Goal: Answer question/provide support: Share knowledge or assist other users

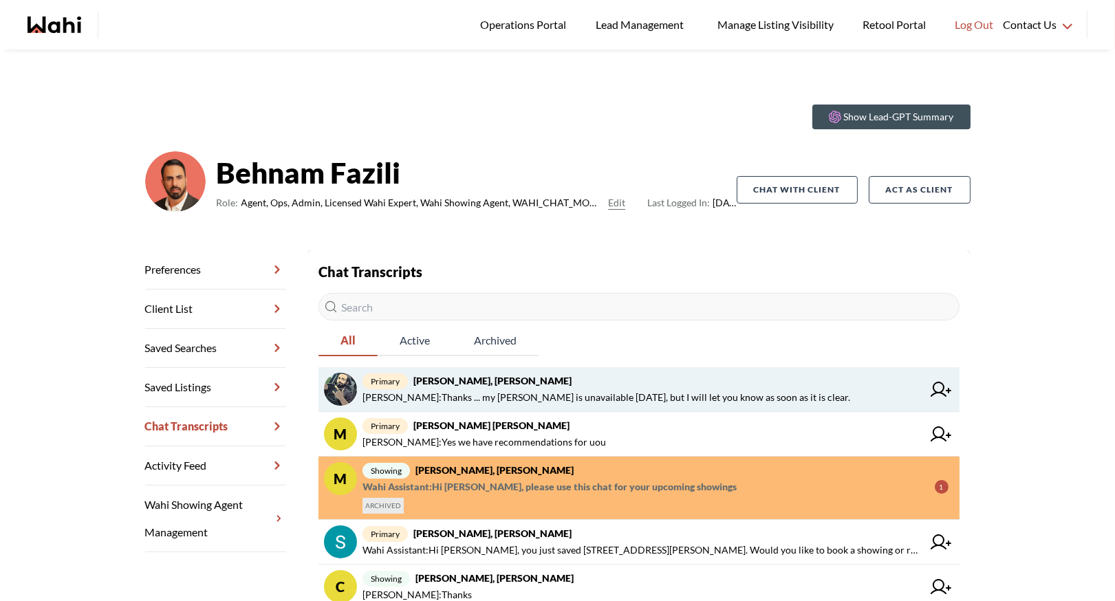
click at [528, 376] on strong "[PERSON_NAME], [PERSON_NAME]" at bounding box center [492, 381] width 158 height 12
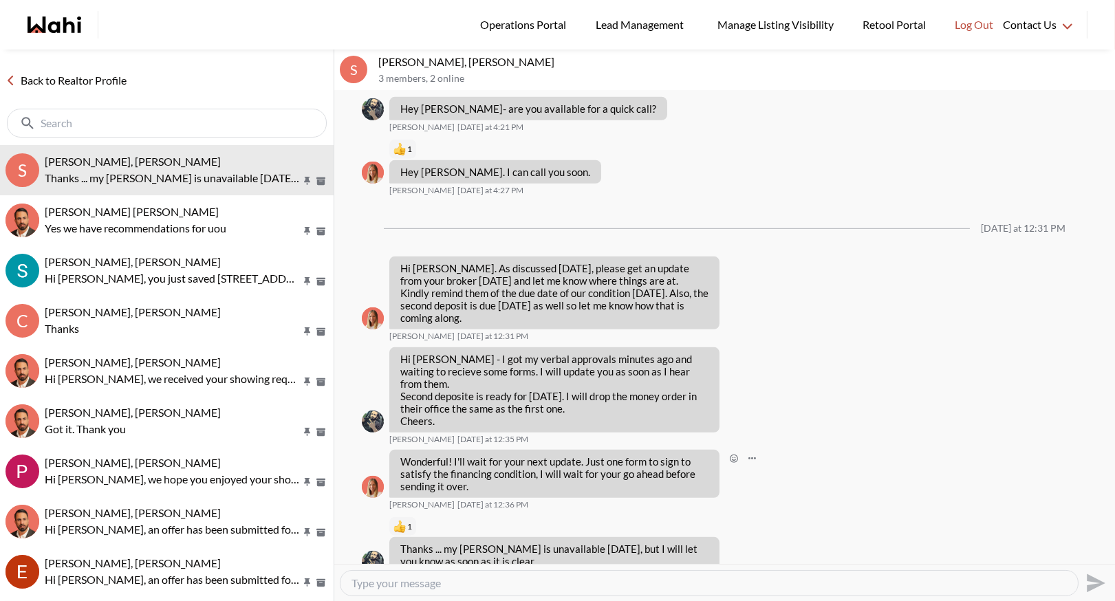
scroll to position [1501, 0]
click at [89, 75] on link "Back to Realtor Profile" at bounding box center [66, 81] width 132 height 18
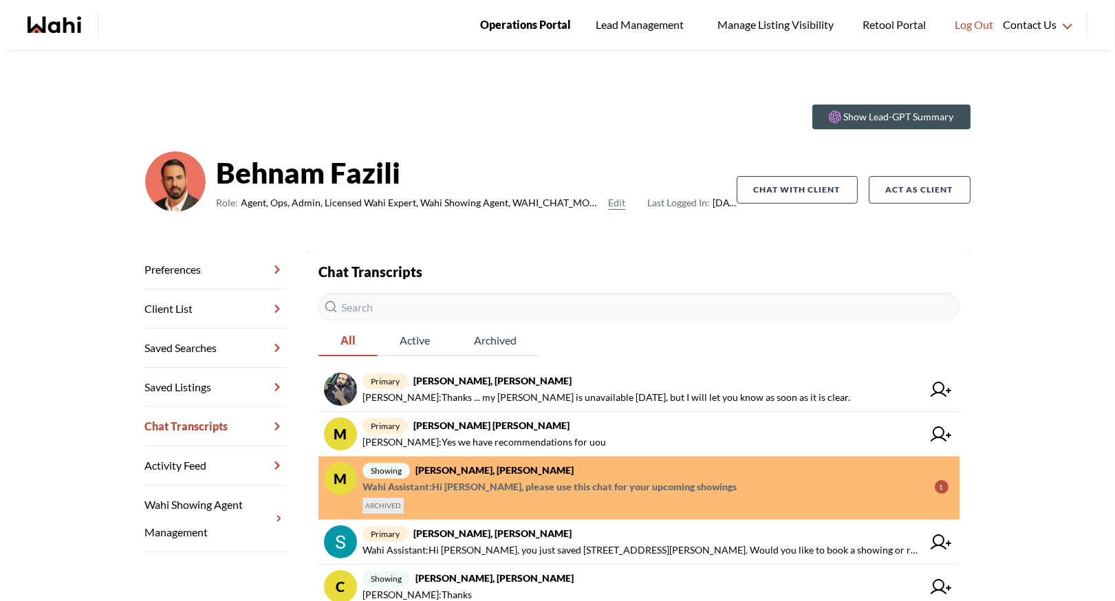
click at [515, 10] on link "Operations Portal" at bounding box center [526, 25] width 110 height 50
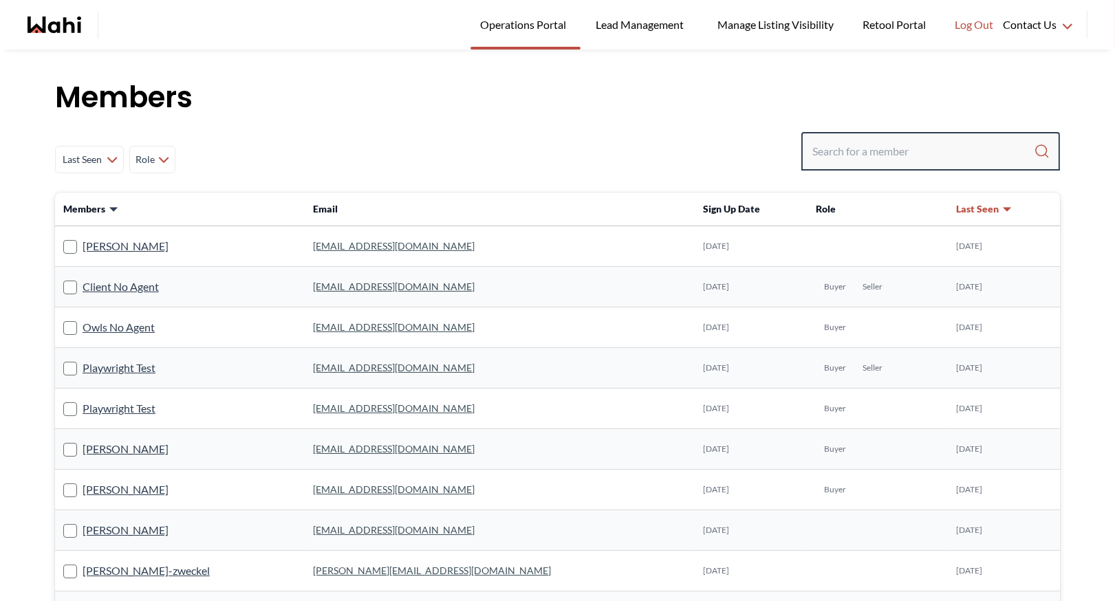
click at [856, 154] on input "Search input" at bounding box center [924, 151] width 222 height 25
type input "[PERSON_NAME]"
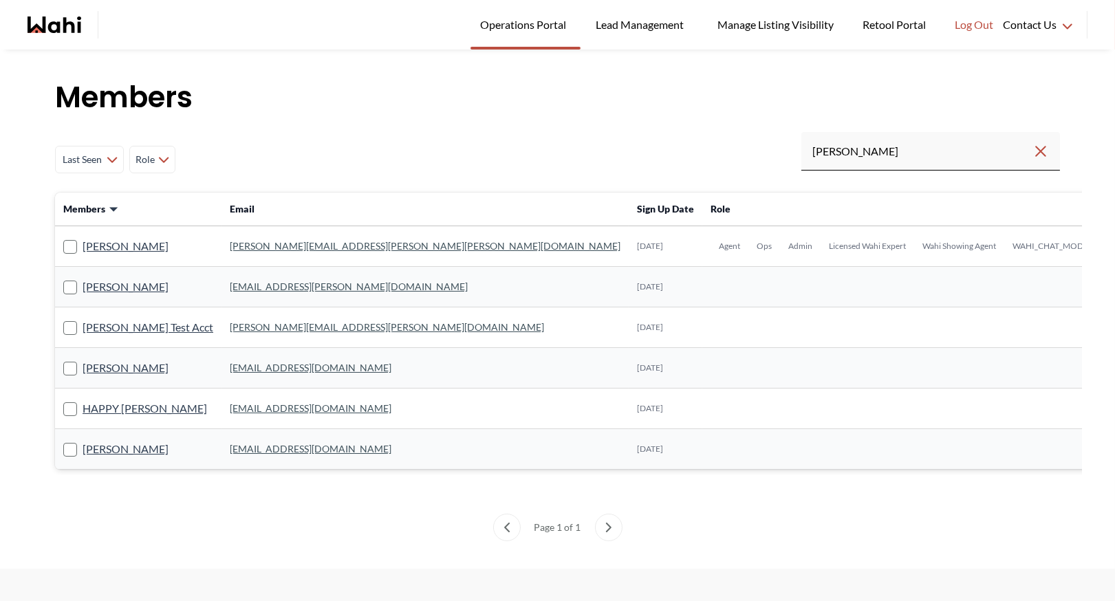
click at [258, 237] on td "[PERSON_NAME][EMAIL_ADDRESS][PERSON_NAME][PERSON_NAME][DOMAIN_NAME]" at bounding box center [425, 246] width 407 height 41
click at [258, 246] on link "[PERSON_NAME][EMAIL_ADDRESS][PERSON_NAME][PERSON_NAME][DOMAIN_NAME]" at bounding box center [425, 246] width 391 height 12
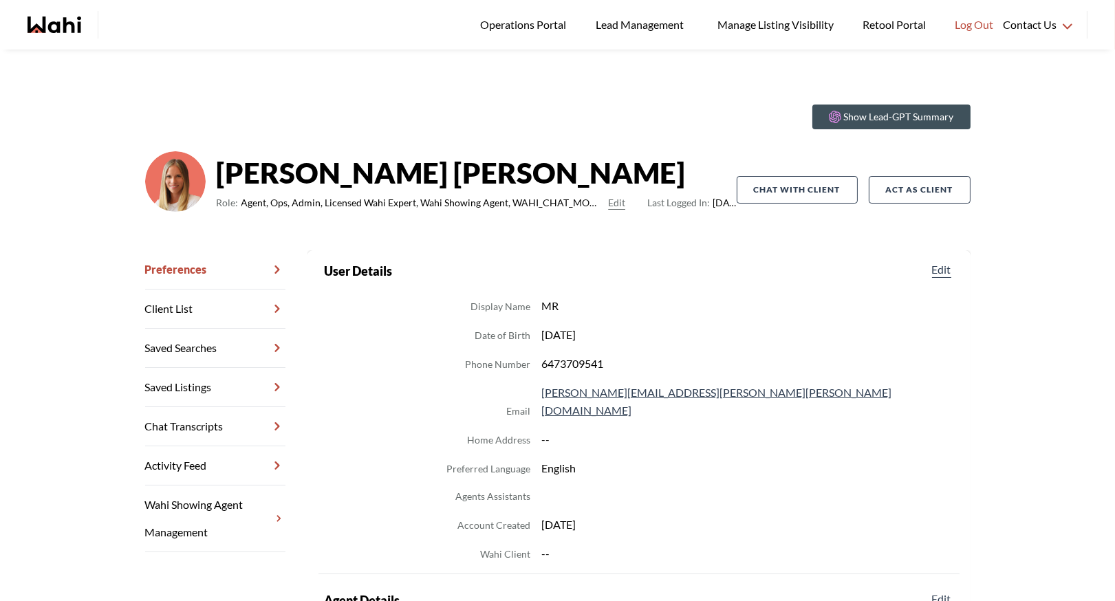
click at [182, 423] on link "Chat Transcripts" at bounding box center [215, 426] width 140 height 39
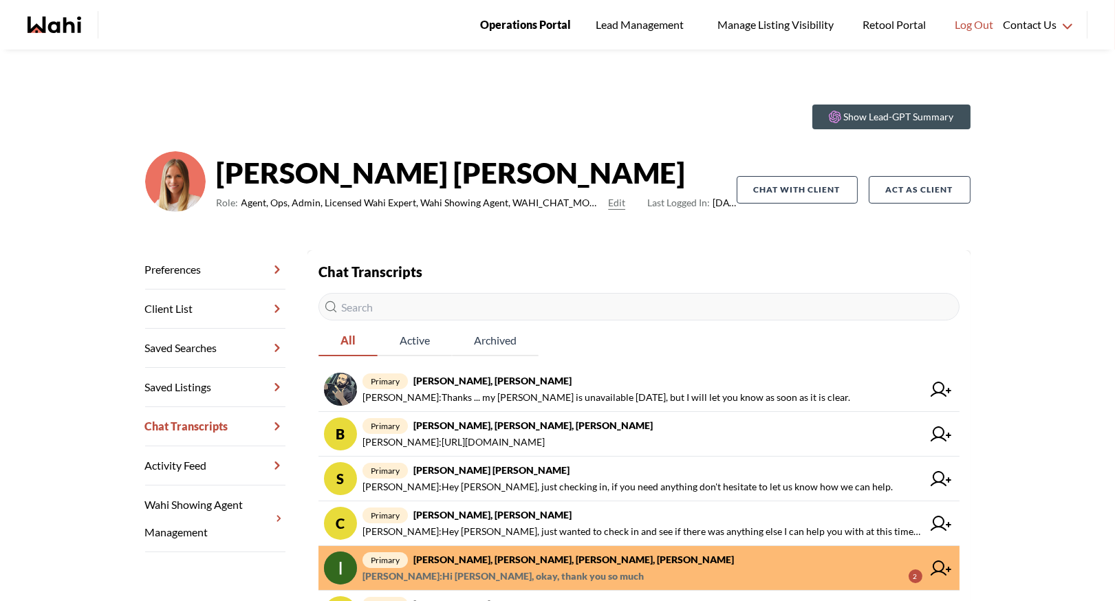
click at [502, 19] on span "Operations Portal" at bounding box center [525, 25] width 91 height 18
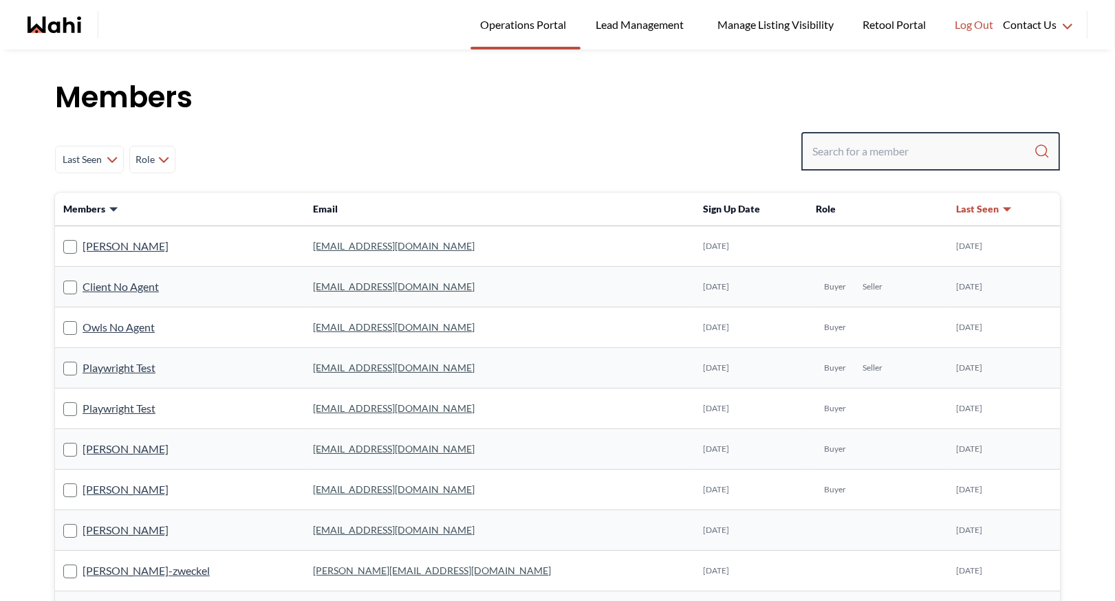
click at [852, 152] on input "Search input" at bounding box center [924, 151] width 222 height 25
type input "faraz"
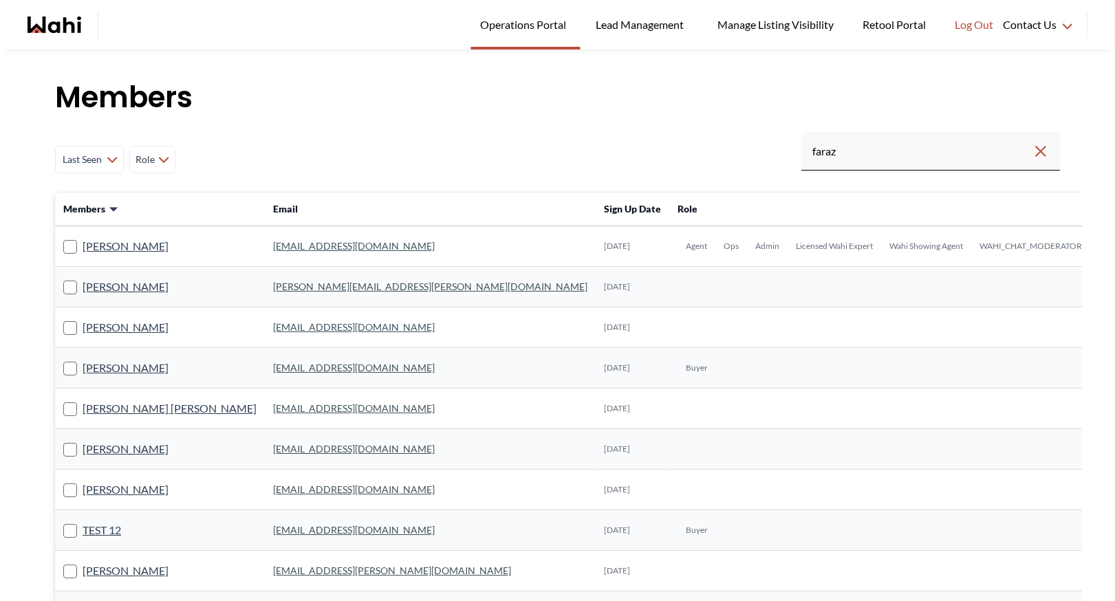
click at [273, 248] on link "faraz.azam@wahi.com" at bounding box center [354, 246] width 162 height 12
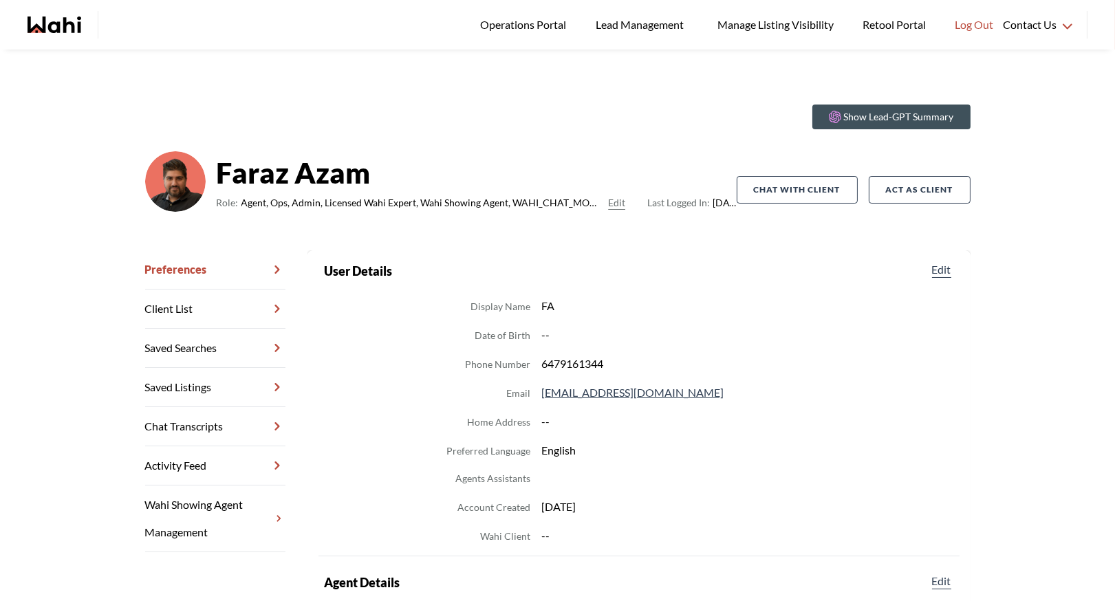
click at [197, 423] on link "Chat Transcripts" at bounding box center [215, 426] width 140 height 39
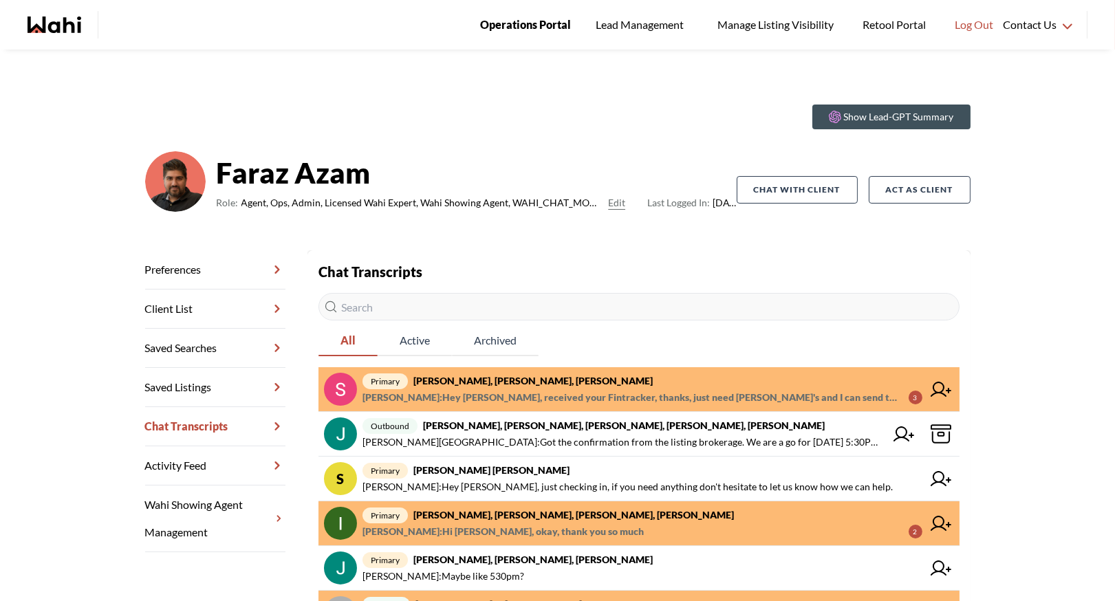
click at [515, 28] on span "Operations Portal" at bounding box center [525, 25] width 91 height 18
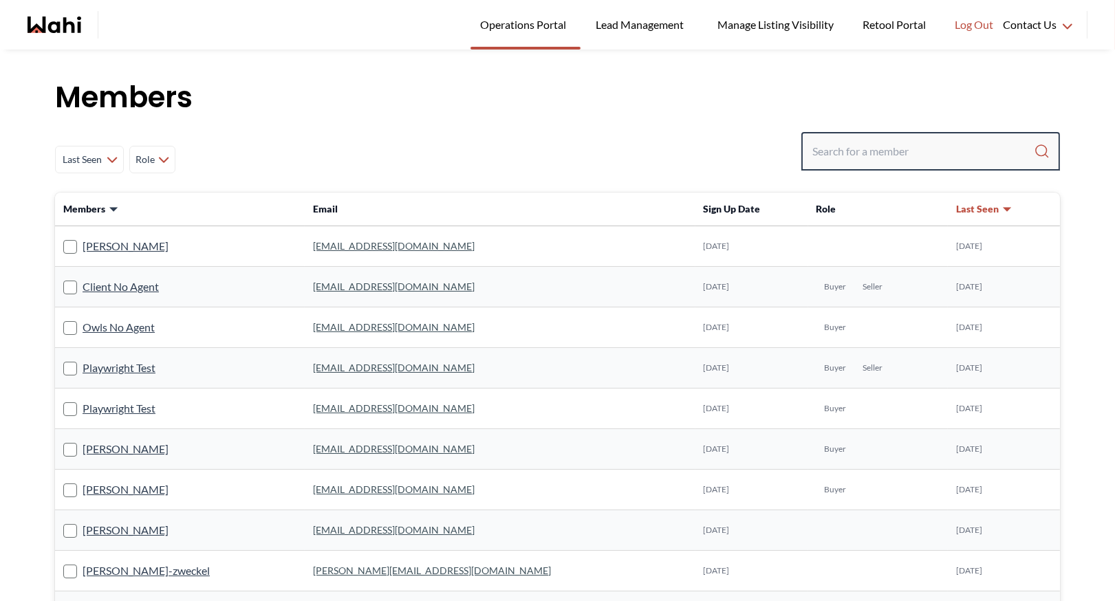
click at [878, 153] on input "Search input" at bounding box center [924, 151] width 222 height 25
type input "faraz"
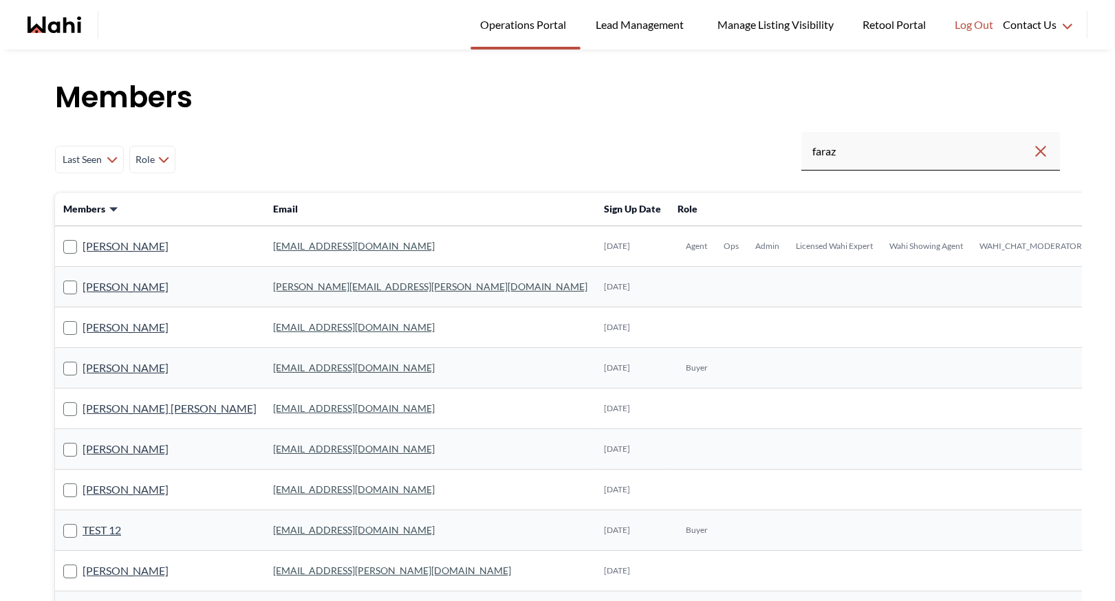
click at [273, 242] on link "faraz.azam@wahi.com" at bounding box center [354, 246] width 162 height 12
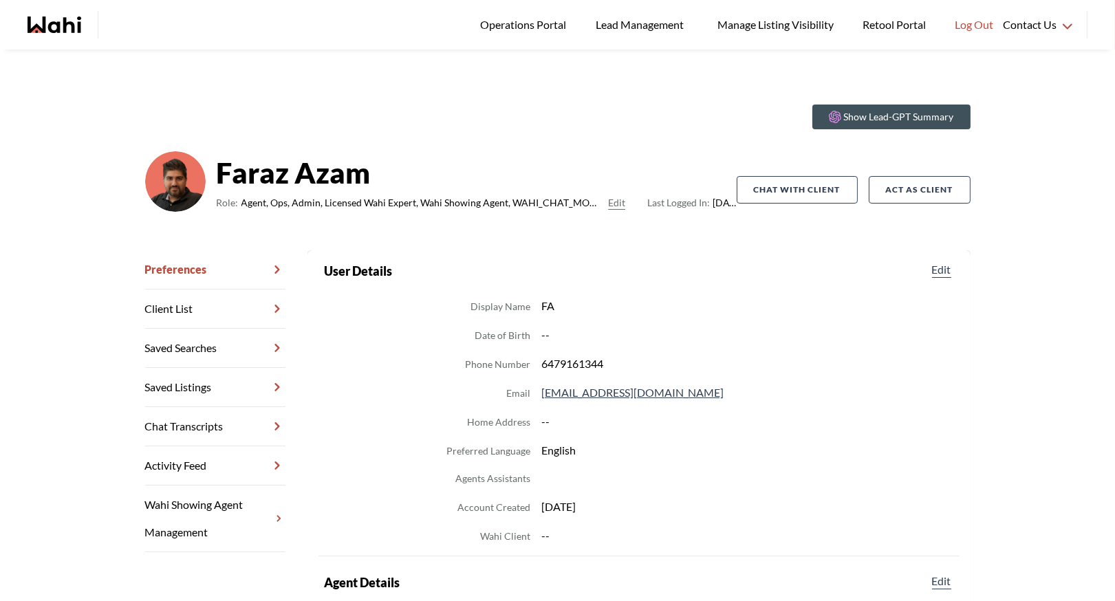
click at [210, 427] on link "Chat Transcripts" at bounding box center [215, 426] width 140 height 39
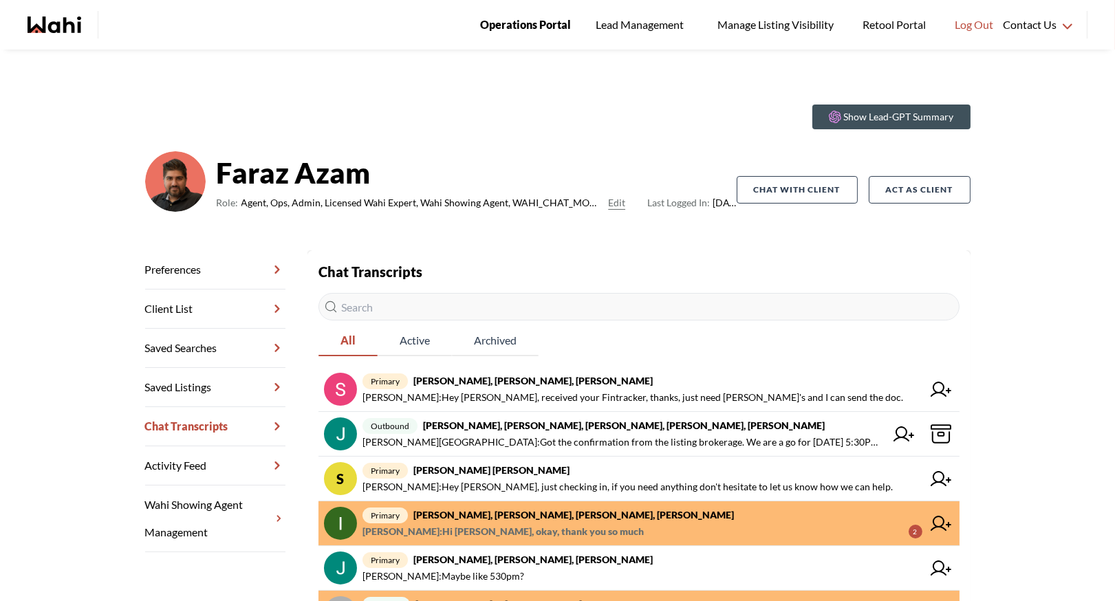
click at [495, 28] on span "Operations Portal" at bounding box center [525, 25] width 91 height 18
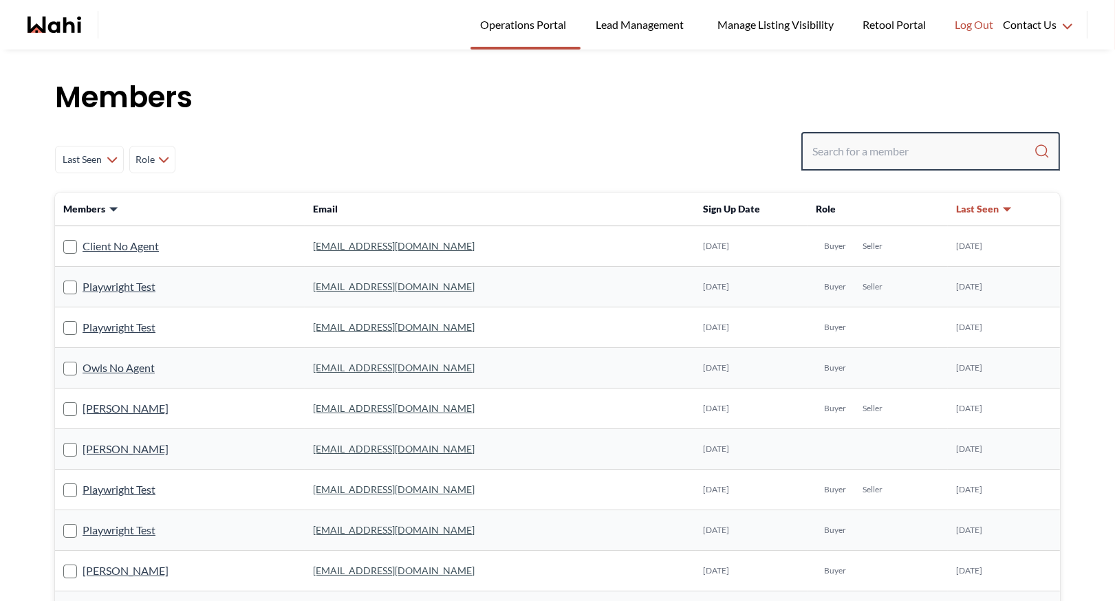
click at [863, 145] on input "Search input" at bounding box center [924, 151] width 222 height 25
type input "[PERSON_NAME]"
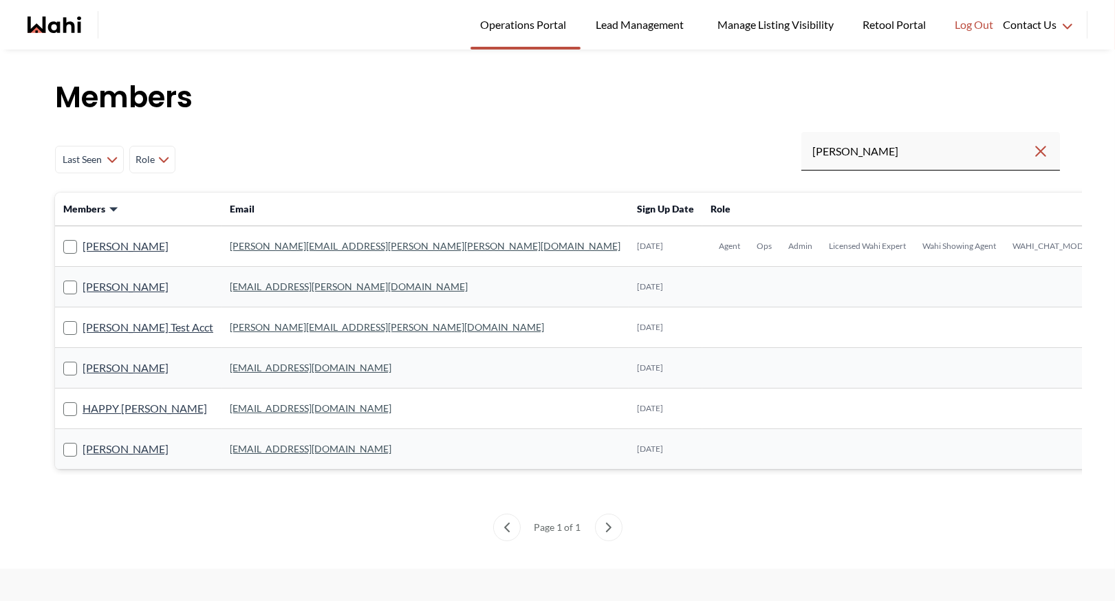
click at [303, 248] on link "[PERSON_NAME][EMAIL_ADDRESS][PERSON_NAME][PERSON_NAME][DOMAIN_NAME]" at bounding box center [425, 246] width 391 height 12
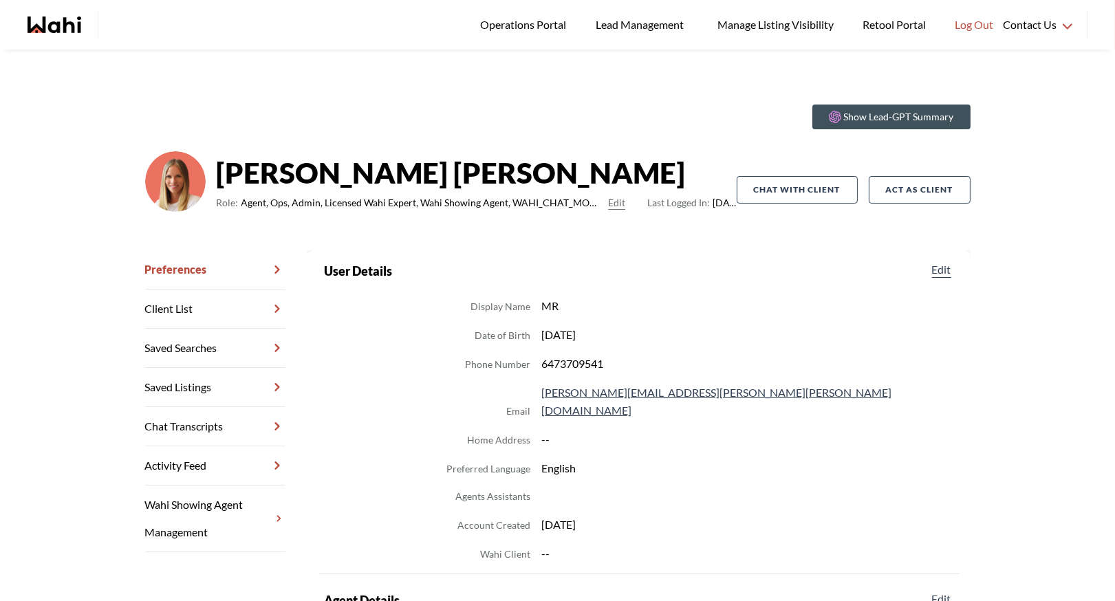
click at [233, 420] on link "Chat Transcripts" at bounding box center [215, 426] width 140 height 39
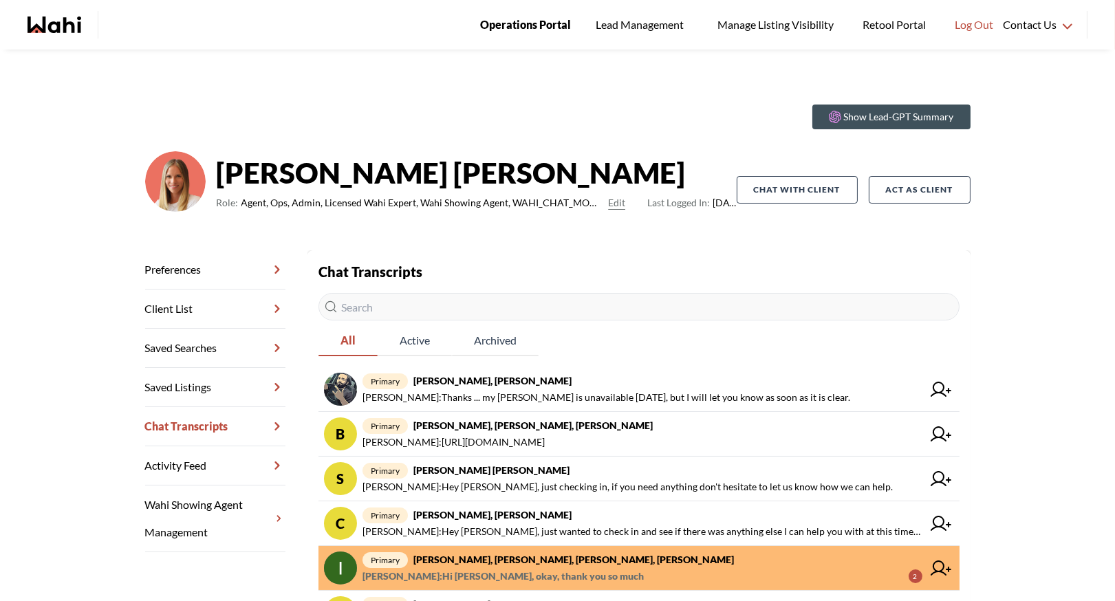
click at [533, 31] on span "Operations Portal" at bounding box center [525, 25] width 91 height 18
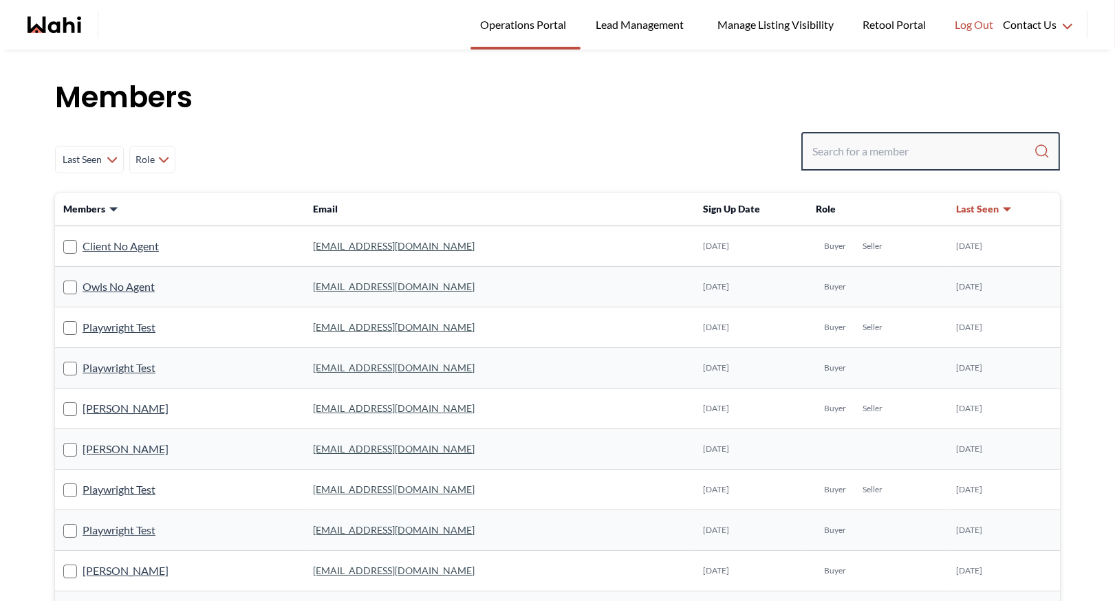
click at [883, 148] on input "Search input" at bounding box center [924, 151] width 222 height 25
type input "faraz"
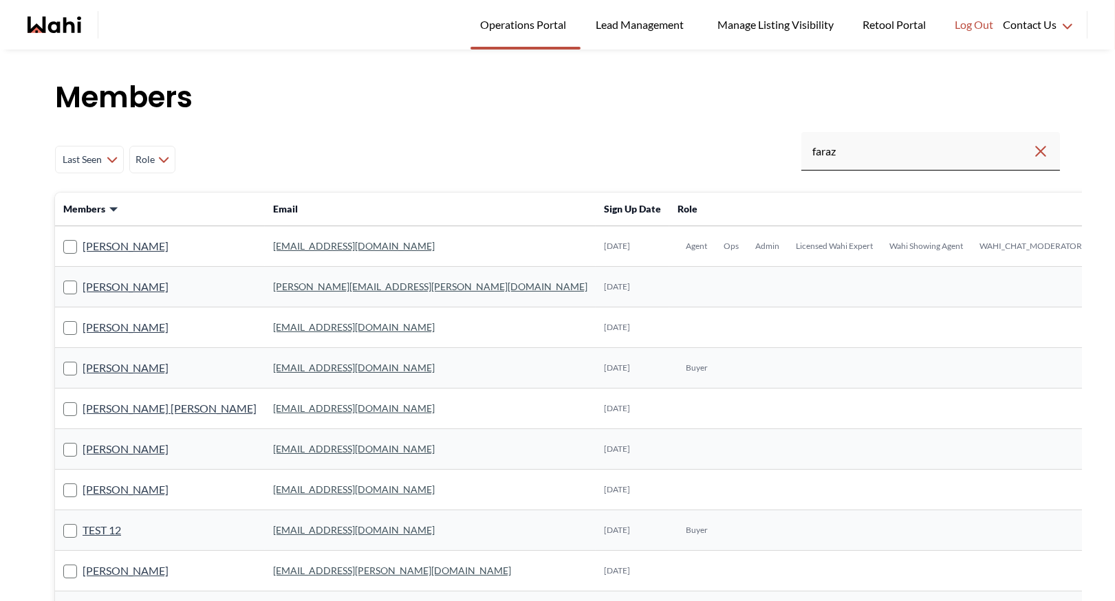
click at [290, 245] on link "[EMAIL_ADDRESS][DOMAIN_NAME]" at bounding box center [354, 246] width 162 height 12
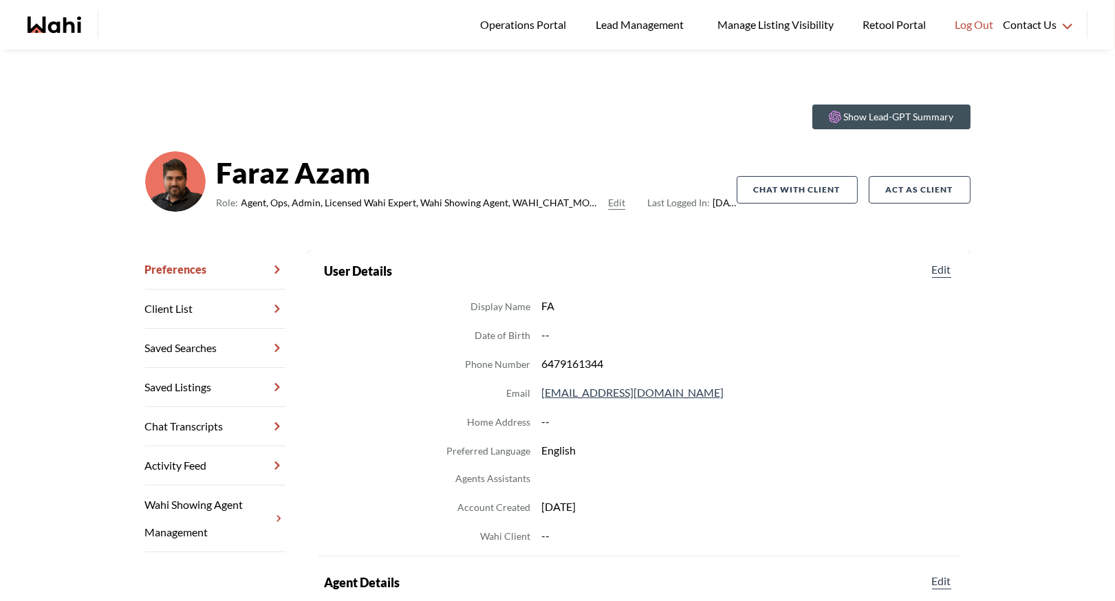
click at [212, 432] on link "Chat Transcripts" at bounding box center [215, 426] width 140 height 39
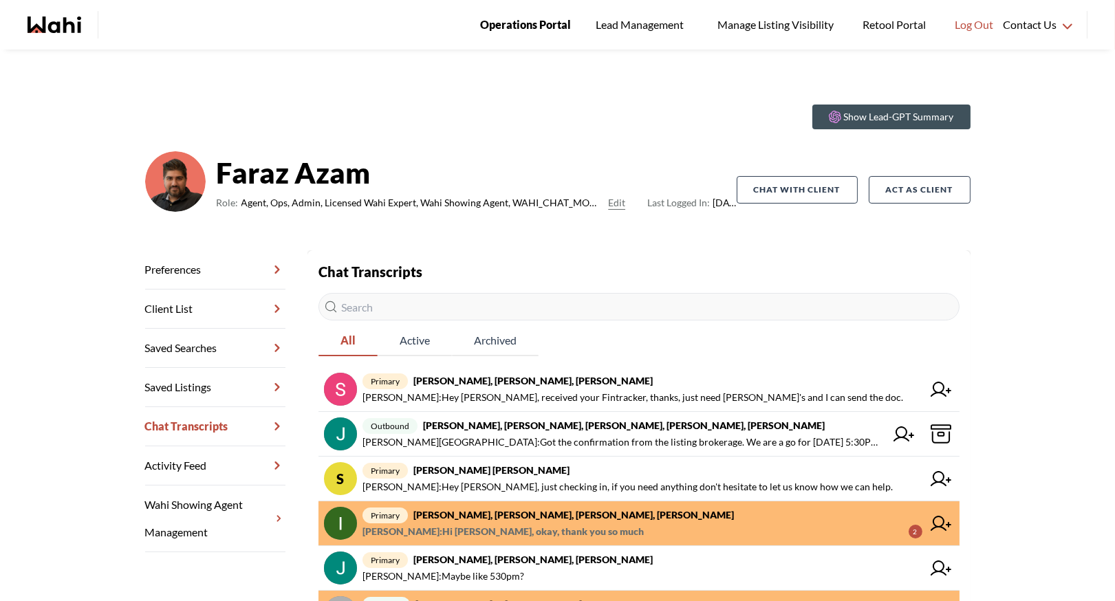
click at [534, 30] on span "Operations Portal" at bounding box center [525, 25] width 91 height 18
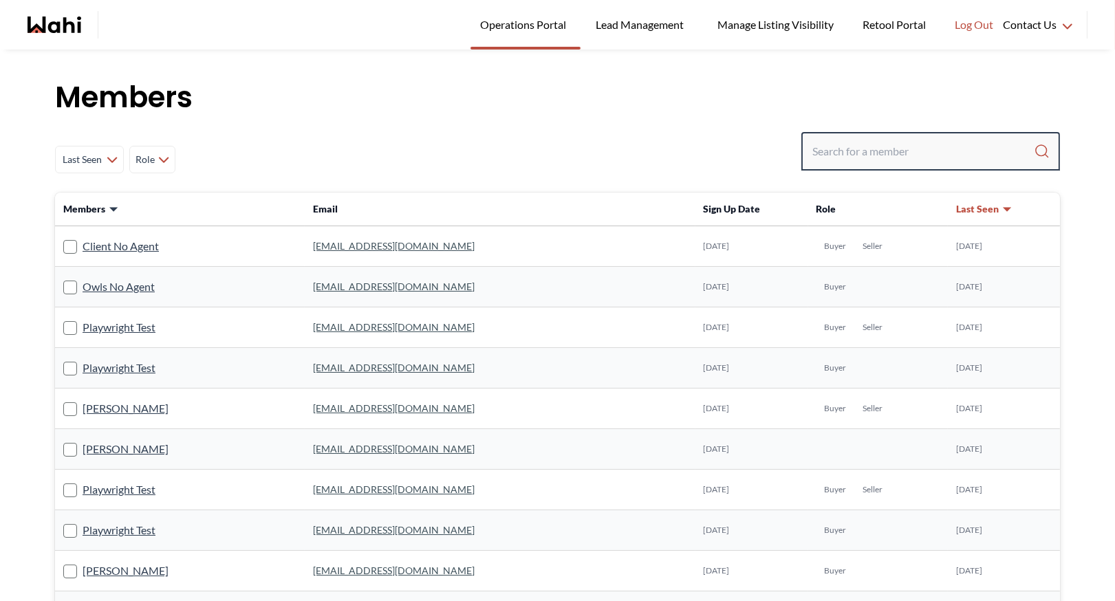
click at [882, 158] on input "Search input" at bounding box center [924, 151] width 222 height 25
type input "david rodriguez"
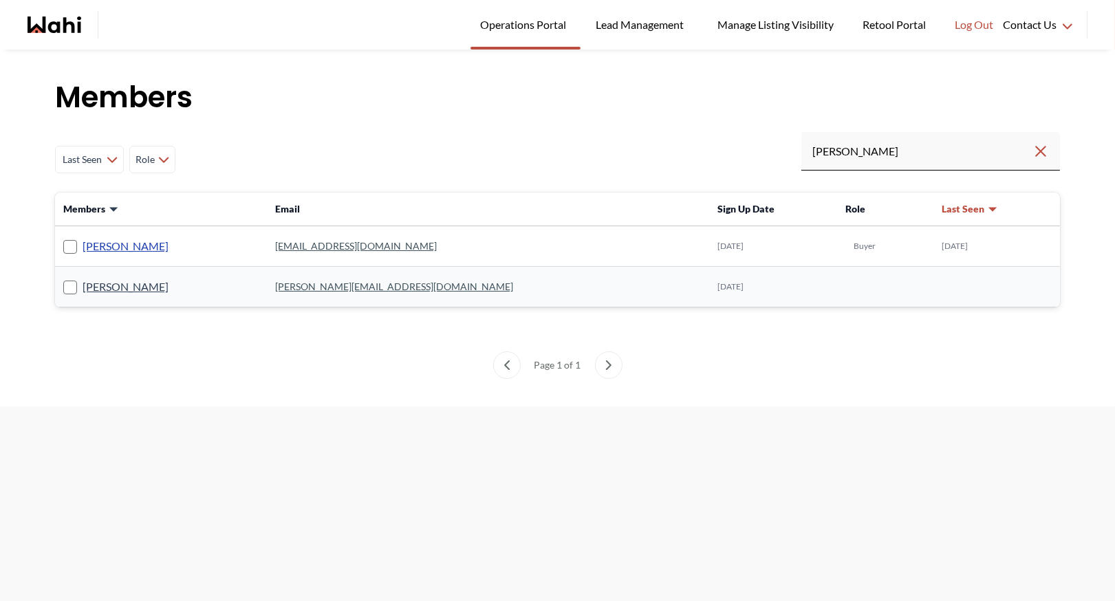
click at [132, 243] on link "David Rodriguez" at bounding box center [126, 246] width 86 height 18
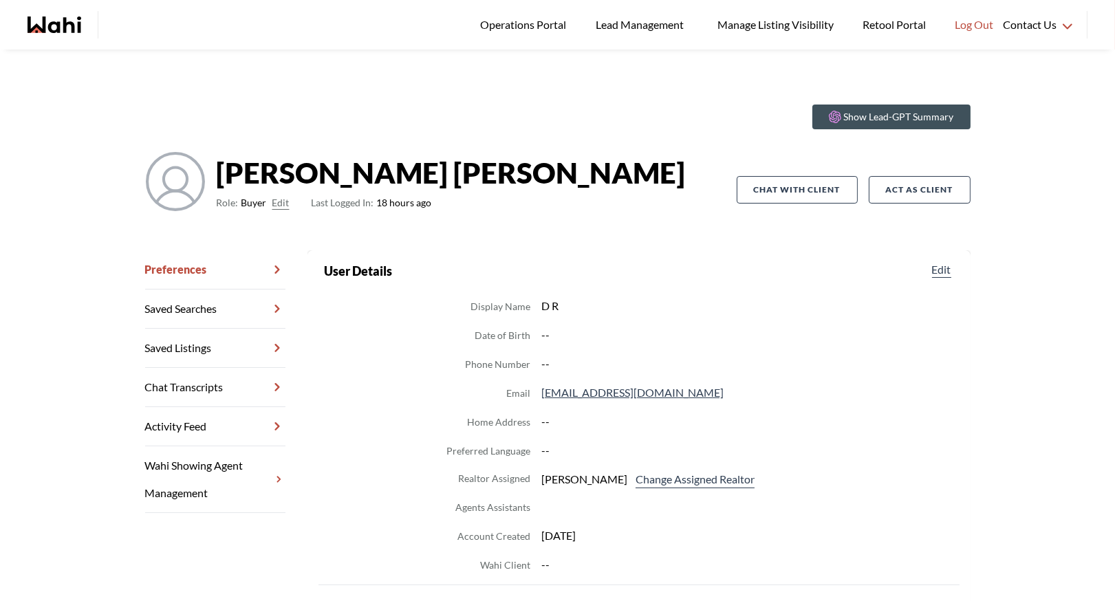
click at [220, 384] on link "Chat Transcripts" at bounding box center [215, 387] width 140 height 39
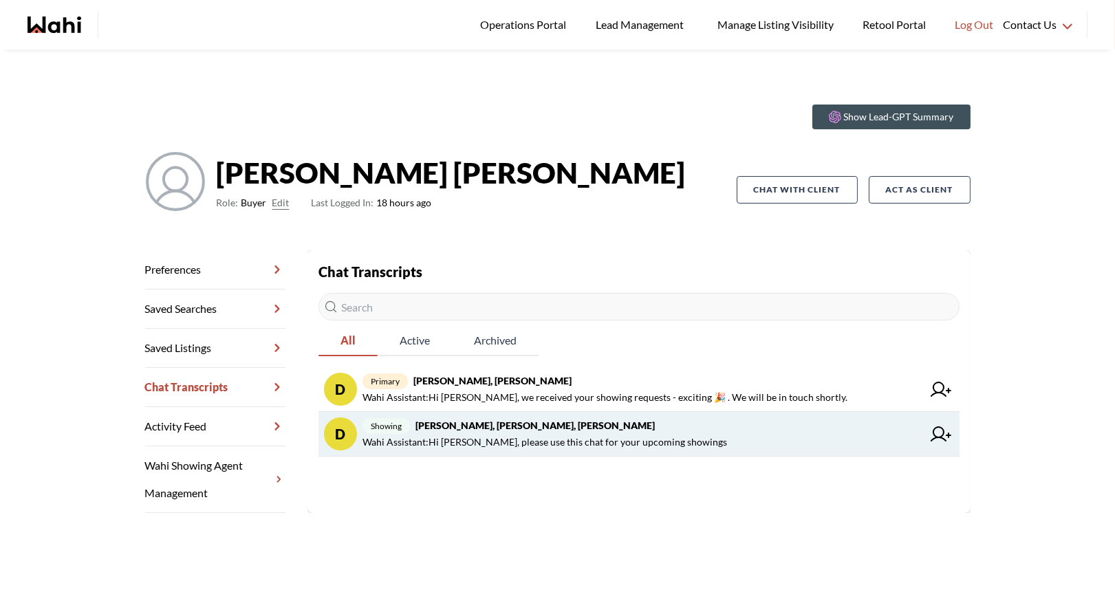
click at [521, 434] on span "Wahi Assistant : Hi David, please use this chat for your upcoming showings" at bounding box center [545, 442] width 365 height 17
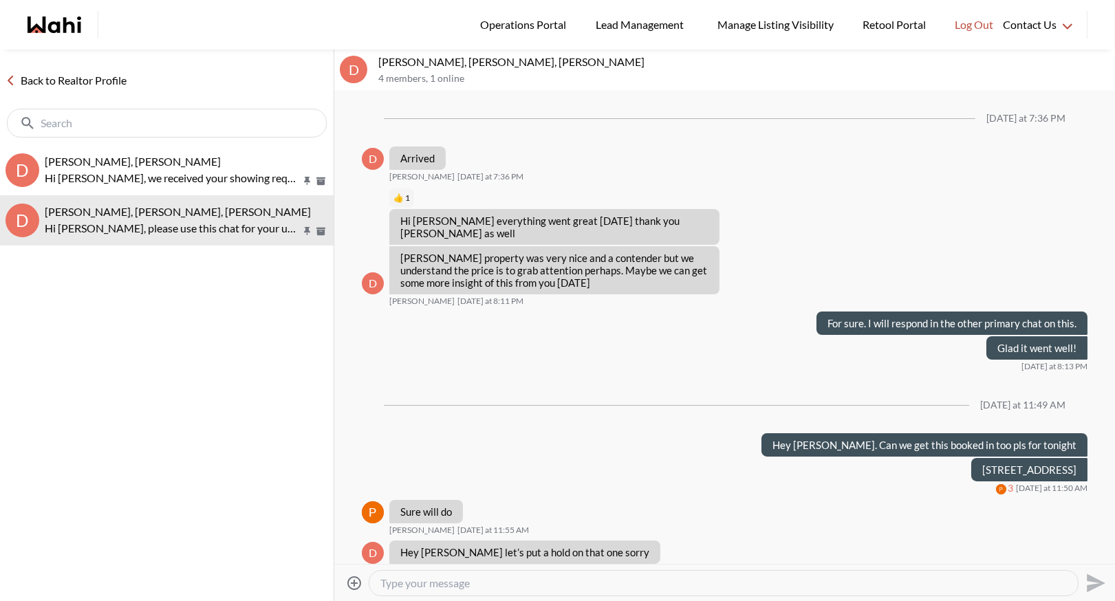
scroll to position [839, 0]
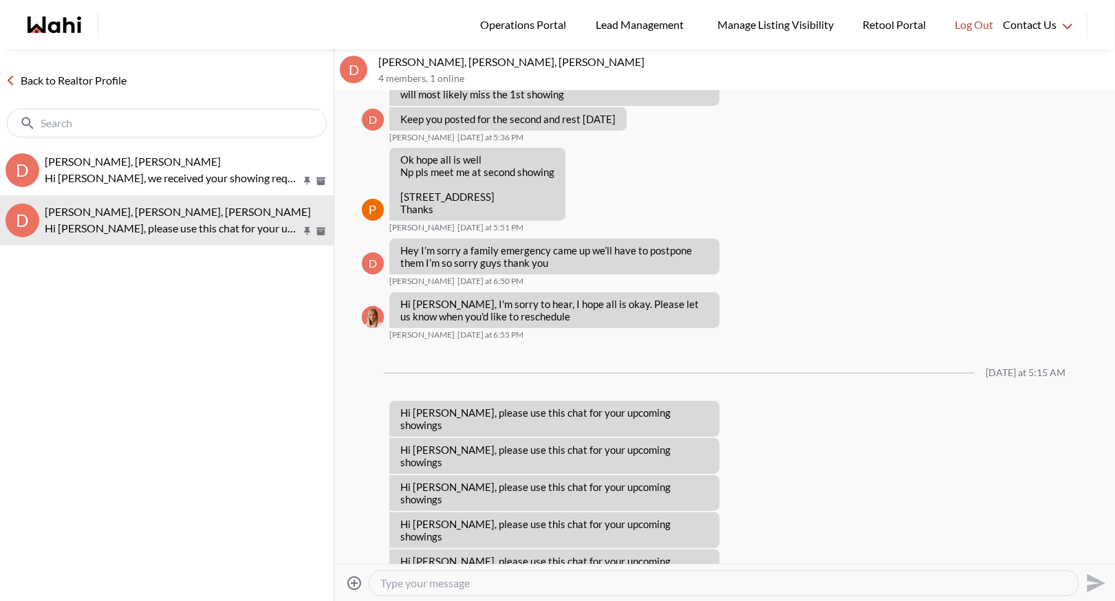
click at [288, 339] on div "D David Rodriguez, Gabriella Giraldo, Barbara Hi David, we received your showin…" at bounding box center [167, 369] width 334 height 449
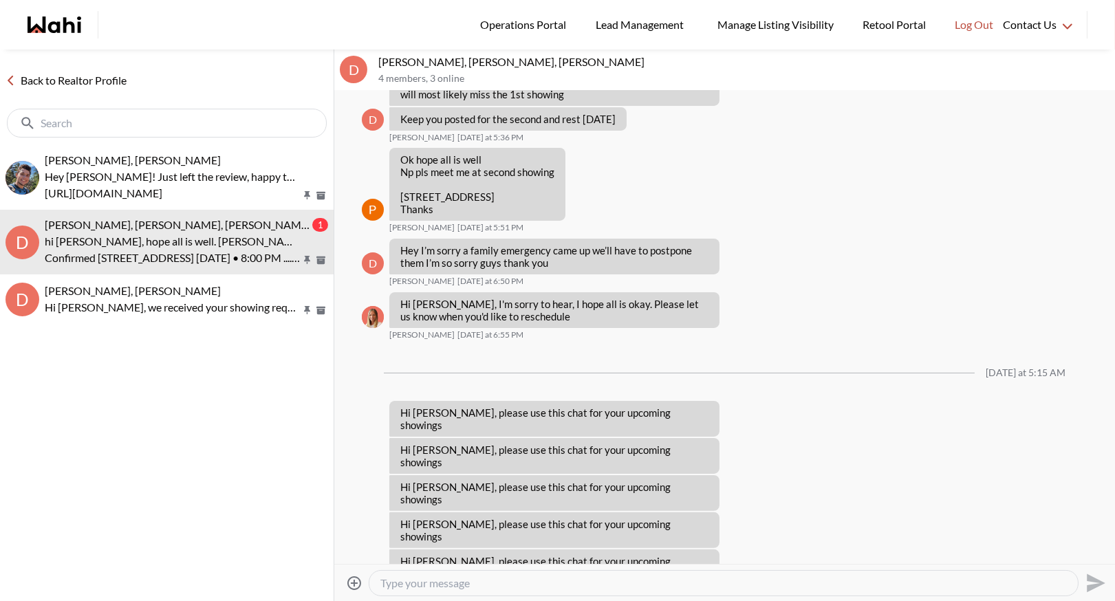
scroll to position [998, 0]
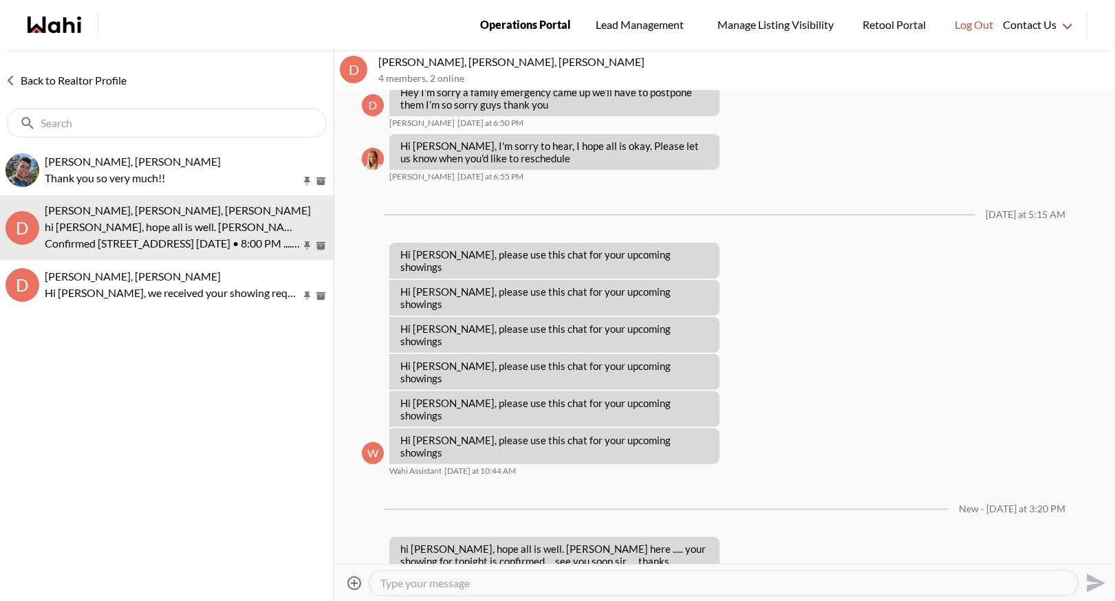
click at [541, 34] on link "Operations Portal" at bounding box center [526, 25] width 110 height 50
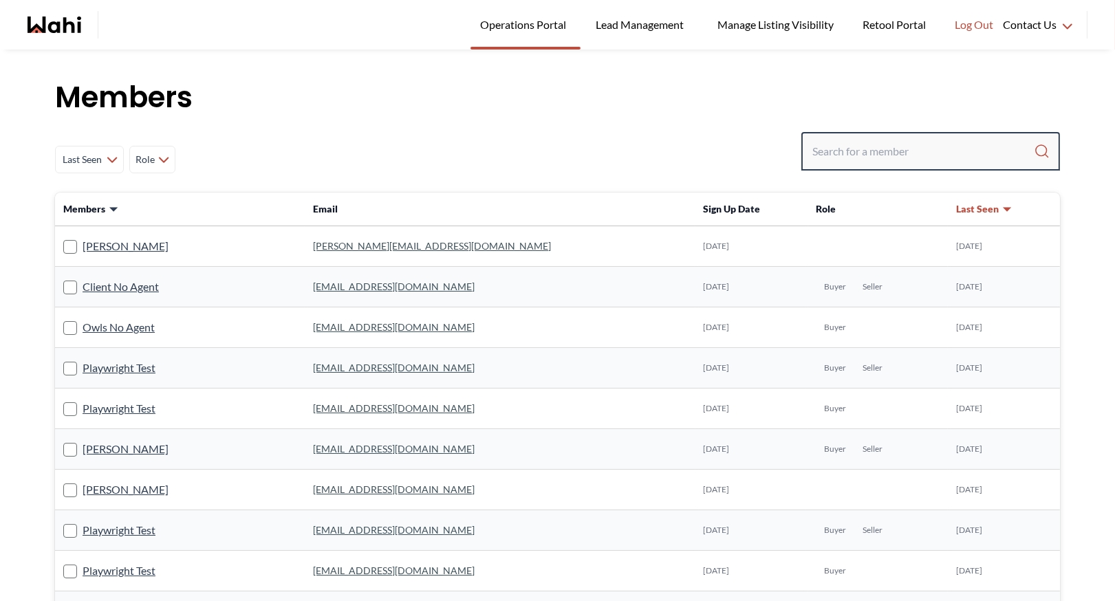
click at [879, 154] on input "Search input" at bounding box center [924, 151] width 222 height 25
paste input "[EMAIL_ADDRESS][DOMAIN_NAME]"
type input "[EMAIL_ADDRESS][DOMAIN_NAME]"
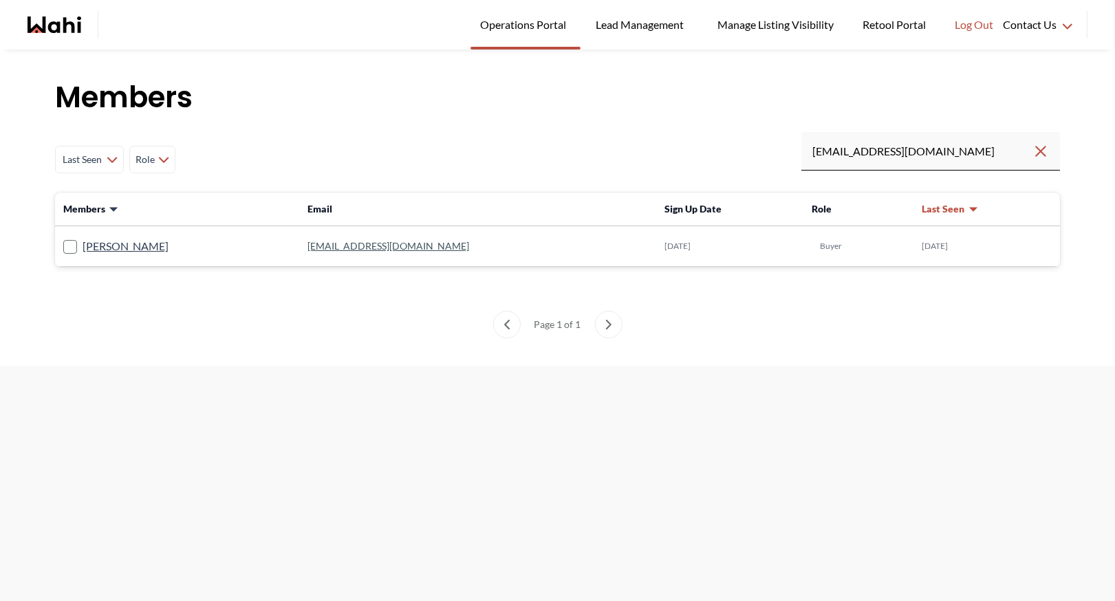
click at [367, 246] on link "[EMAIL_ADDRESS][DOMAIN_NAME]" at bounding box center [389, 246] width 162 height 12
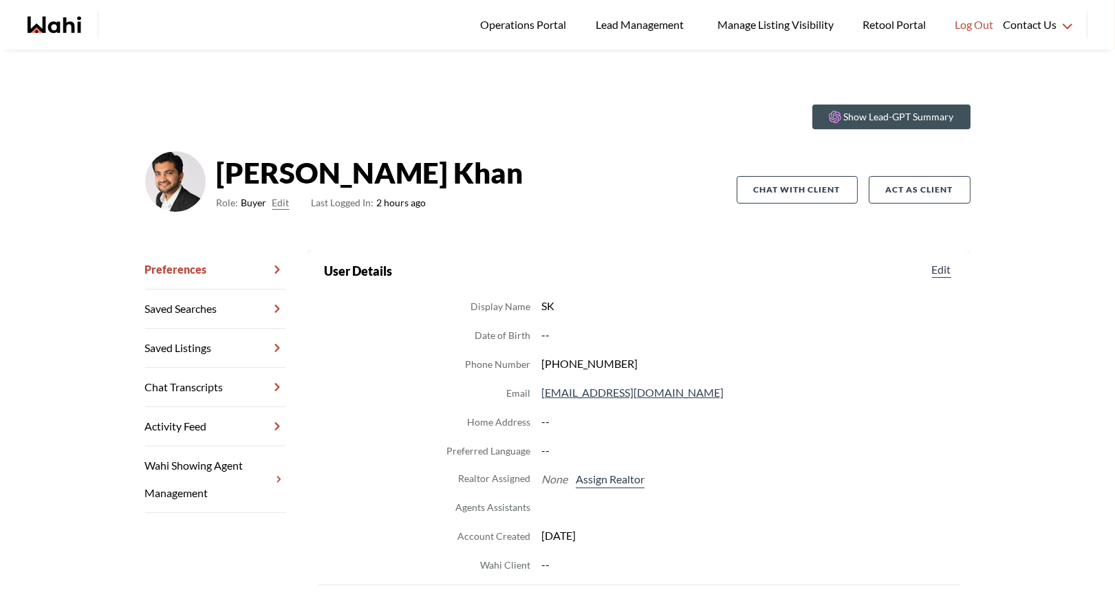
click at [288, 198] on button "Edit" at bounding box center [280, 203] width 17 height 17
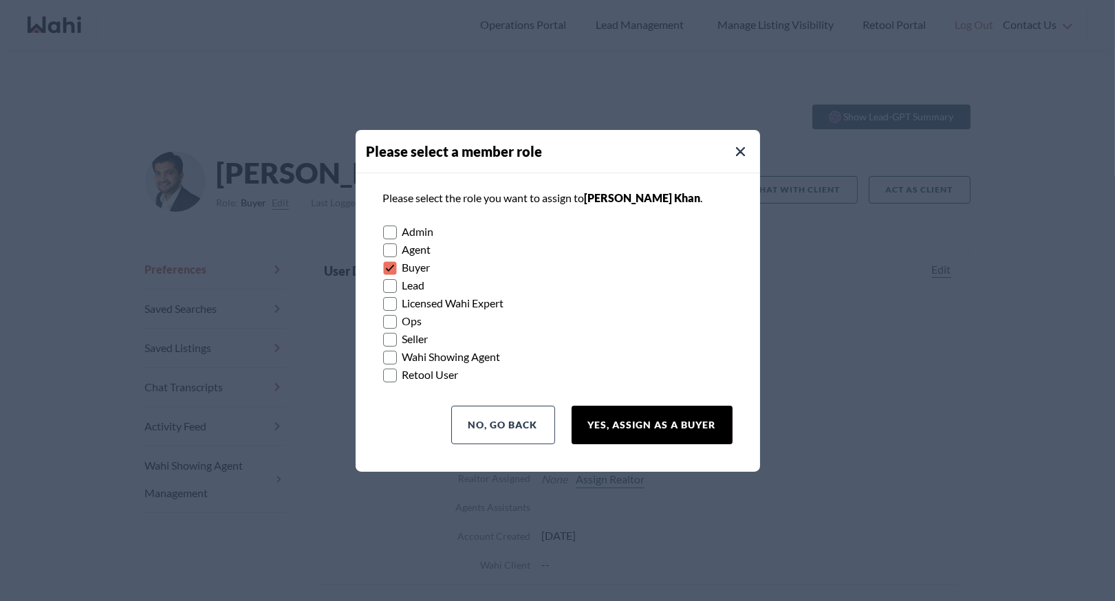
click at [602, 420] on button "Yes, Assign as a Buyer" at bounding box center [652, 425] width 161 height 39
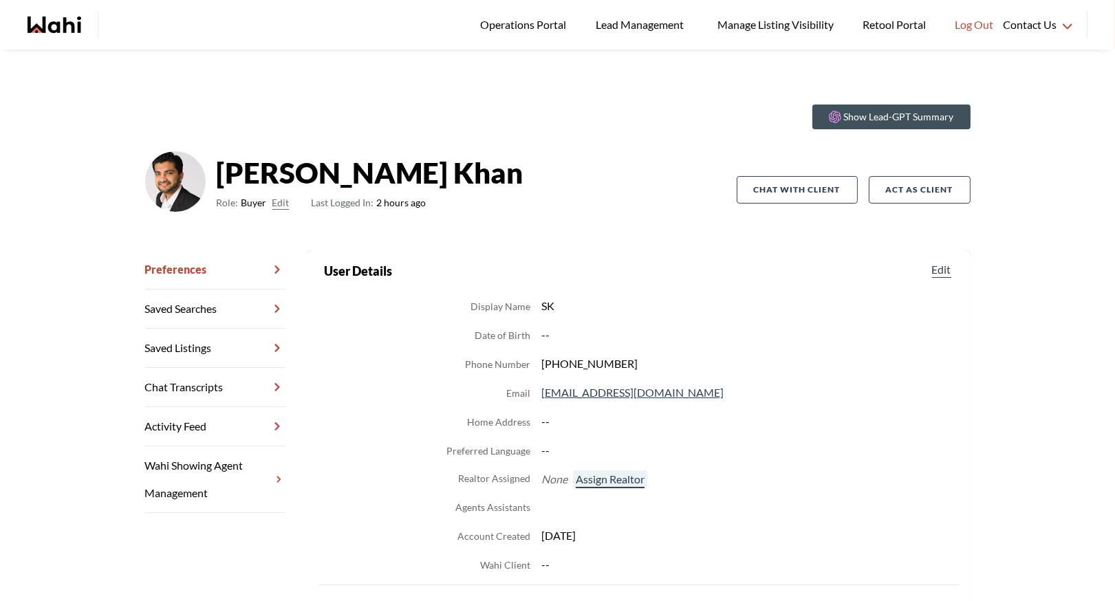
click at [605, 484] on button "Assign Realtor" at bounding box center [610, 480] width 74 height 18
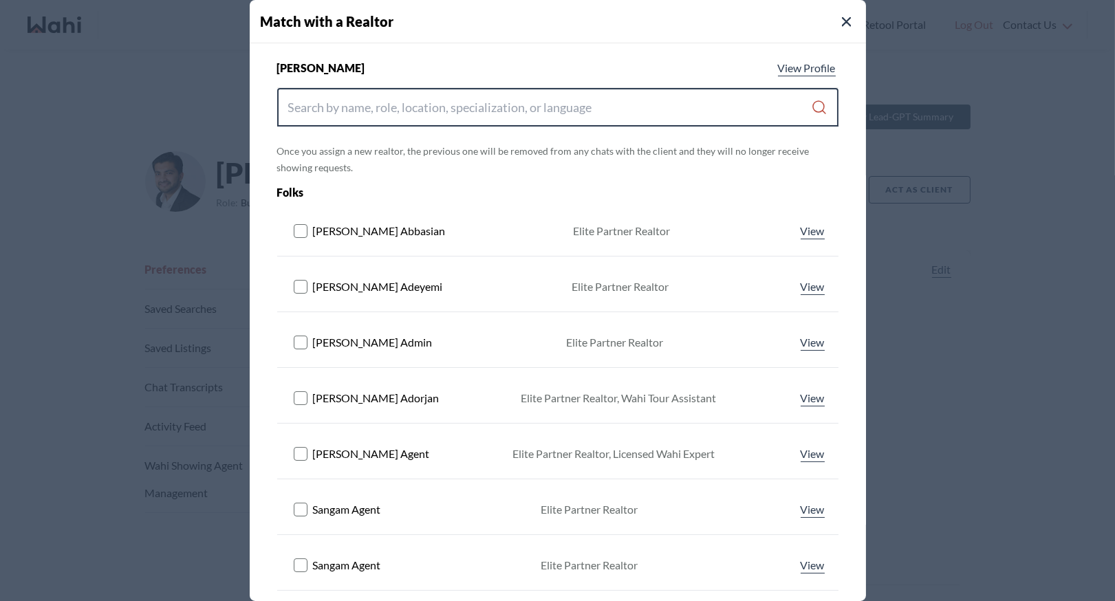
click at [407, 106] on input "Search input" at bounding box center [550, 107] width 524 height 25
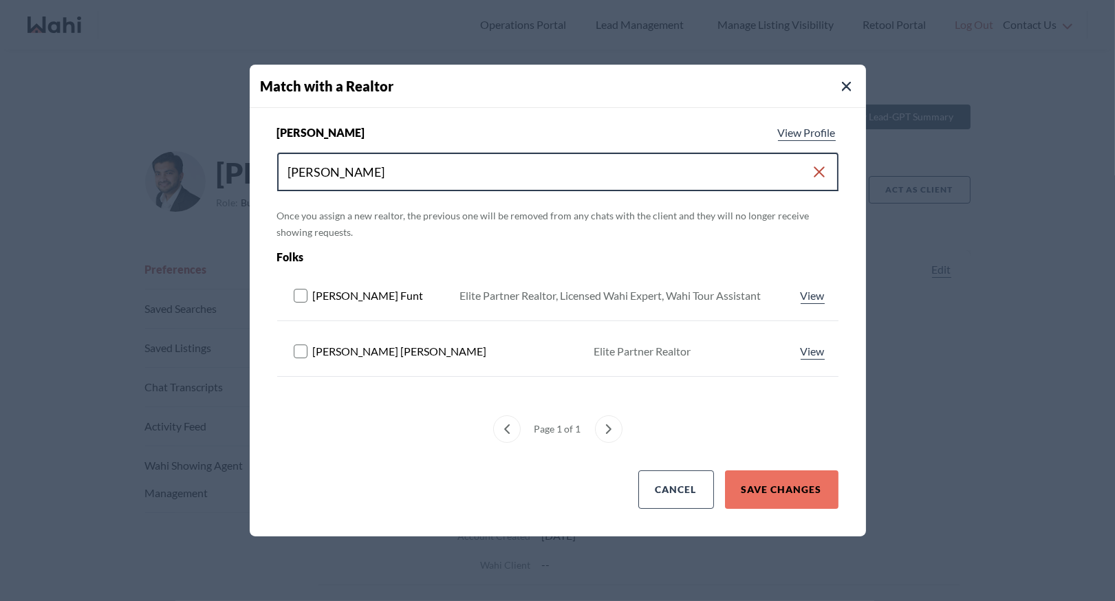
type input "barbara"
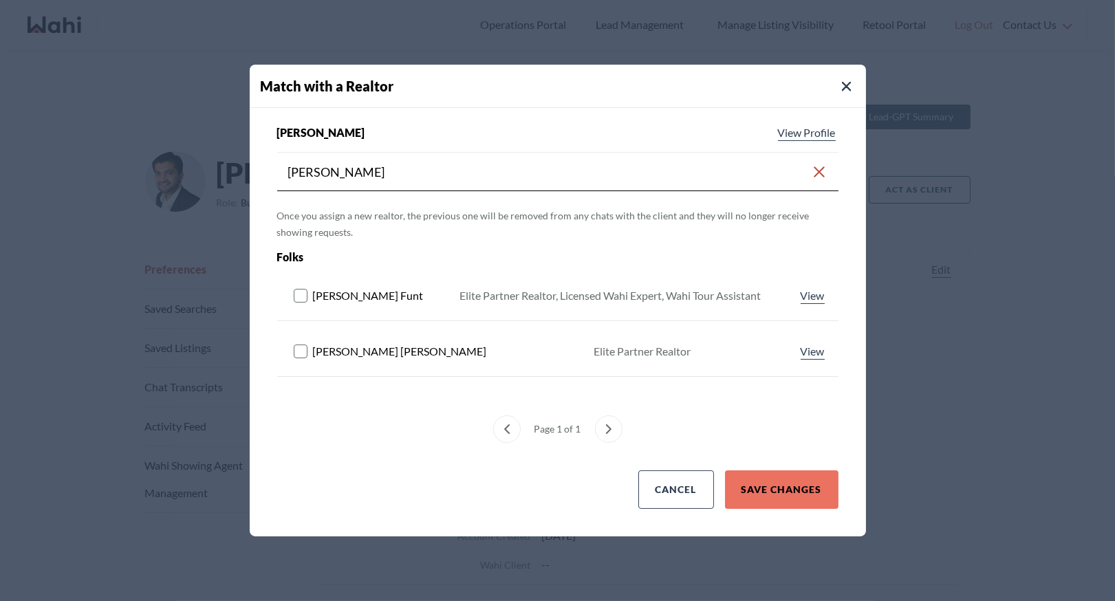
click at [302, 296] on rect at bounding box center [300, 296] width 13 height 13
click at [783, 485] on button "Save Changes" at bounding box center [782, 490] width 114 height 39
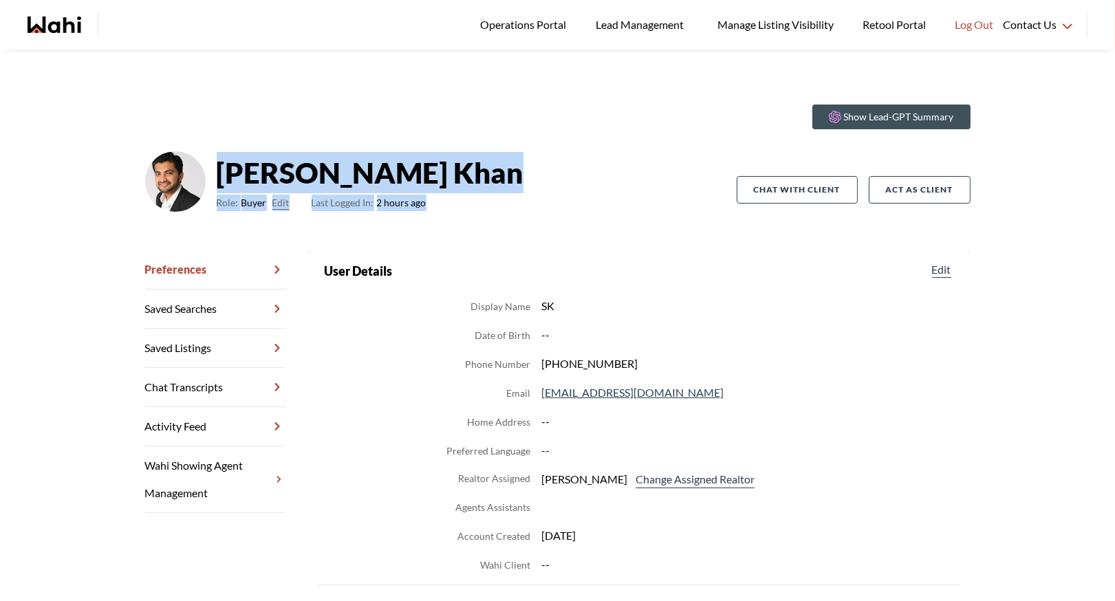
drag, startPoint x: 217, startPoint y: 168, endPoint x: 546, endPoint y: 238, distance: 336.3
click at [546, 238] on div "Show Lead-GPT Summary Sharique Khan Role: Buyer Edit Last Logged In: 2 hours ag…" at bounding box center [558, 172] width 826 height 157
drag, startPoint x: 217, startPoint y: 175, endPoint x: 463, endPoint y: 230, distance: 252.4
click at [464, 231] on div "Show Lead-GPT Summary Sharique Khan Role: Buyer Edit Last Logged In: 2 hours ag…" at bounding box center [558, 172] width 826 height 157
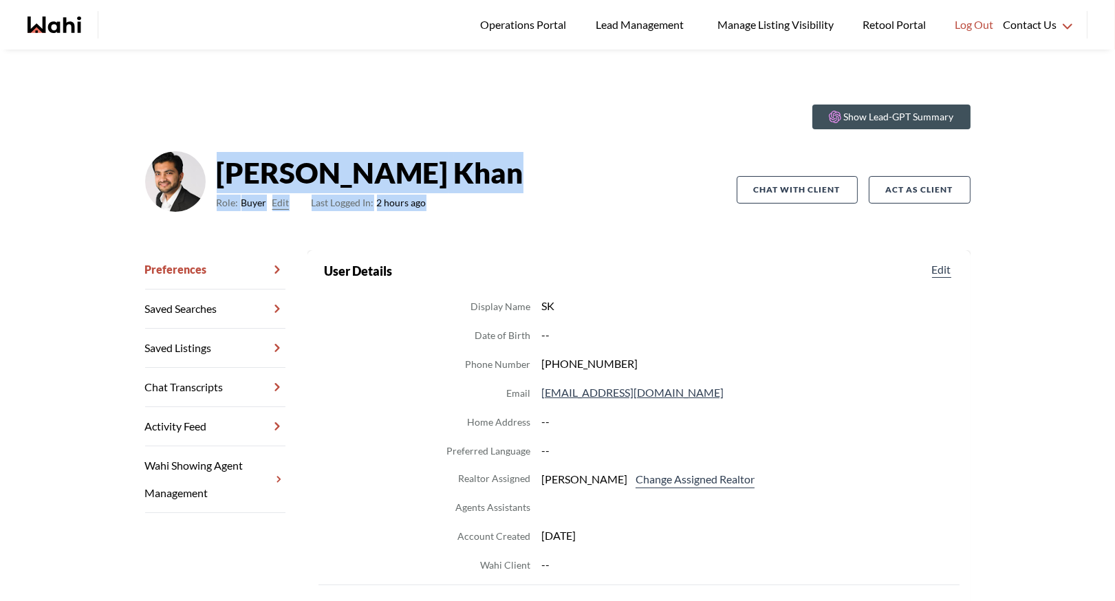
click at [463, 230] on div "Show Lead-GPT Summary Sharique Khan Role: Buyer Edit Last Logged In: 2 hours ag…" at bounding box center [558, 172] width 826 height 157
drag, startPoint x: 219, startPoint y: 173, endPoint x: 509, endPoint y: 216, distance: 293.4
click at [510, 217] on div "Sharique Khan Role: Buyer Edit Last Logged In: 2 hours ago" at bounding box center [441, 189] width 592 height 77
click at [509, 216] on div "Sharique Khan Role: Buyer Edit Last Logged In: 2 hours ago" at bounding box center [441, 189] width 592 height 77
drag, startPoint x: 219, startPoint y: 173, endPoint x: 541, endPoint y: 216, distance: 324.9
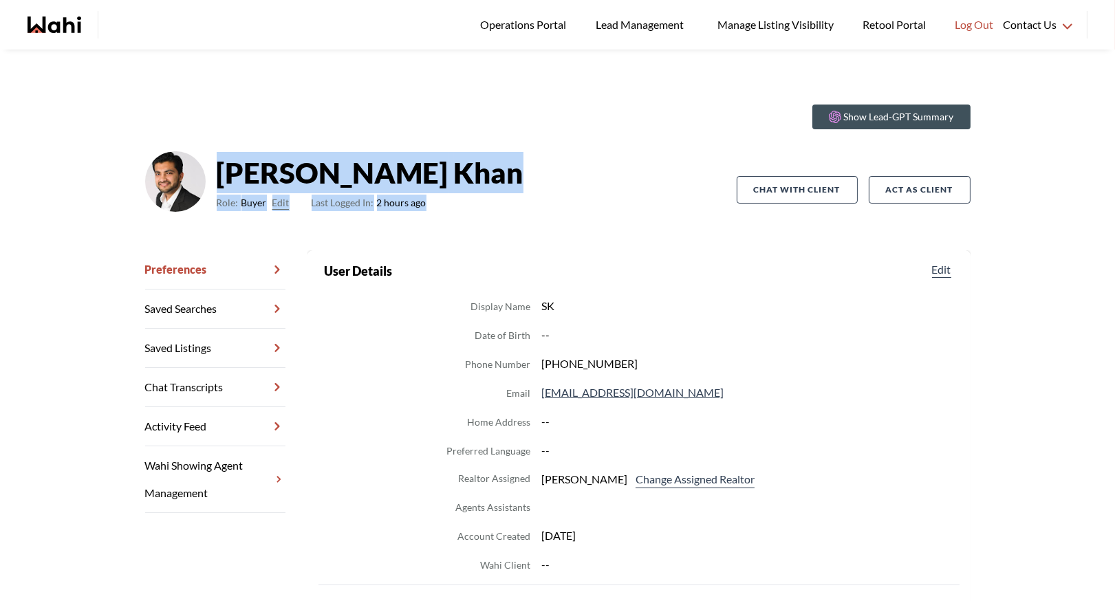
click at [541, 216] on div "Sharique Khan Role: Buyer Edit Last Logged In: 2 hours ago" at bounding box center [441, 189] width 592 height 77
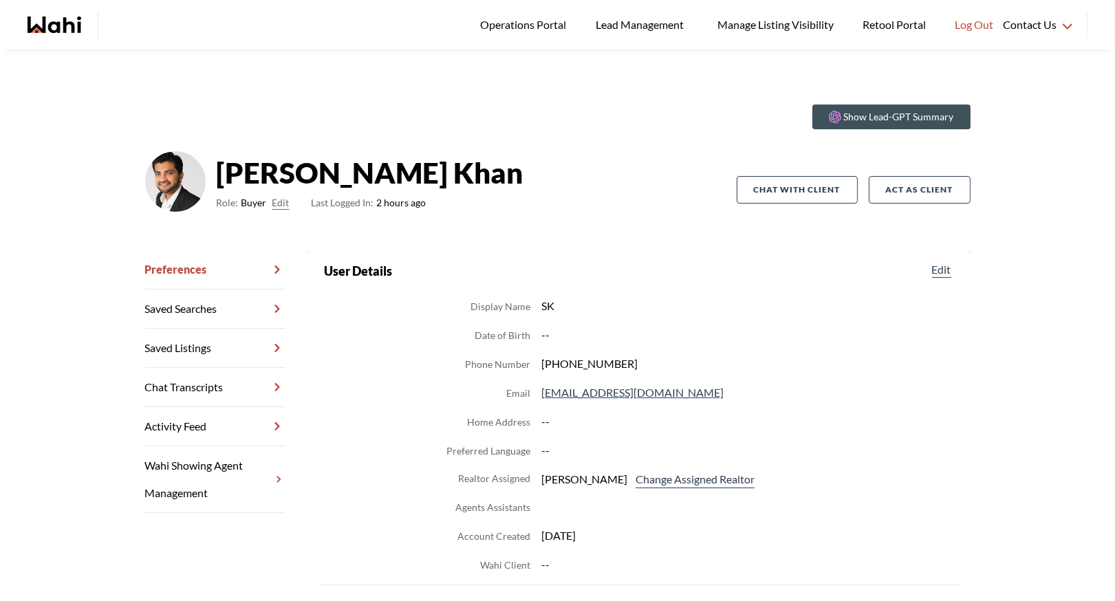
click at [199, 391] on link "Chat Transcripts" at bounding box center [215, 387] width 140 height 39
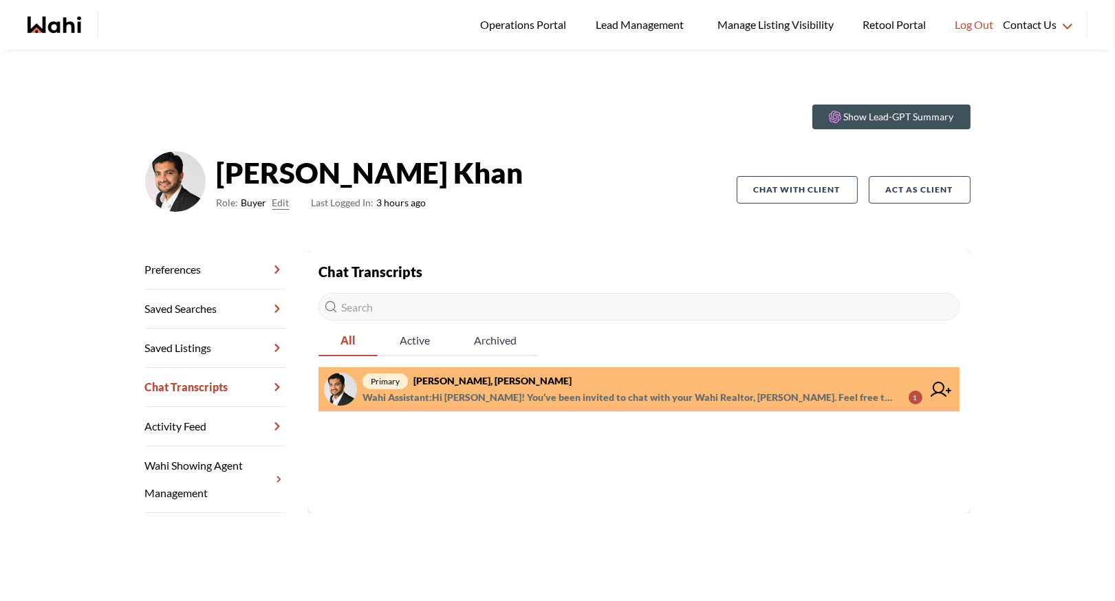
click at [513, 385] on strong "Sharique Khan, Barbara" at bounding box center [492, 381] width 158 height 12
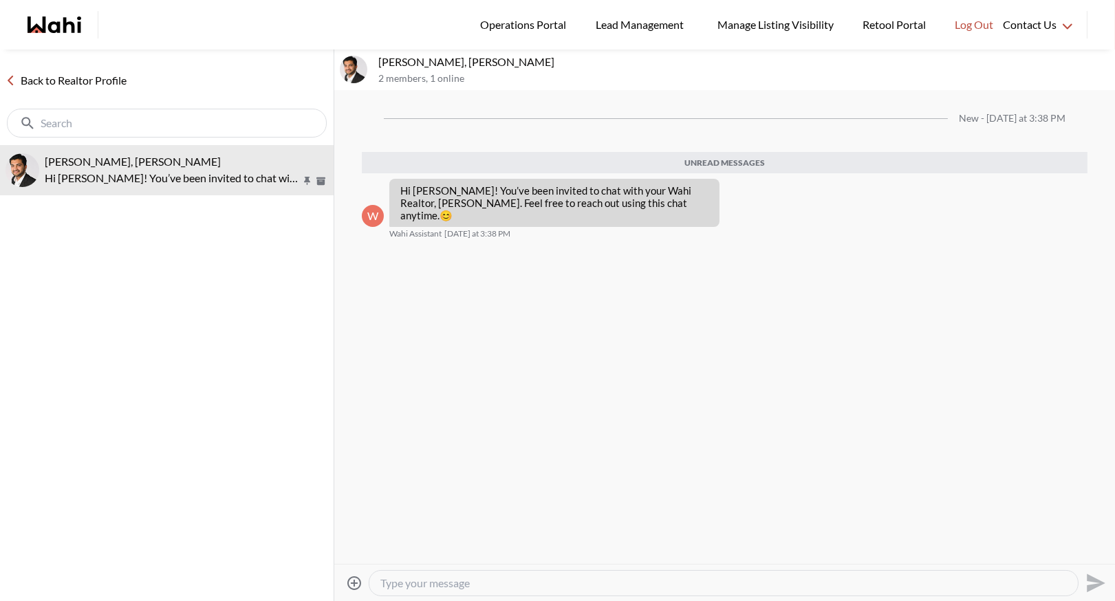
click at [404, 592] on div at bounding box center [723, 583] width 709 height 25
click at [407, 580] on textarea "Type your message" at bounding box center [723, 584] width 687 height 14
type textarea "Here is the link for Nesto"
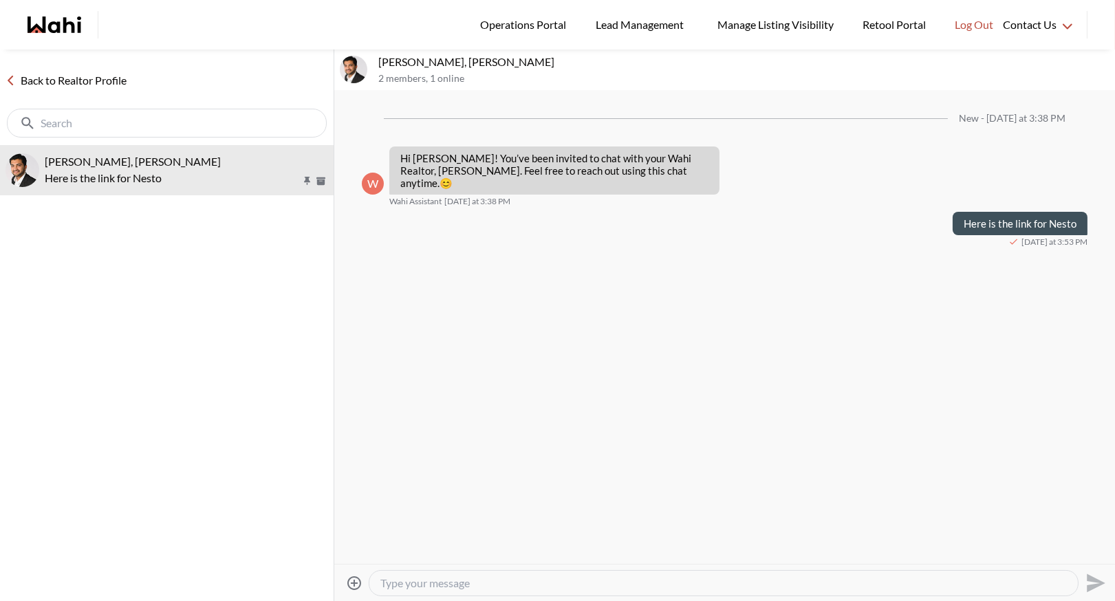
paste textarea "https://app.nesto.ca/getaquote?partner=wahi&utm_source=wahi"
type textarea "https://app.nesto.ca/getaquote?partner=wahi&utm_source=wahi"
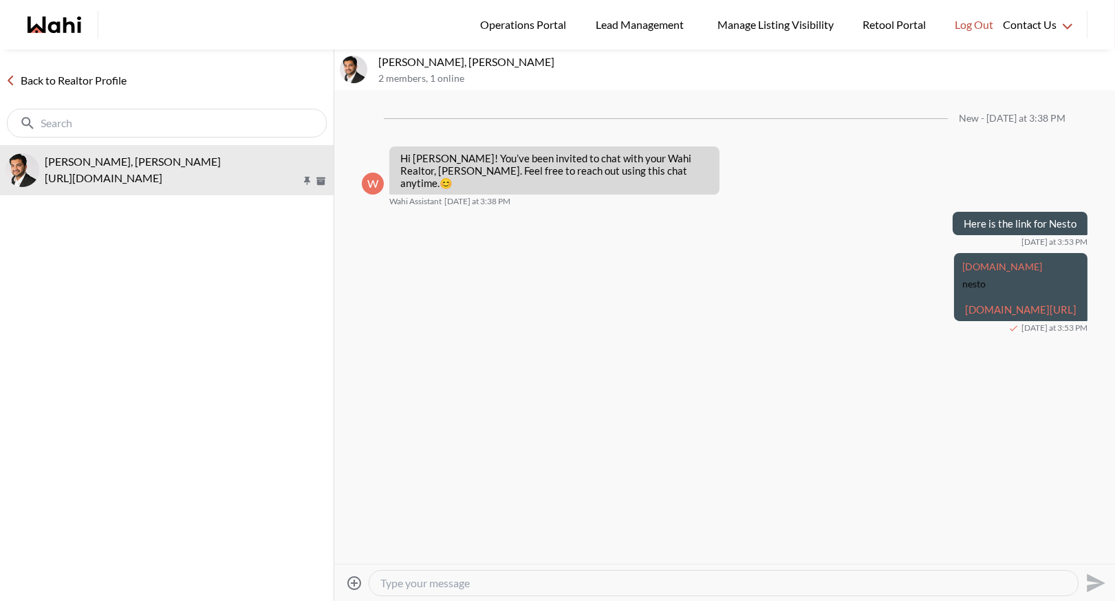
click at [388, 585] on textarea "Type your message" at bounding box center [723, 584] width 687 height 14
paste textarea "Here’s how to book a showing: https://www.loom.com/share/97a21afd93034776aed811…"
type textarea "Here’s how to book a showing: https://www.loom.com/share/97a21afd93034776aed811…"
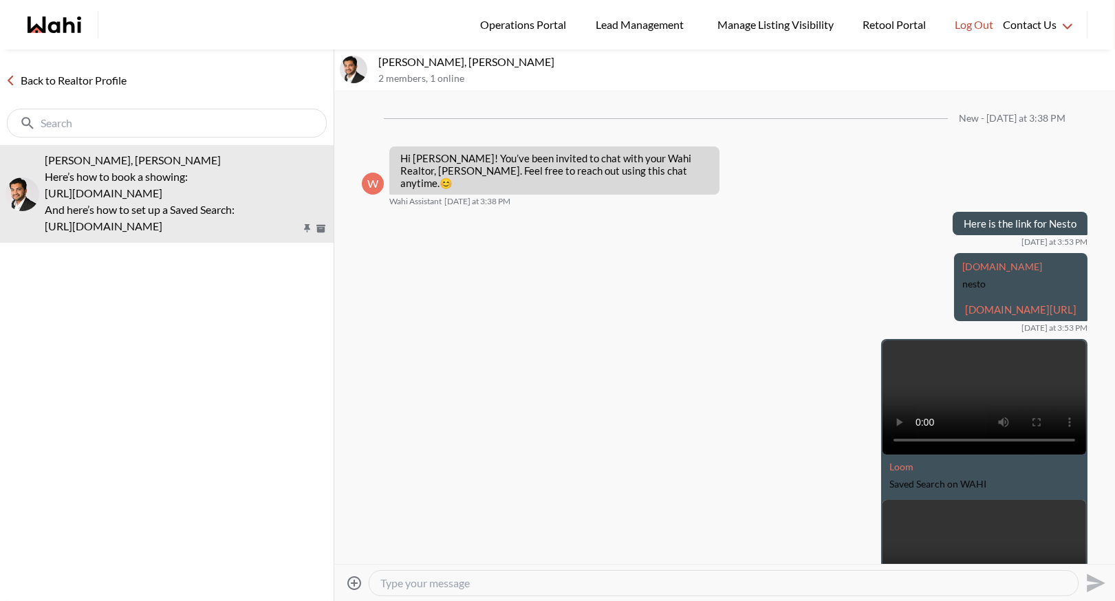
click at [92, 82] on link "Back to Realtor Profile" at bounding box center [66, 81] width 132 height 18
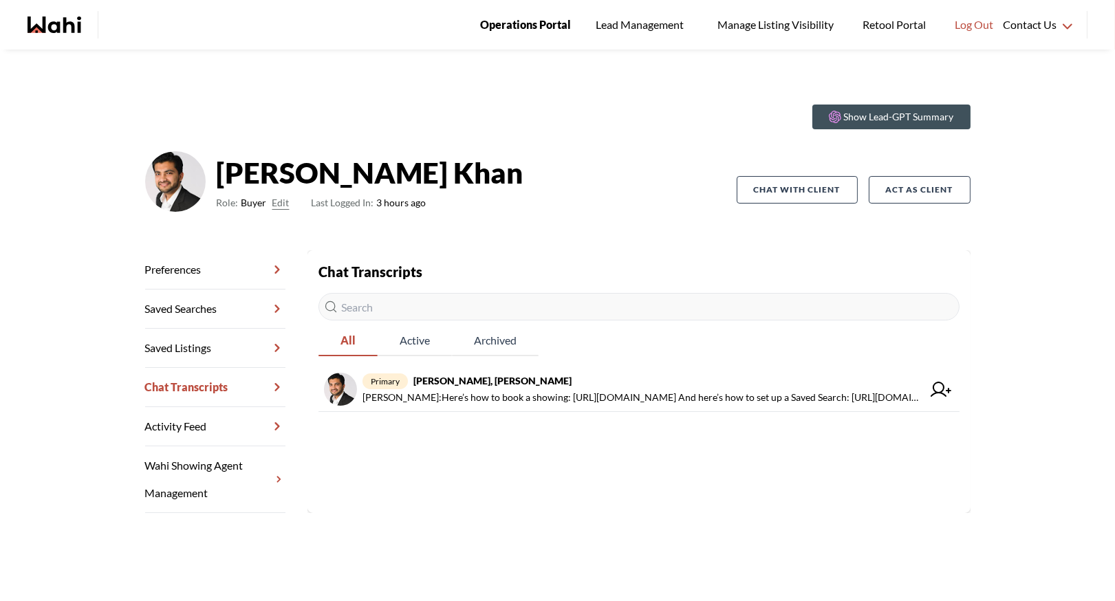
click at [535, 19] on span "Operations Portal" at bounding box center [525, 25] width 91 height 18
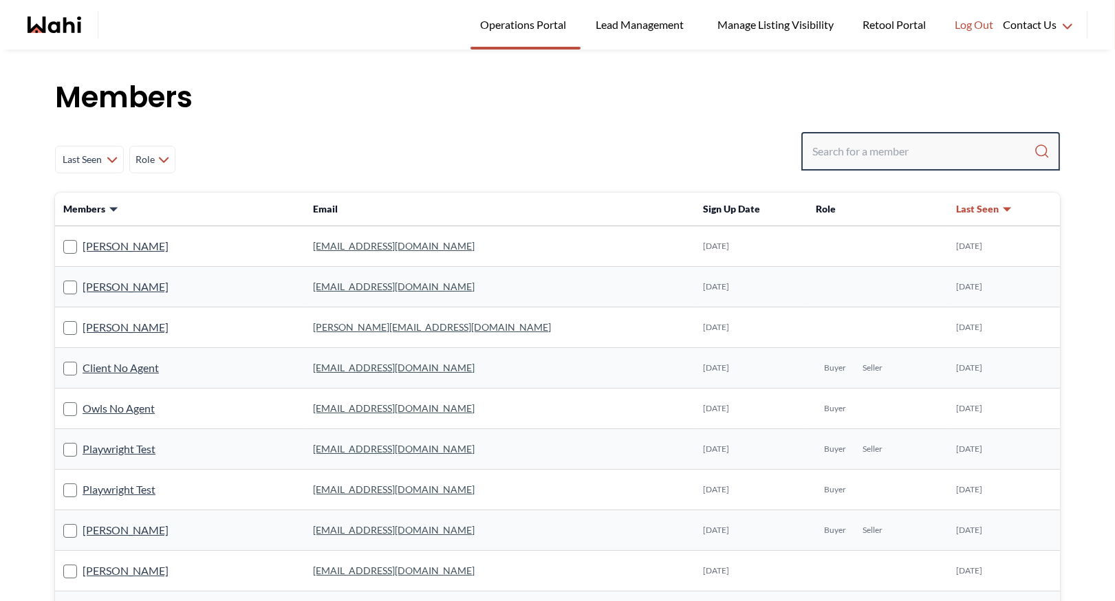
click at [837, 142] on input "Search input" at bounding box center [924, 151] width 222 height 25
type input "barbara funt"
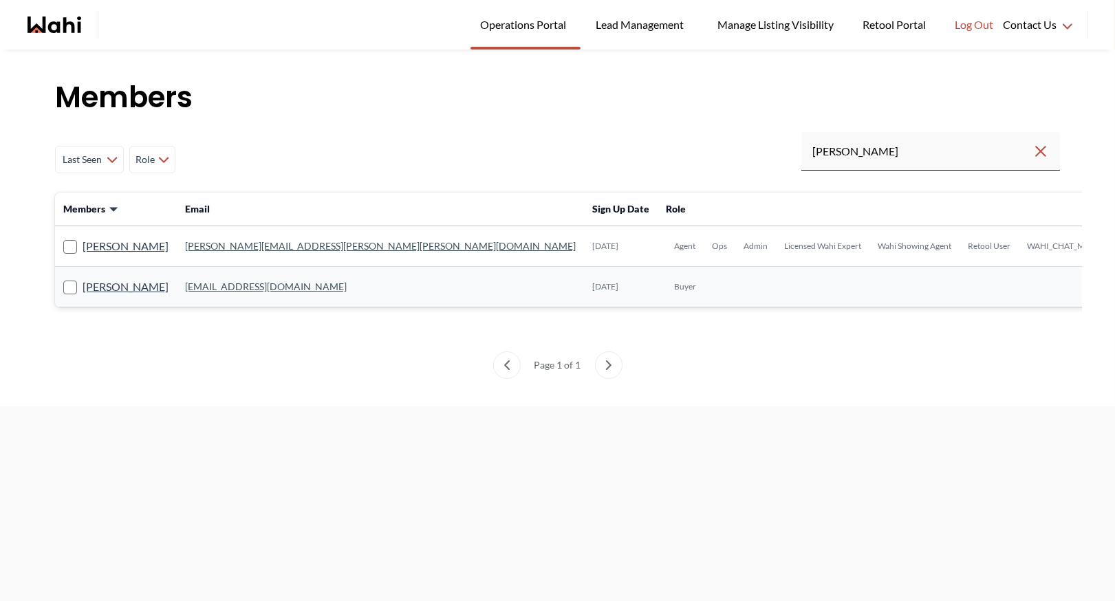
click at [233, 248] on link "barb.funt@wahi.com" at bounding box center [380, 246] width 391 height 12
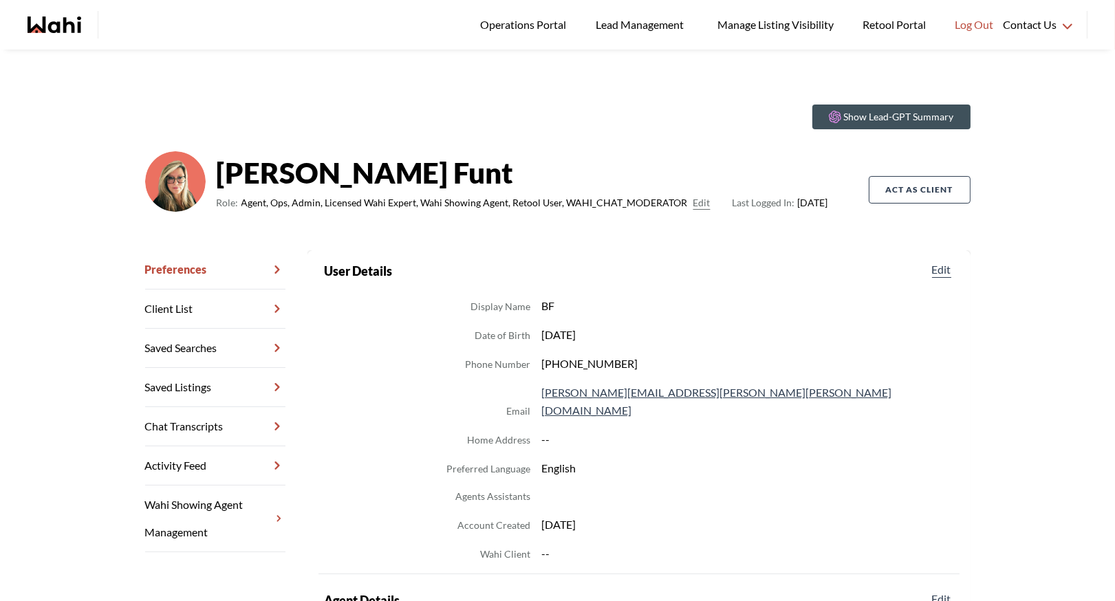
click at [195, 424] on link "Chat Transcripts" at bounding box center [215, 426] width 140 height 39
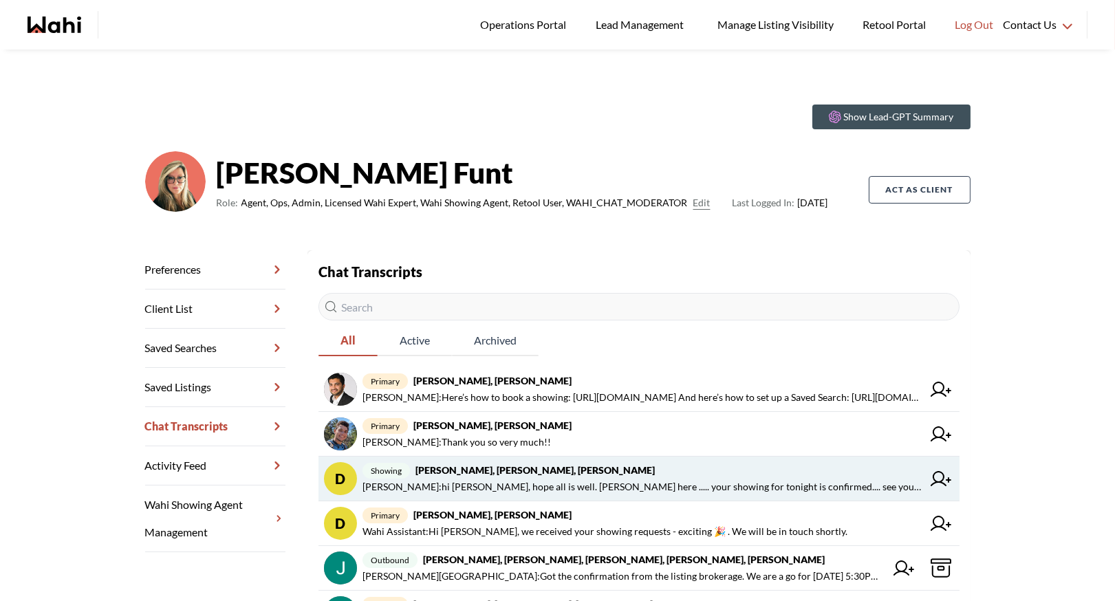
click at [581, 462] on span "showing David Rodriguez, Gabriella Giraldo, Paul, Barbara" at bounding box center [643, 470] width 560 height 17
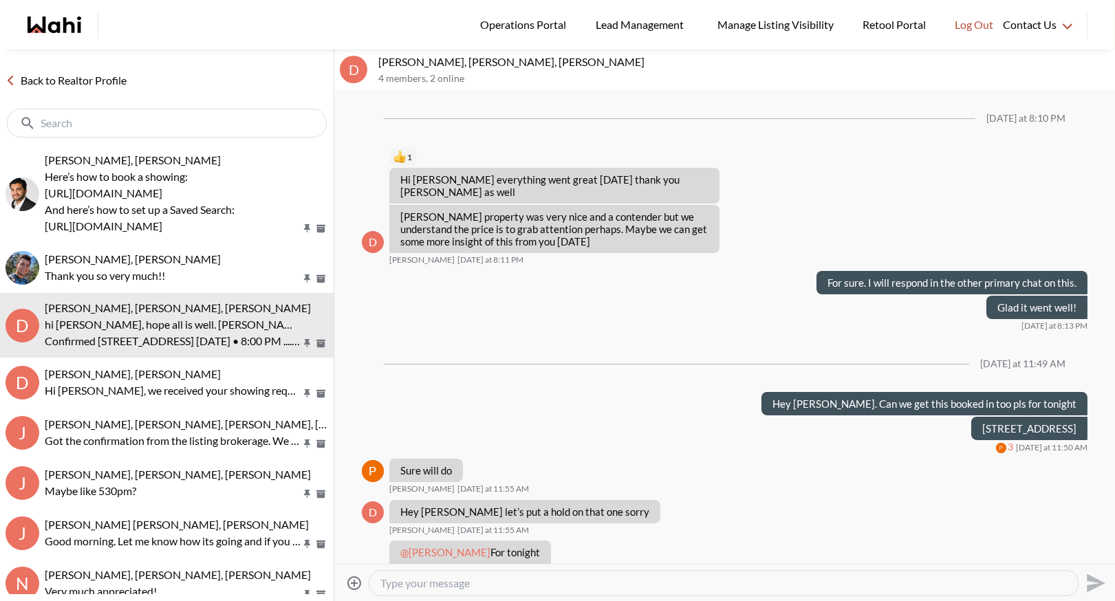
scroll to position [901, 0]
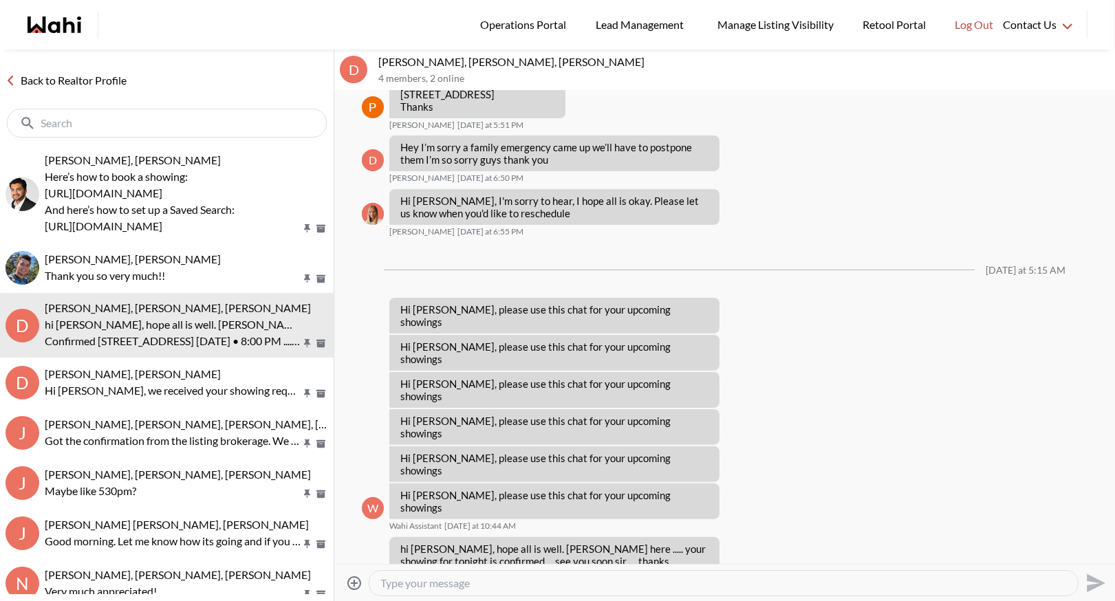
click at [403, 590] on textarea "Type your message" at bounding box center [723, 584] width 687 height 14
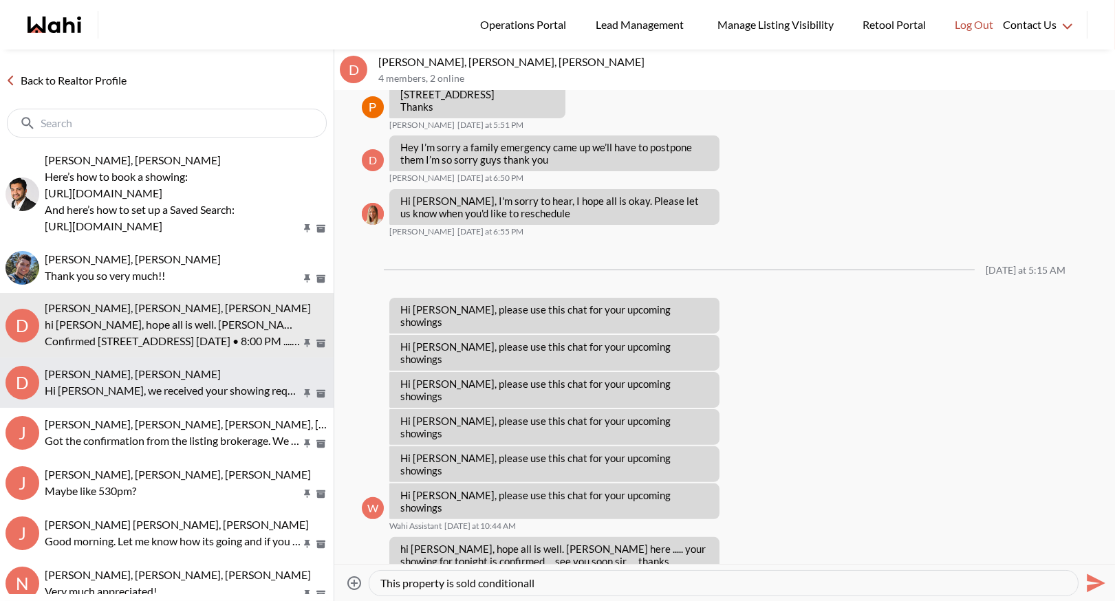
type textarea "This property is sold conditionally"
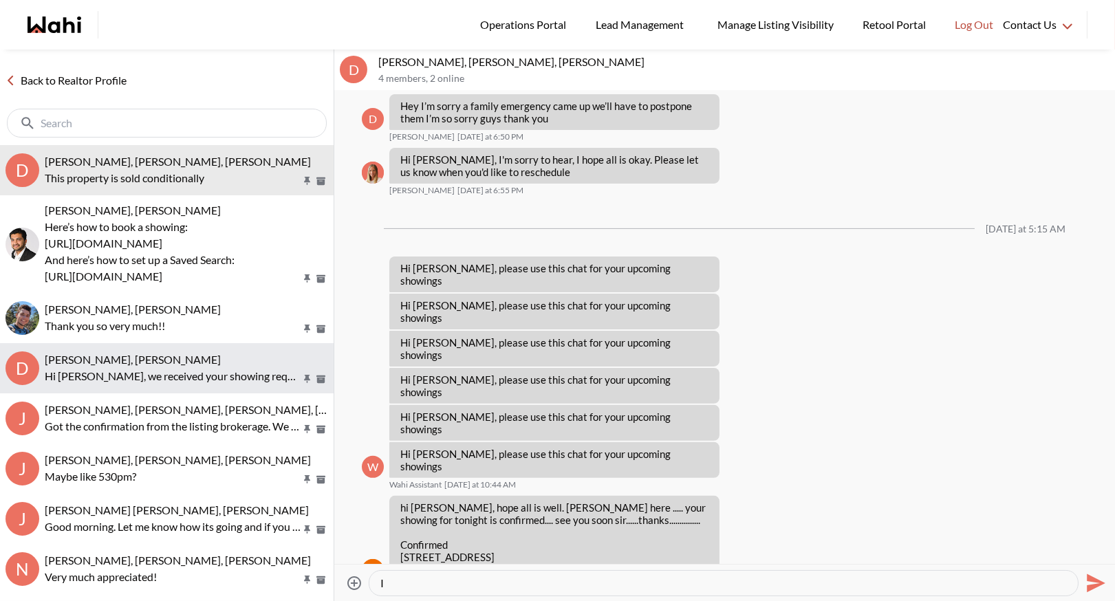
type textarea "I"
type textarea "Probably best wait and see if it sells firm before viewing"
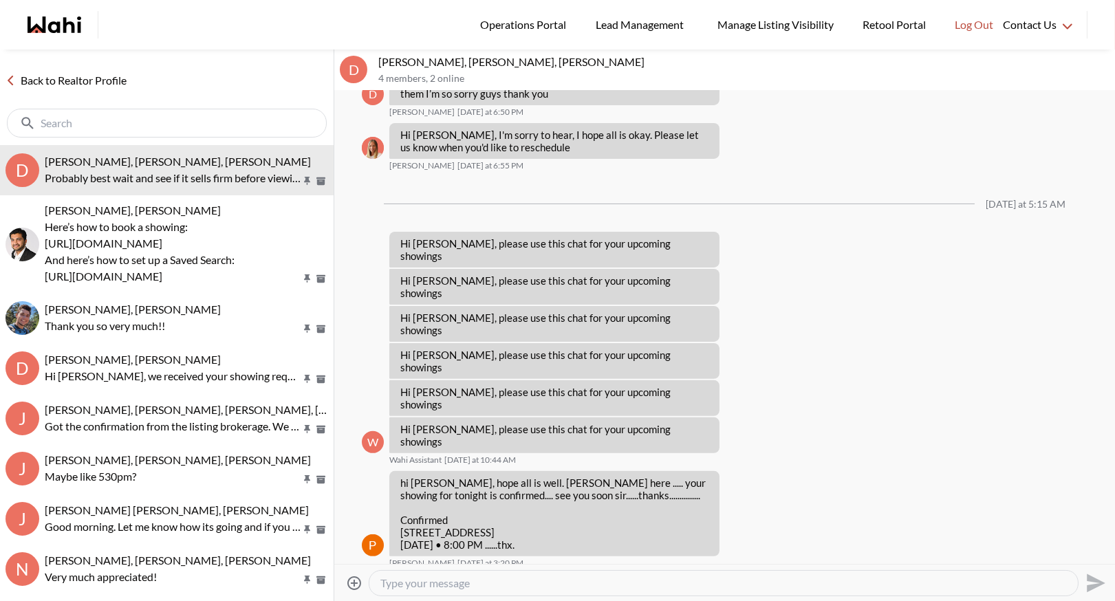
click at [75, 81] on link "Back to Realtor Profile" at bounding box center [66, 81] width 132 height 18
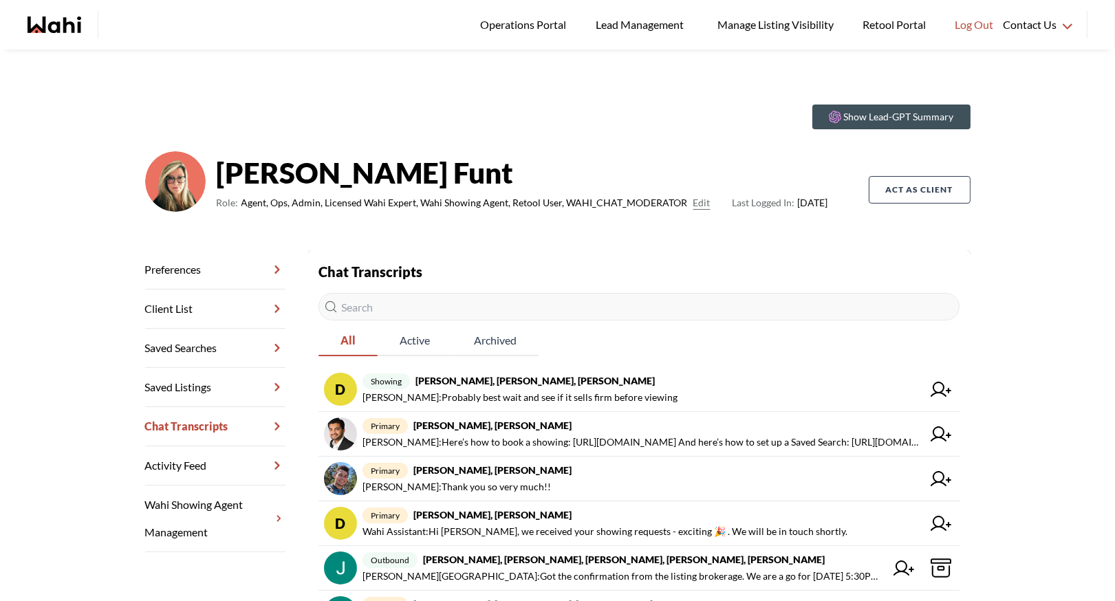
click at [186, 423] on link "Chat Transcripts" at bounding box center [215, 426] width 140 height 39
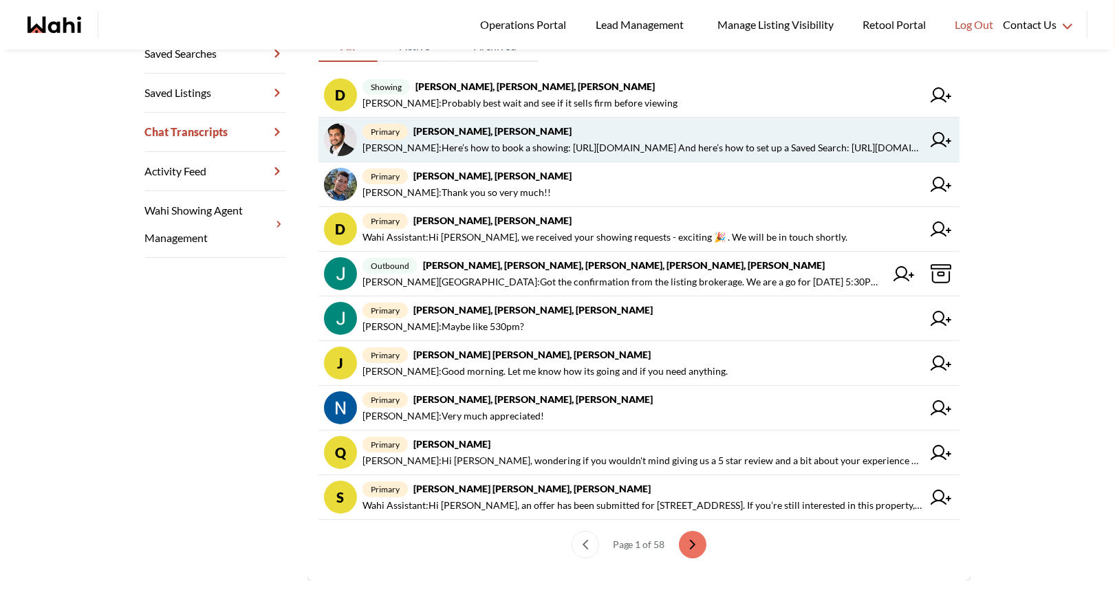
scroll to position [314, 0]
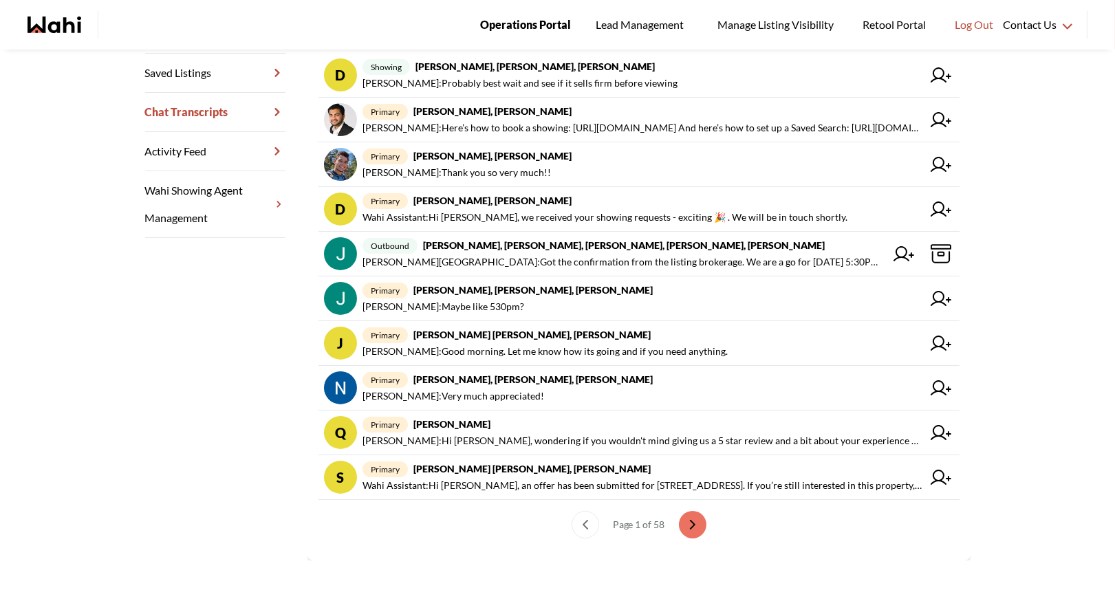
click at [509, 22] on span "Operations Portal" at bounding box center [525, 25] width 91 height 18
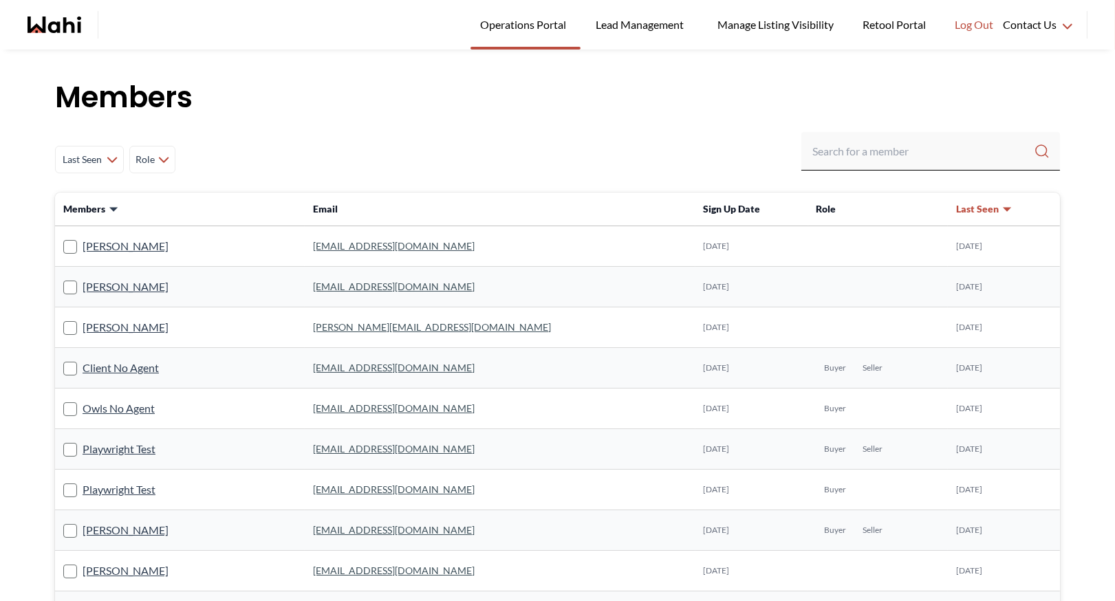
click at [390, 110] on h1 "Members" at bounding box center [557, 97] width 1005 height 41
click at [865, 148] on input "Search input" at bounding box center [924, 151] width 222 height 25
type input "faraz"
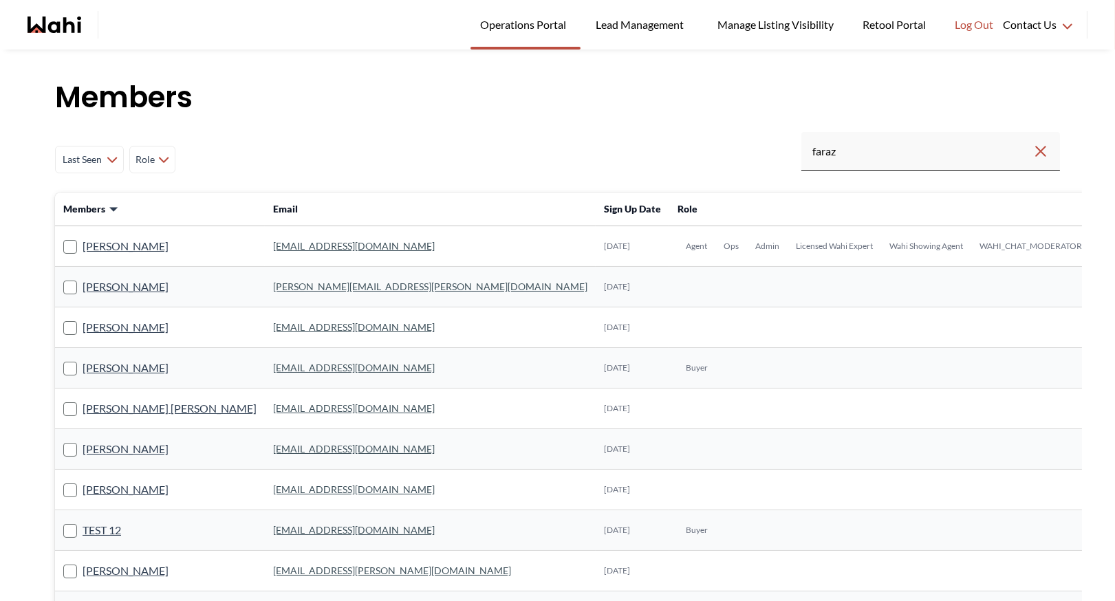
click at [273, 244] on link "[EMAIL_ADDRESS][DOMAIN_NAME]" at bounding box center [354, 246] width 162 height 12
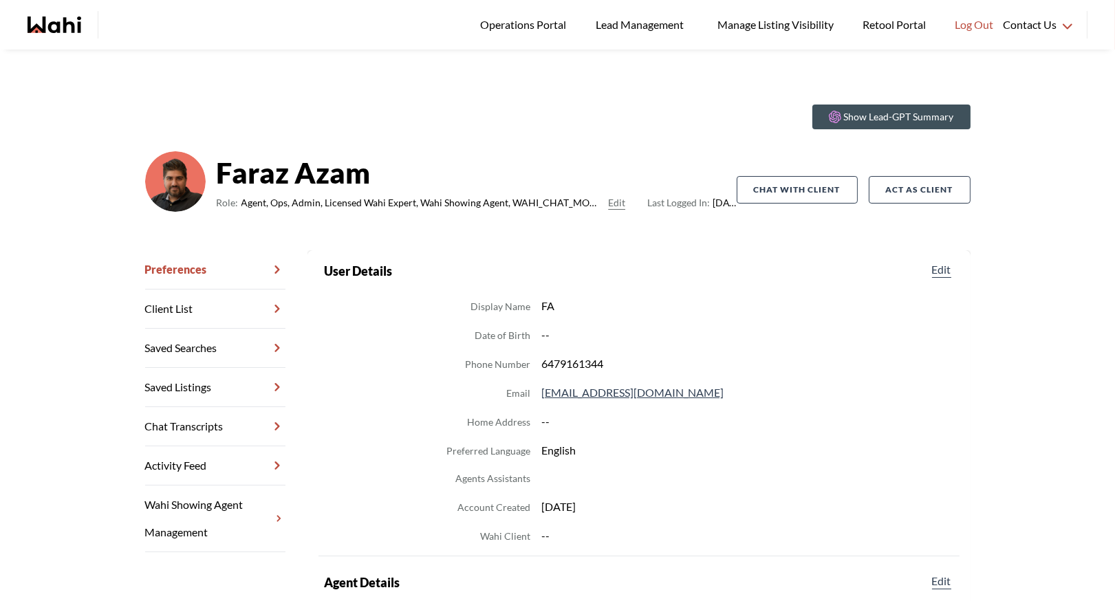
click at [221, 426] on link "Chat Transcripts" at bounding box center [215, 426] width 140 height 39
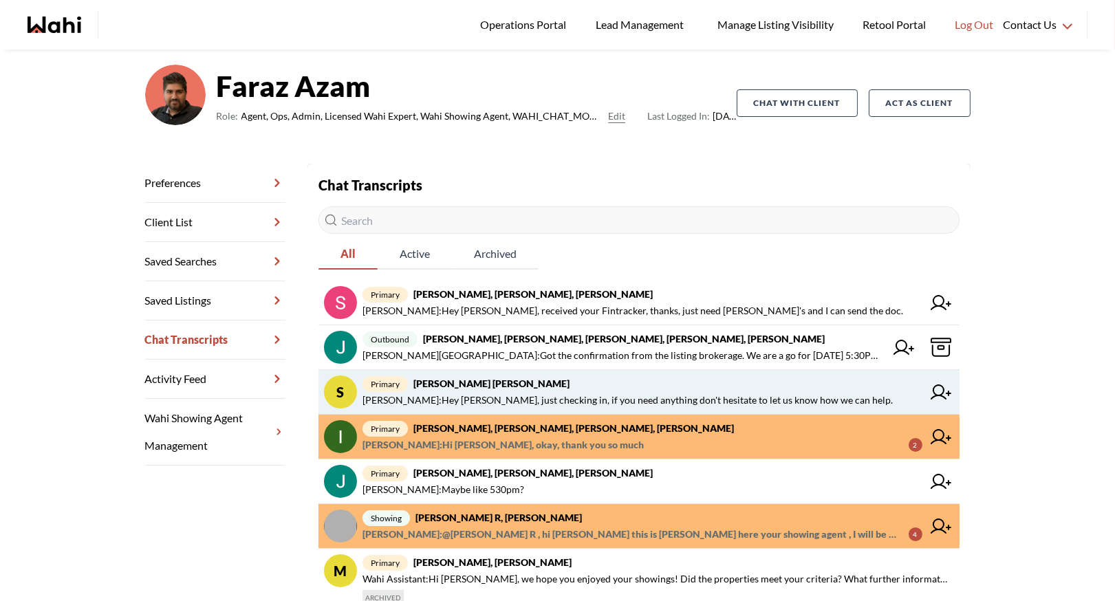
scroll to position [90, 0]
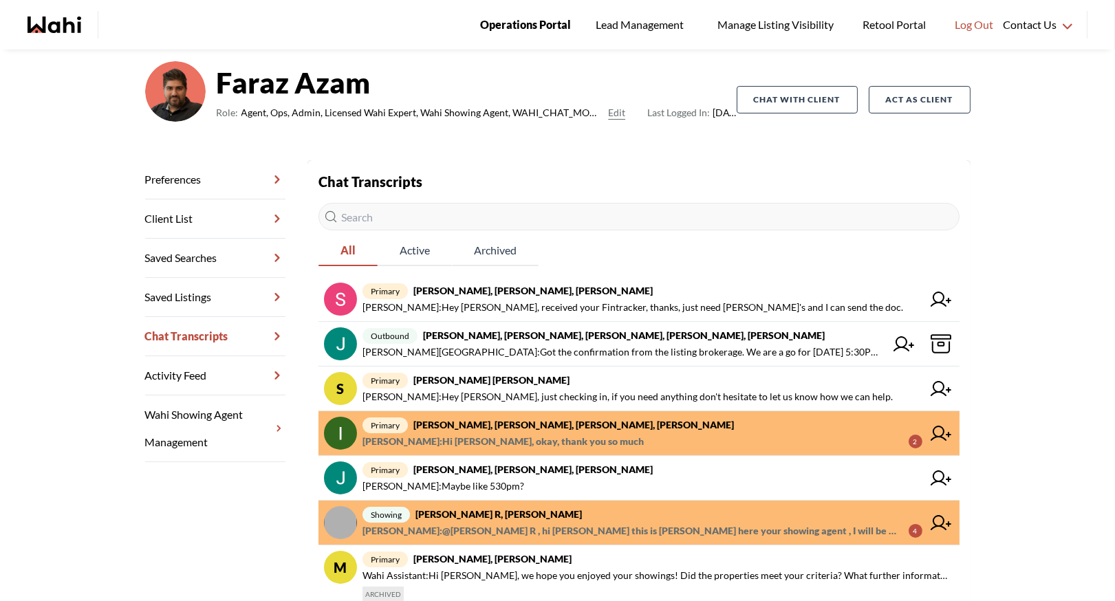
click at [529, 31] on span "Operations Portal" at bounding box center [525, 25] width 91 height 18
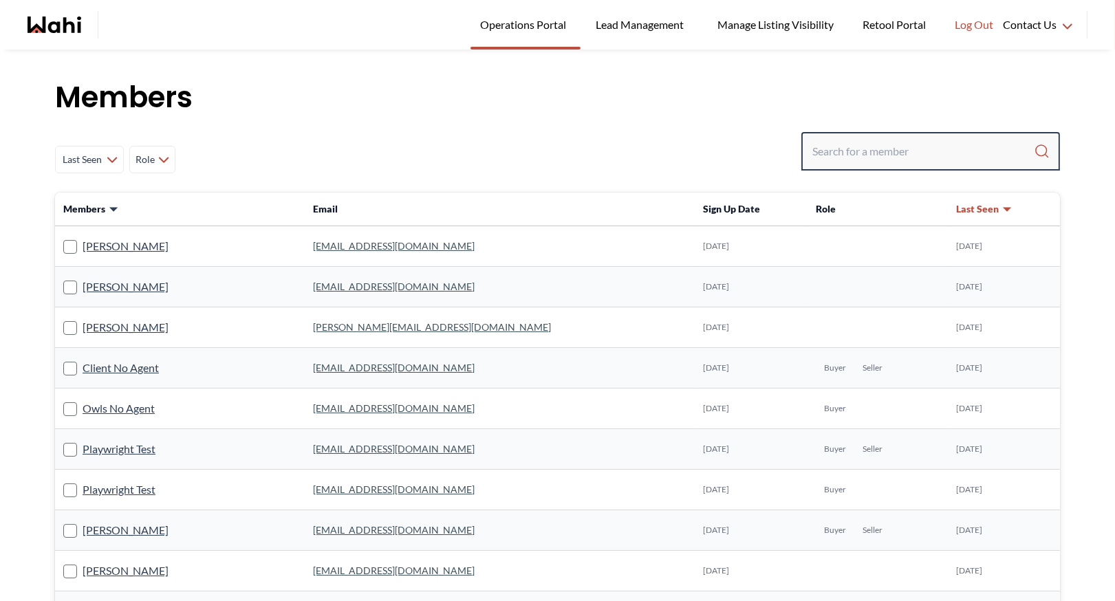
click at [883, 144] on input "Search input" at bounding box center [924, 151] width 222 height 25
type input ","
type input "[PERSON_NAME]"
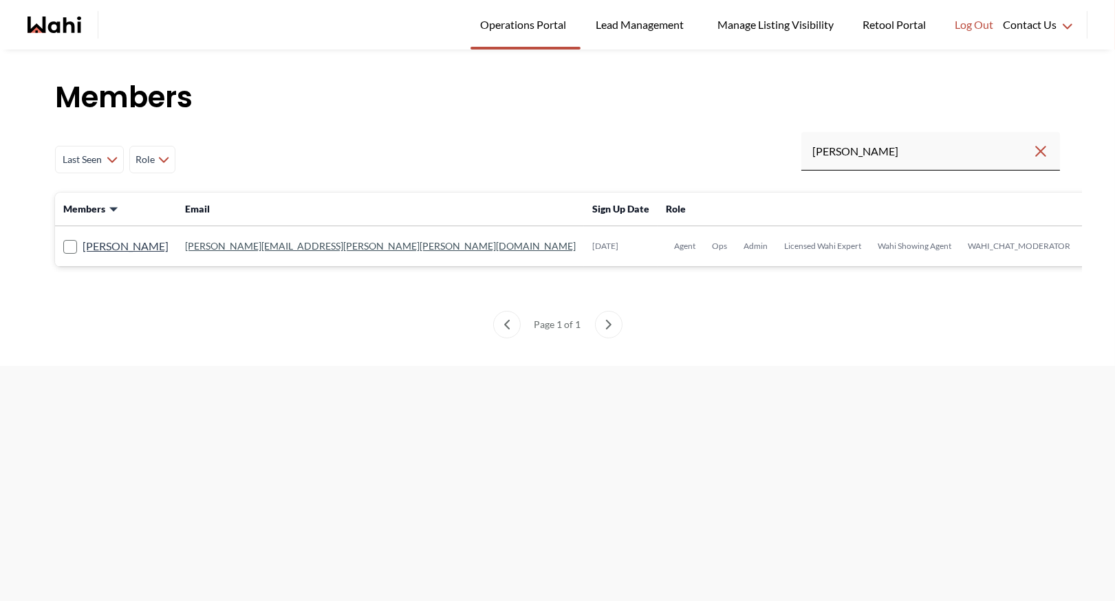
click at [270, 244] on link "michelle.williams@wahi.com" at bounding box center [380, 246] width 391 height 12
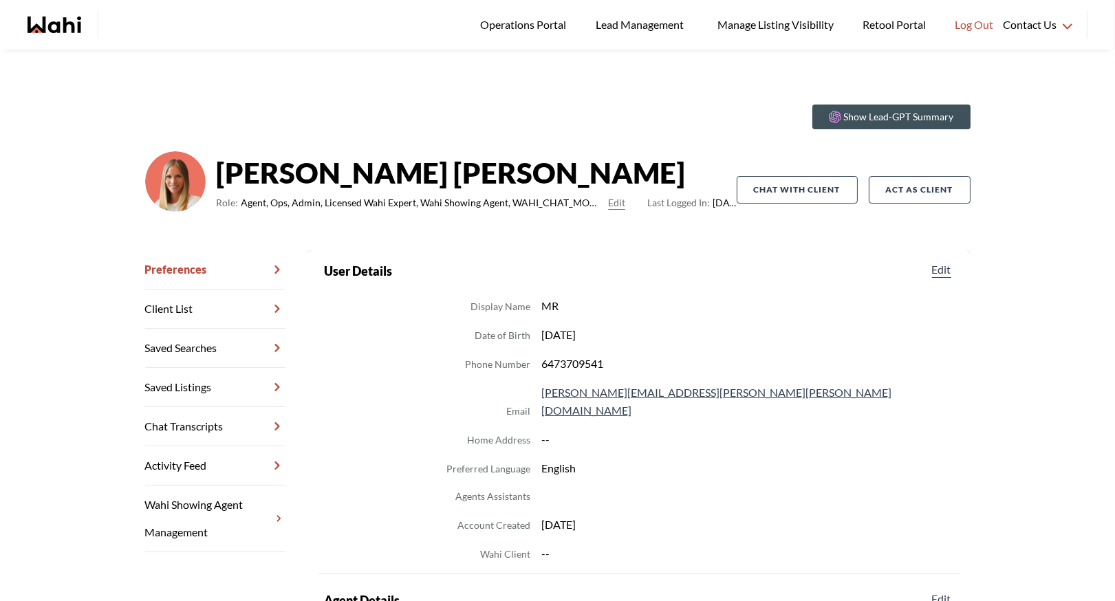
click at [226, 432] on link "Chat Transcripts" at bounding box center [215, 426] width 140 height 39
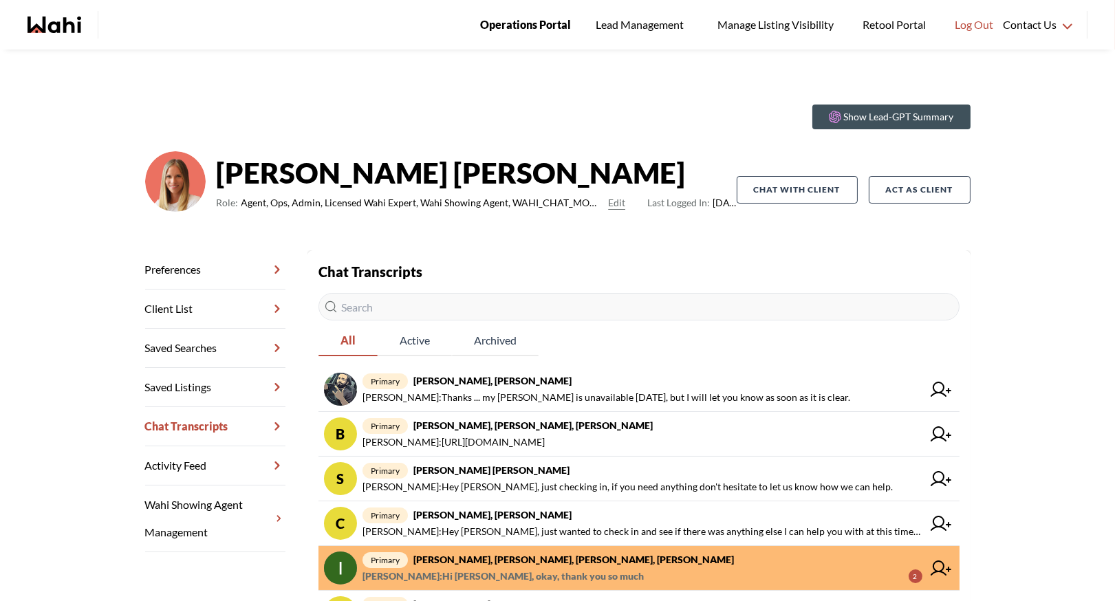
click at [526, 31] on span "Operations Portal" at bounding box center [525, 25] width 91 height 18
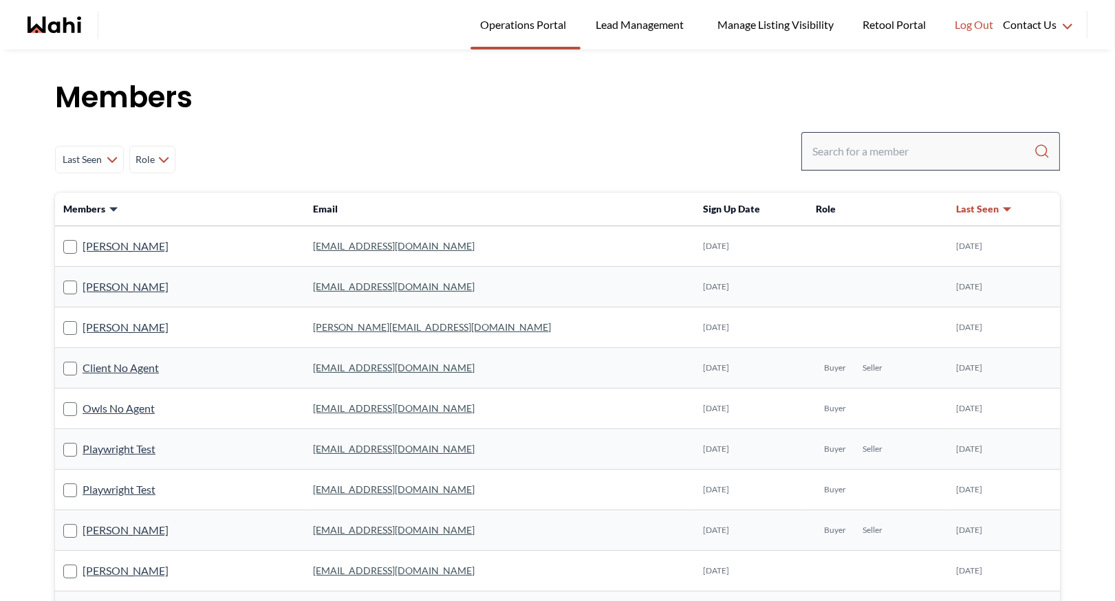
click at [841, 164] on div at bounding box center [931, 151] width 259 height 39
drag, startPoint x: 843, startPoint y: 158, endPoint x: 843, endPoint y: 127, distance: 31.6
click at [843, 158] on input "Search input" at bounding box center [924, 151] width 222 height 25
type input "behnam"
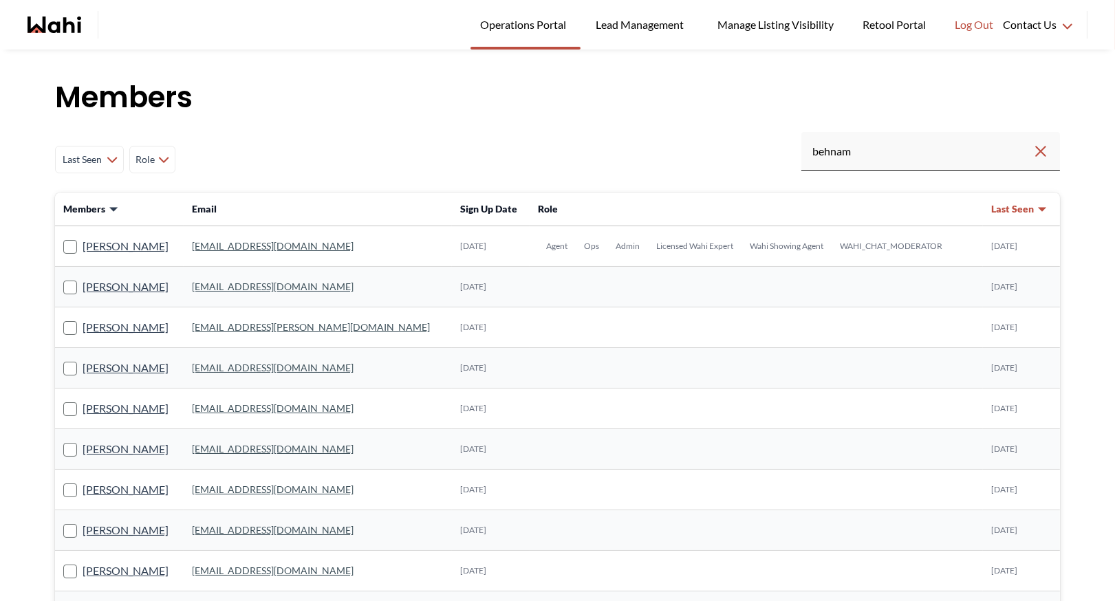
click at [230, 241] on link "behnam.fazili@wahi.com" at bounding box center [273, 246] width 162 height 12
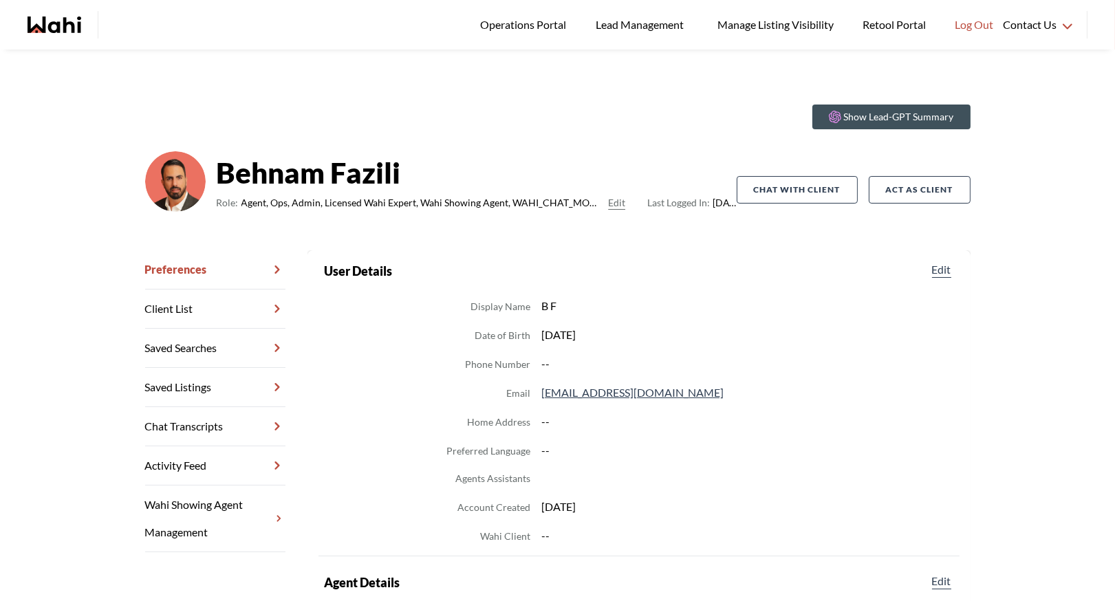
click at [221, 431] on link "Chat Transcripts" at bounding box center [215, 426] width 140 height 39
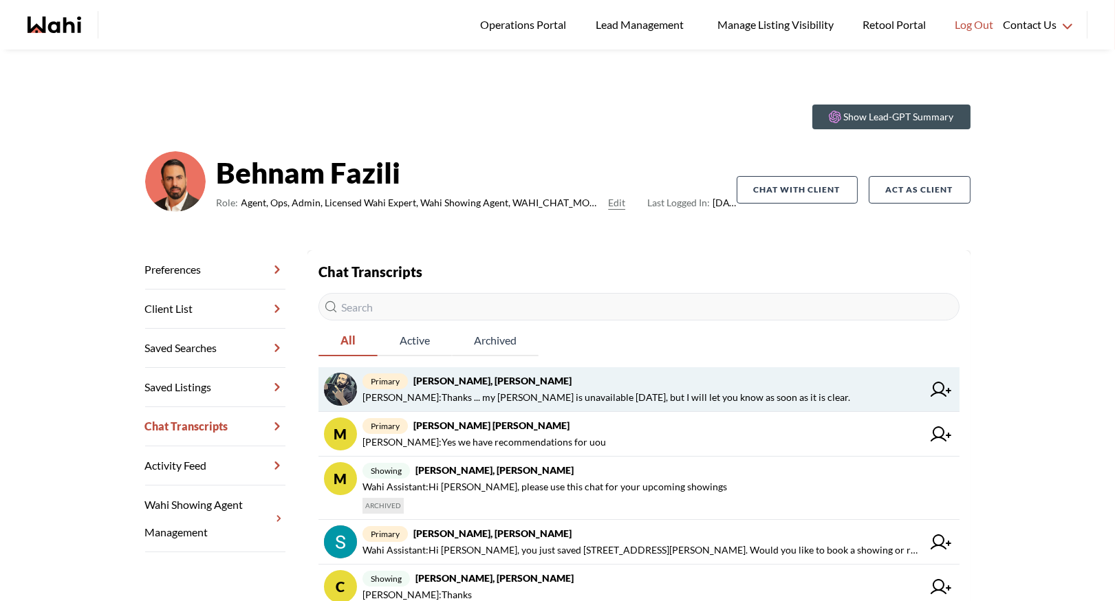
click at [943, 385] on icon at bounding box center [941, 389] width 21 height 15
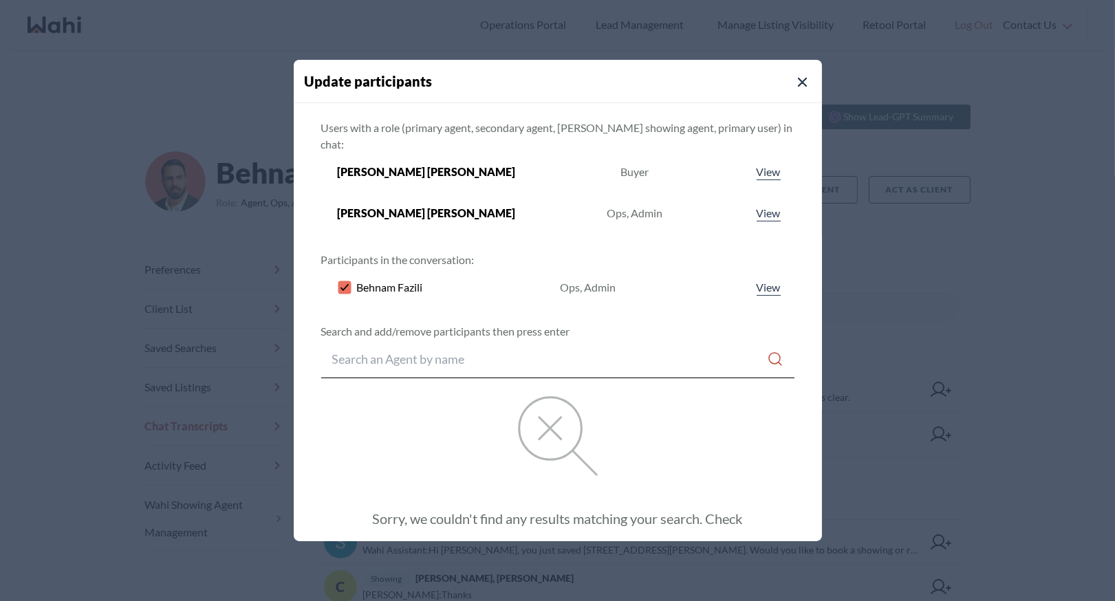
click at [348, 284] on icon at bounding box center [344, 287] width 8 height 7
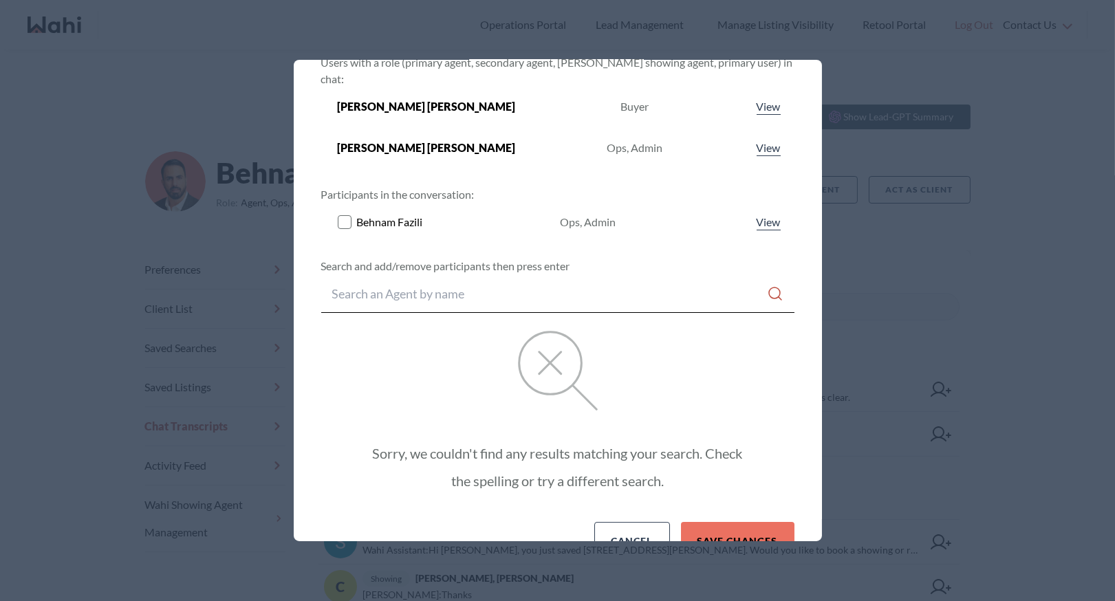
scroll to position [95, 0]
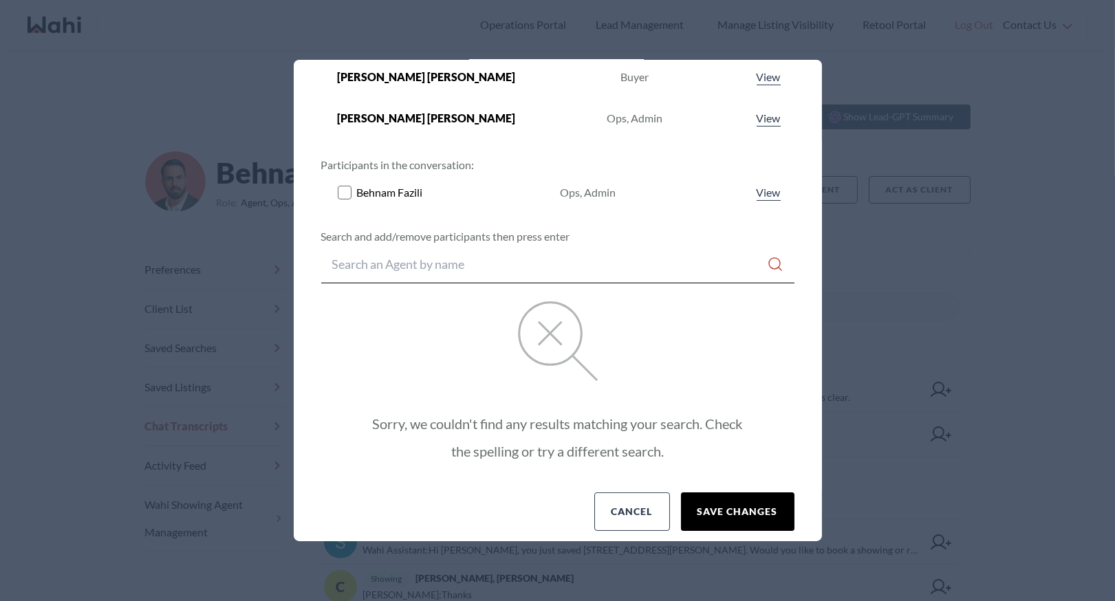
click at [729, 493] on button "Save changes" at bounding box center [738, 512] width 114 height 39
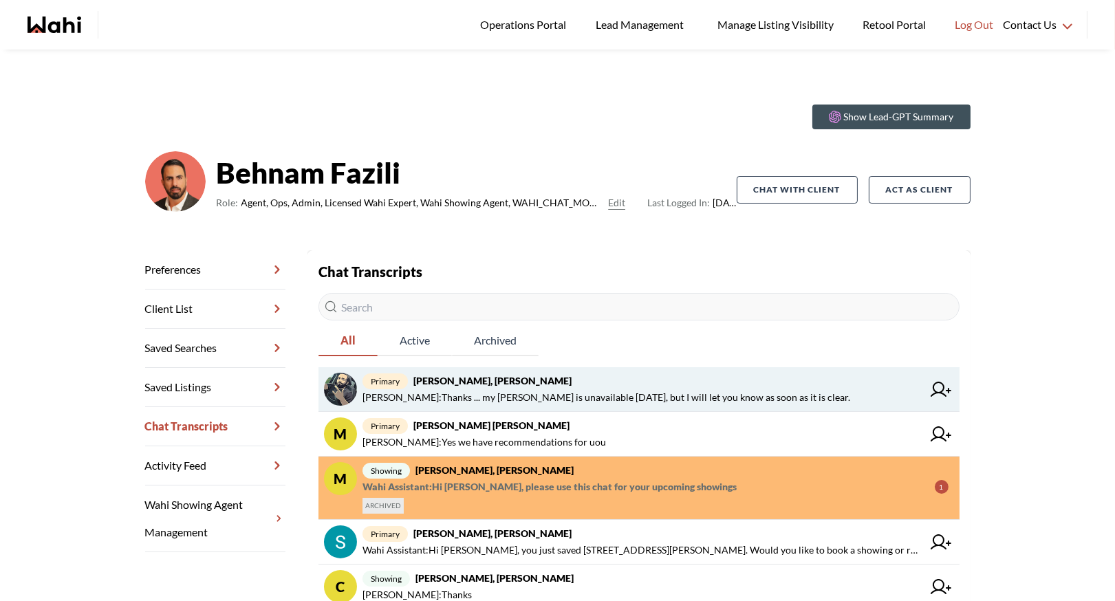
click at [952, 383] on button at bounding box center [941, 389] width 26 height 33
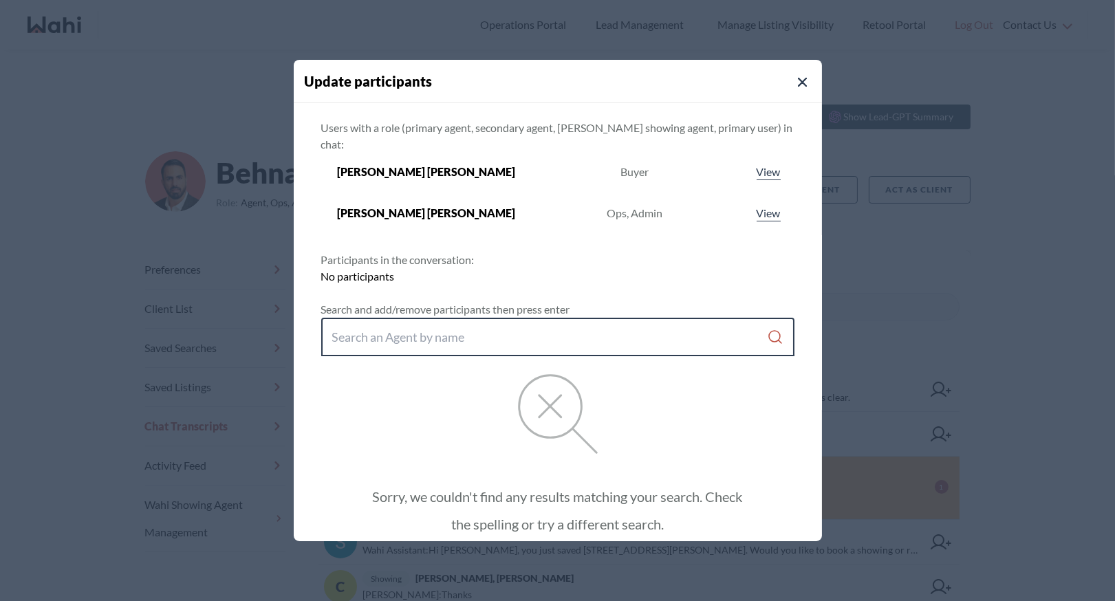
click at [633, 330] on input "Search input" at bounding box center [549, 337] width 435 height 25
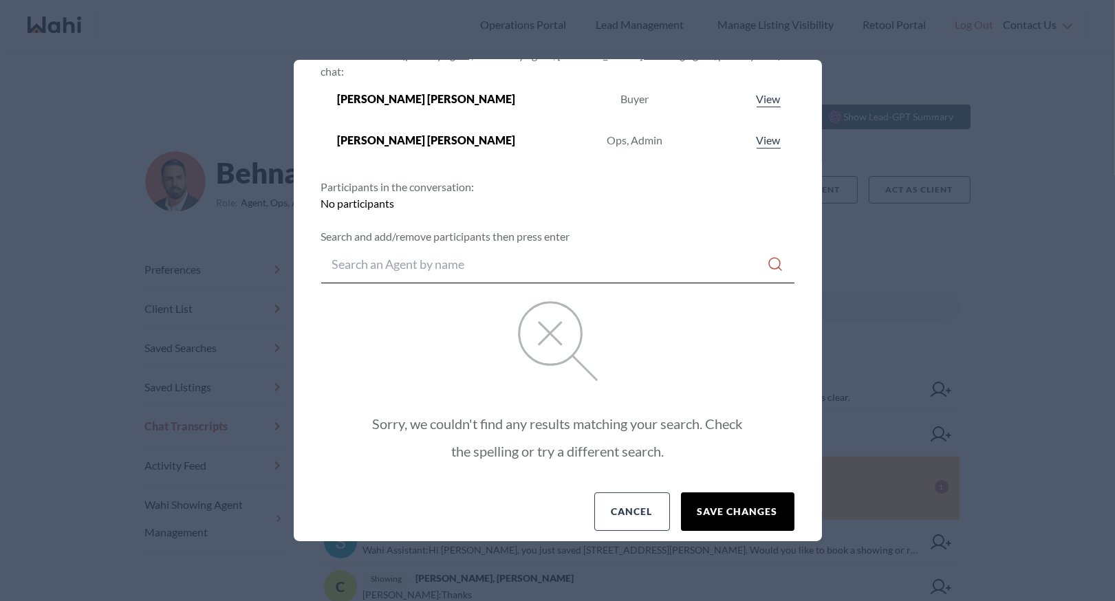
click at [709, 503] on button "Save changes" at bounding box center [738, 512] width 114 height 39
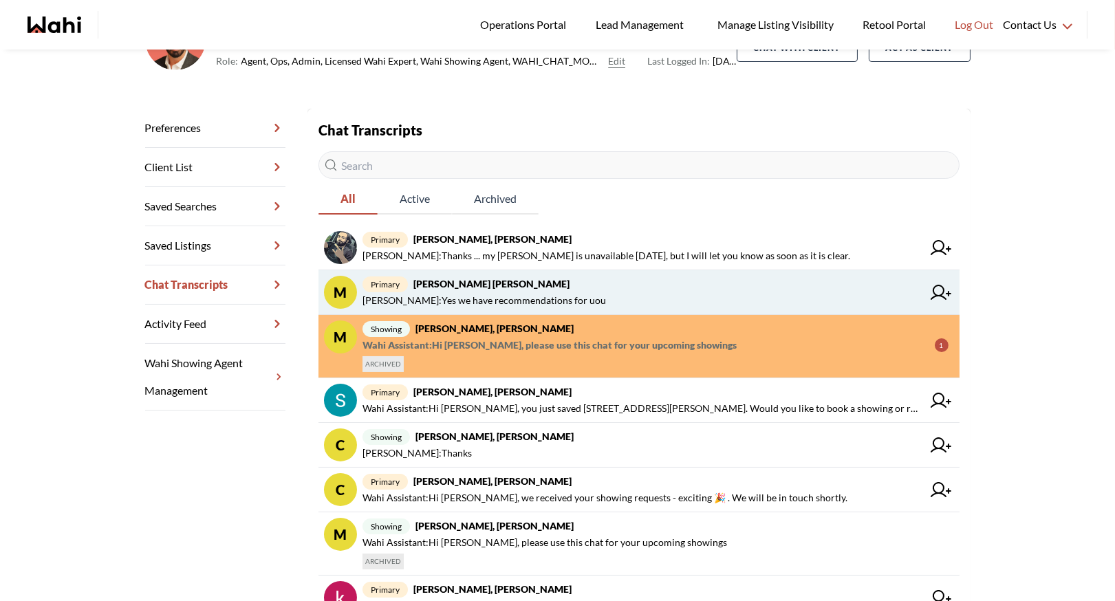
scroll to position [369, 0]
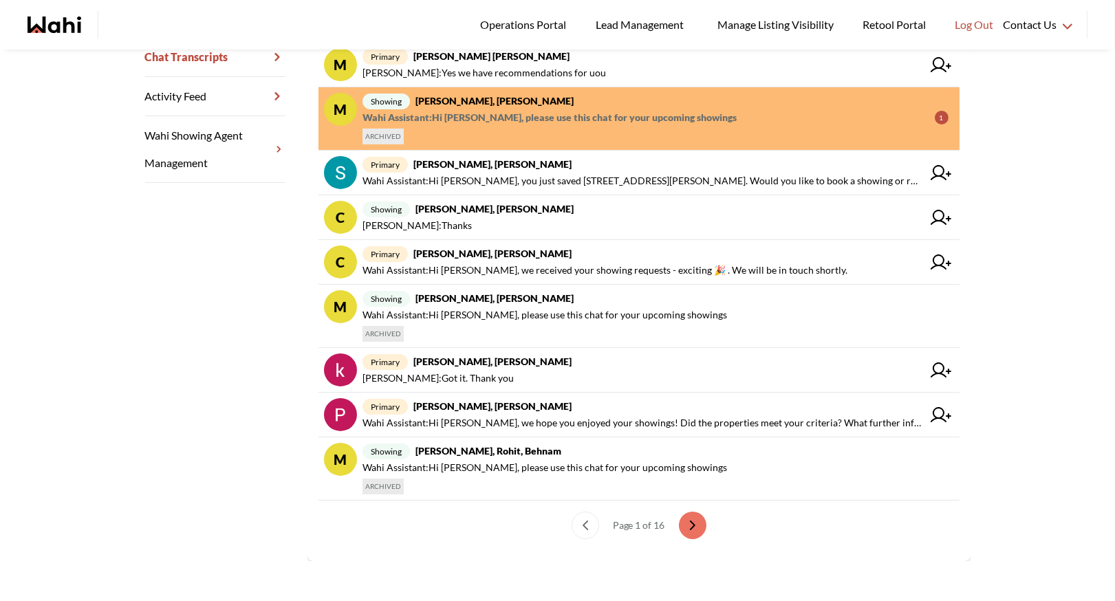
click at [554, 124] on span "Wahi Assistant : Hi khalid, please use this chat for your upcoming showings" at bounding box center [550, 117] width 374 height 17
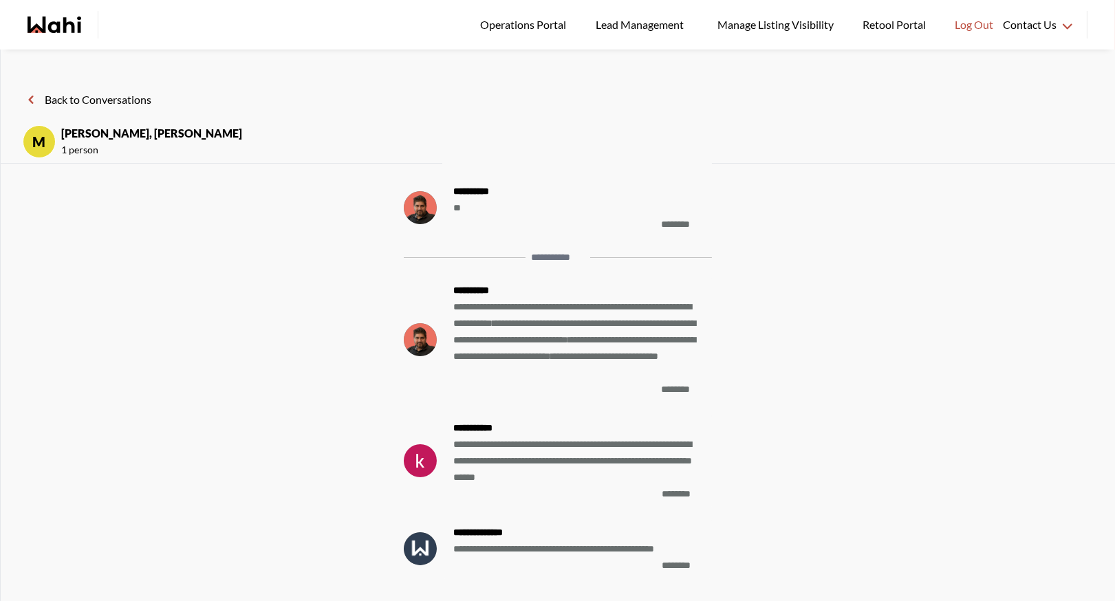
click at [44, 98] on button "Back to Conversations" at bounding box center [87, 100] width 129 height 18
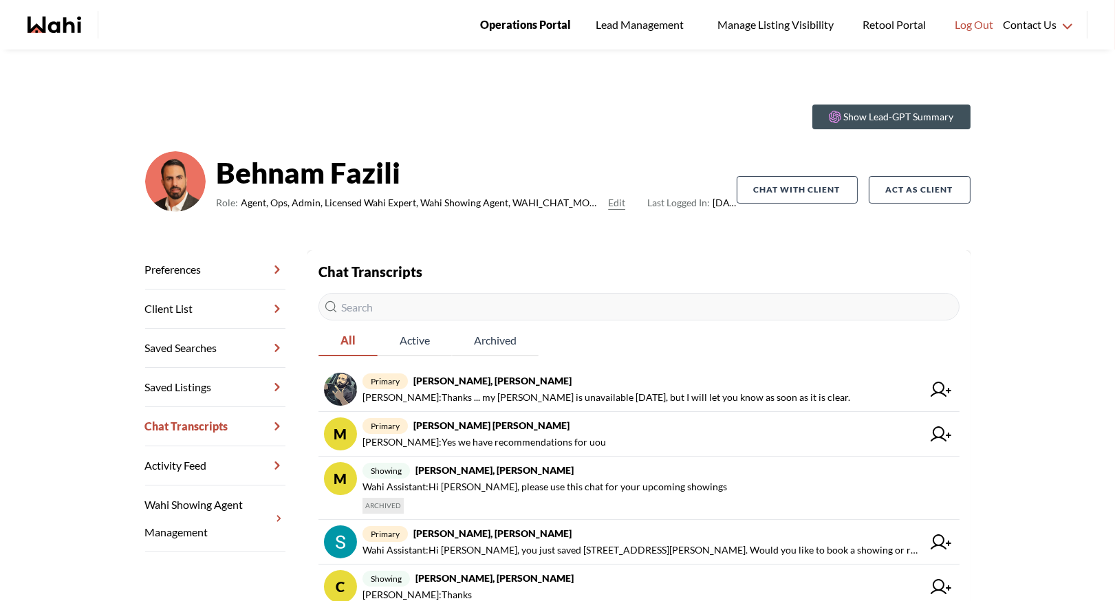
click at [501, 26] on span "Operations Portal" at bounding box center [525, 25] width 91 height 18
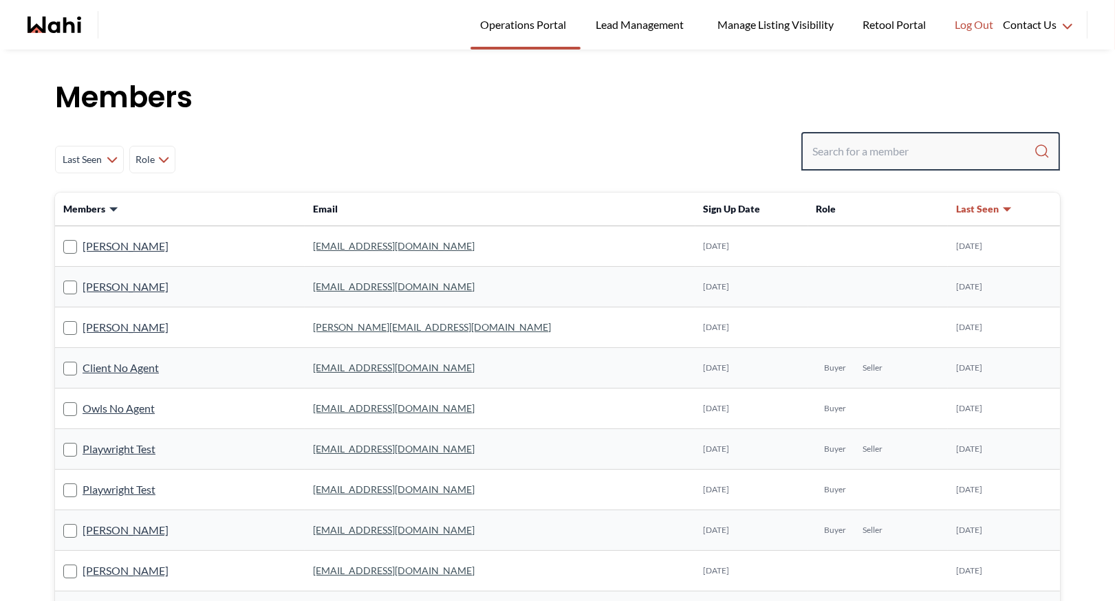
click at [913, 143] on input "Search input" at bounding box center [924, 151] width 222 height 25
type input "faraz"
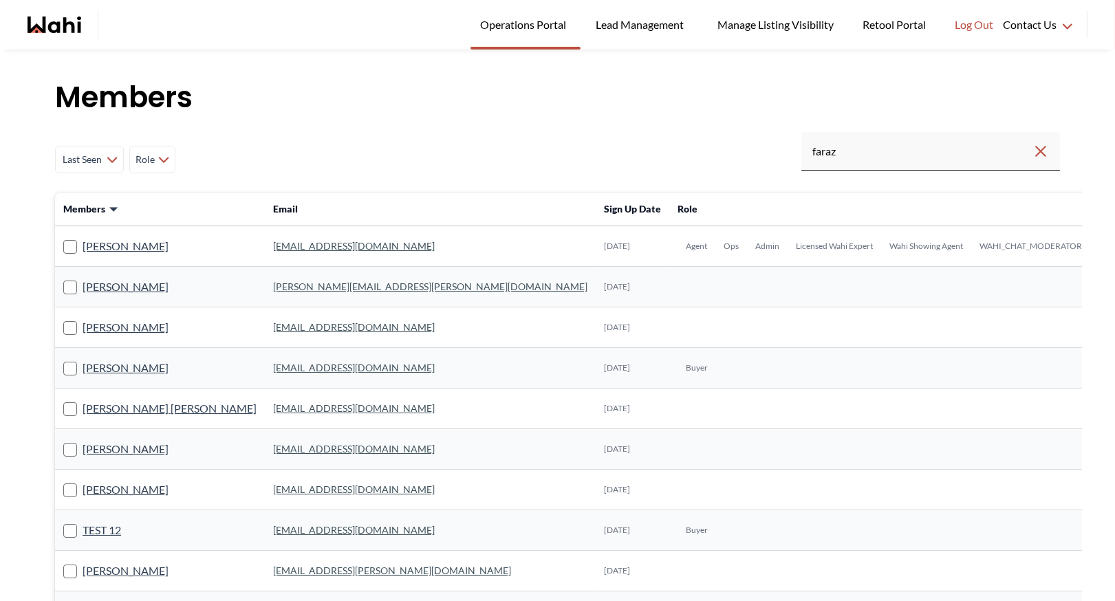
click at [281, 248] on link "[EMAIL_ADDRESS][DOMAIN_NAME]" at bounding box center [354, 246] width 162 height 12
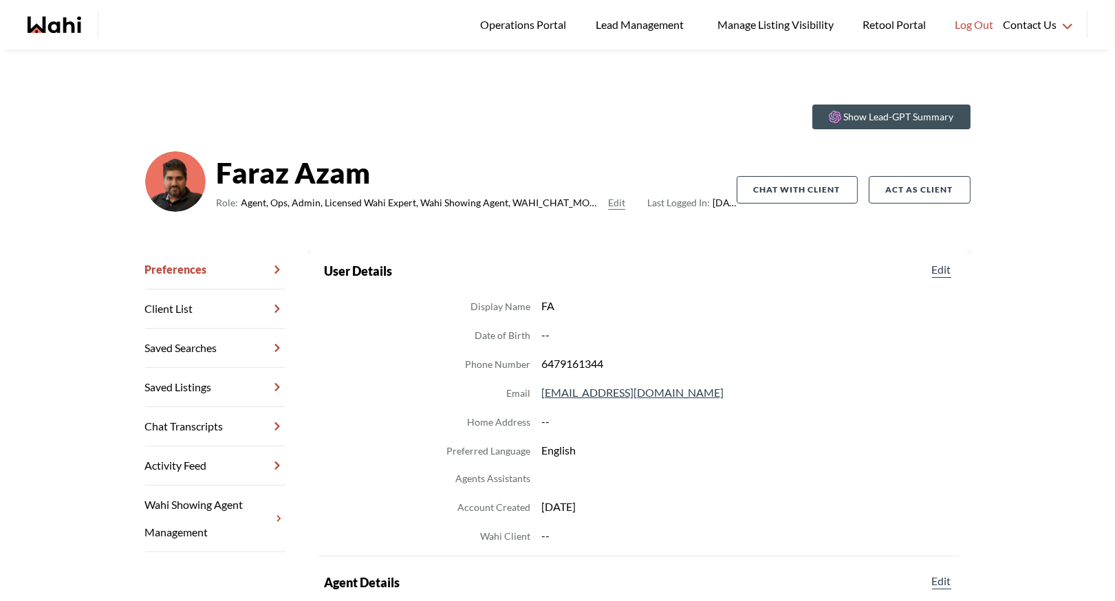
click at [207, 407] on link "Chat Transcripts" at bounding box center [215, 426] width 140 height 39
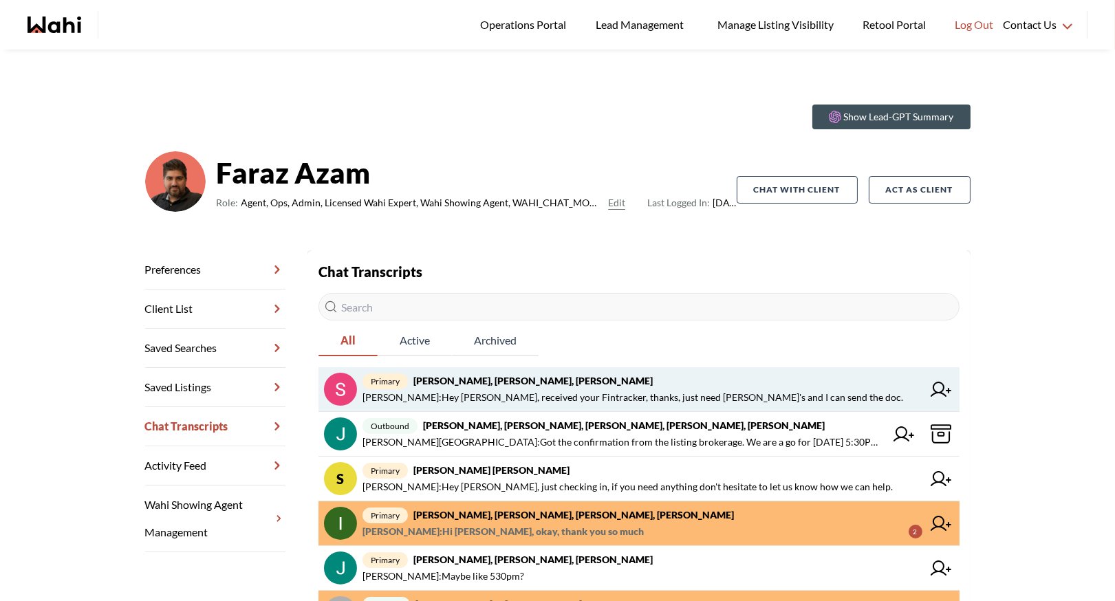
click at [499, 393] on span "[PERSON_NAME] : Hey [PERSON_NAME], received your Fintracker, thanks, just need …" at bounding box center [633, 397] width 541 height 17
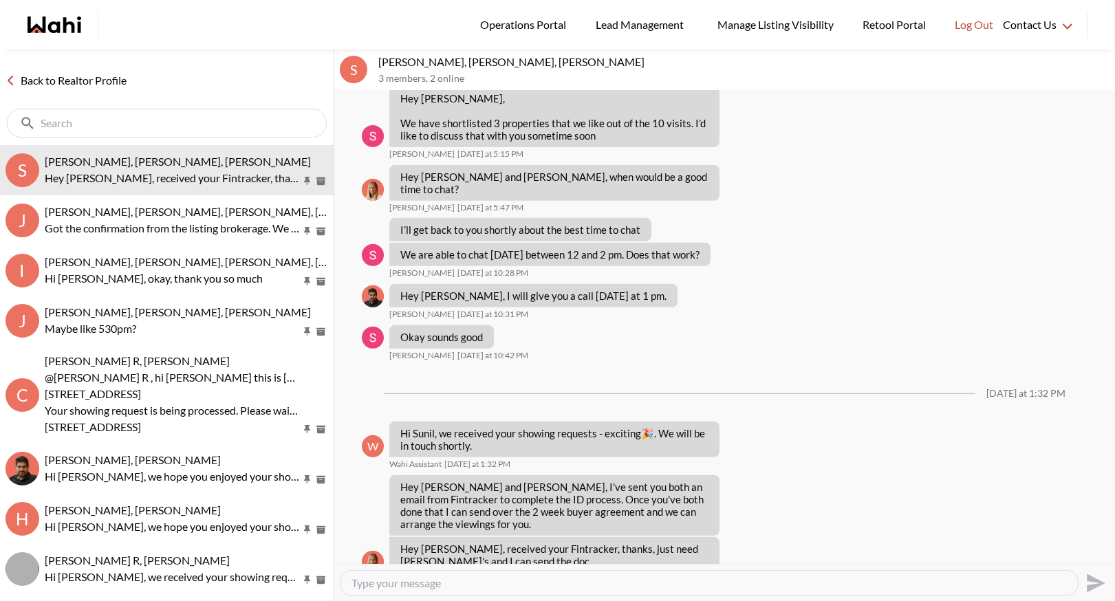
scroll to position [1157, 0]
click at [62, 78] on link "Back to Realtor Profile" at bounding box center [66, 81] width 132 height 18
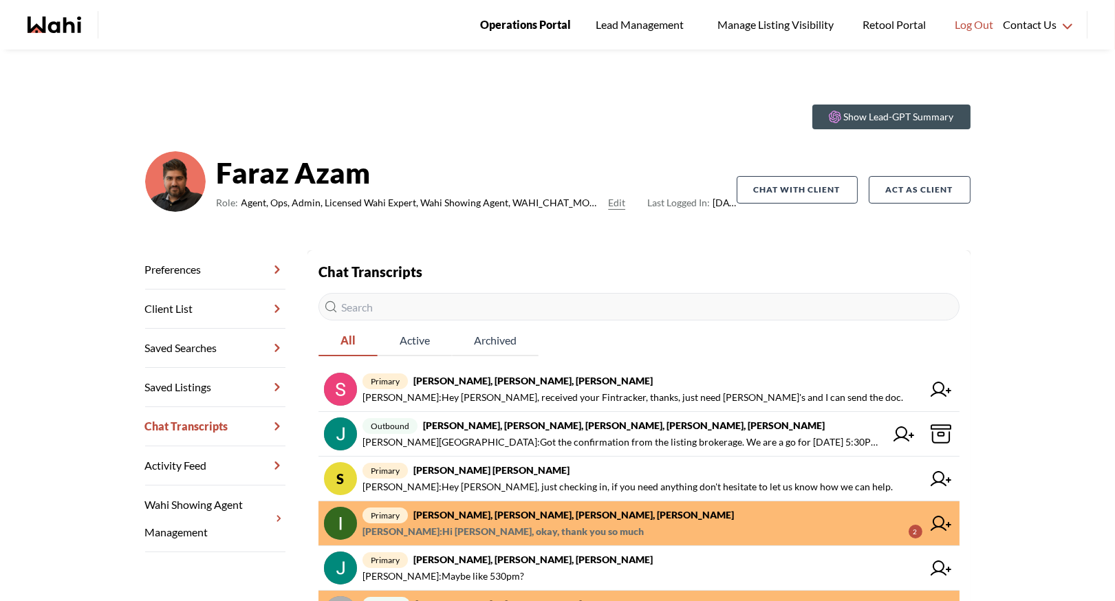
click at [530, 27] on span "Operations Portal" at bounding box center [525, 25] width 91 height 18
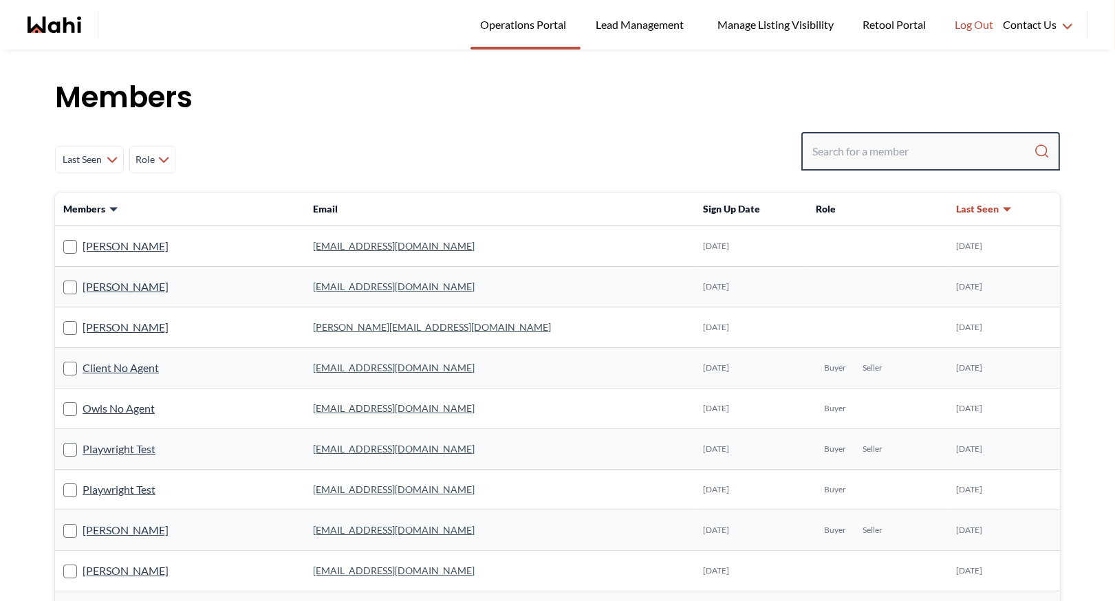
click at [859, 160] on input "Search input" at bounding box center [924, 151] width 222 height 25
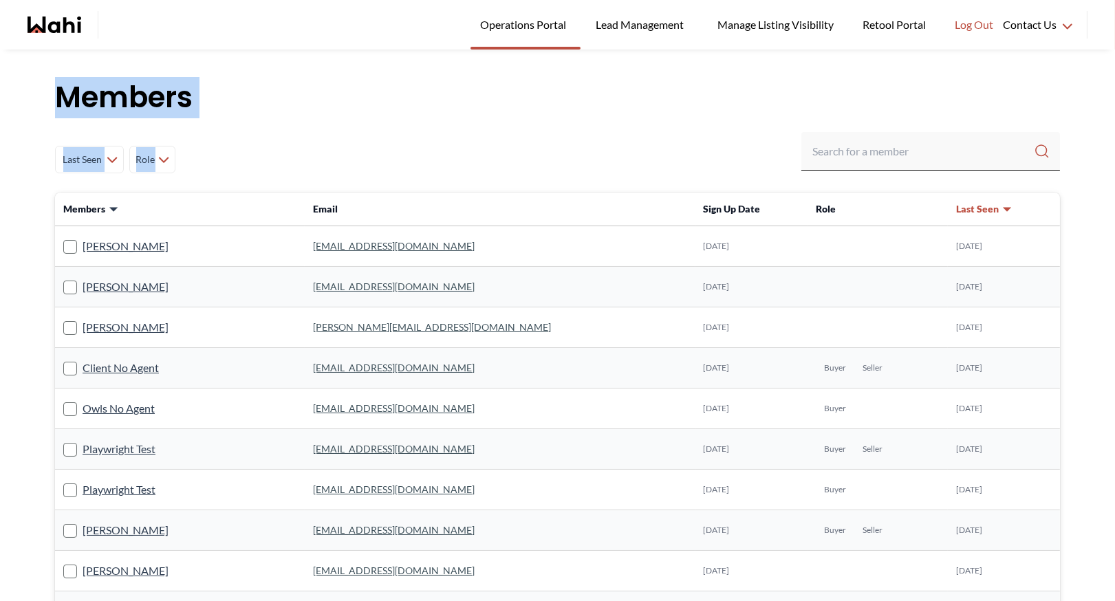
drag, startPoint x: 55, startPoint y: 96, endPoint x: 277, endPoint y: 118, distance: 222.6
click at [277, 118] on h1 "Members" at bounding box center [557, 97] width 1005 height 41
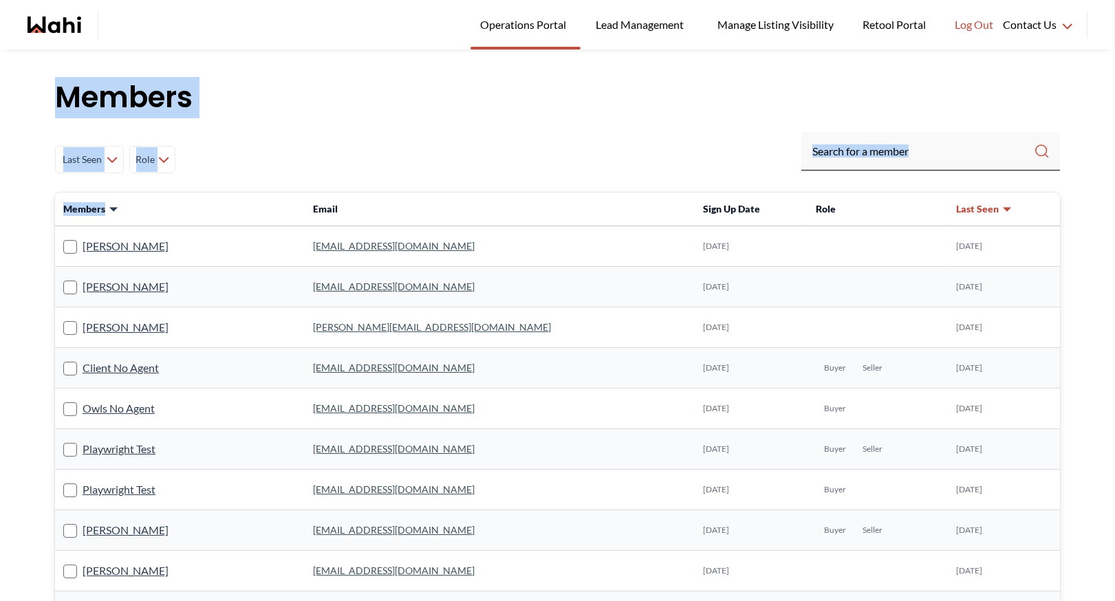
drag, startPoint x: 56, startPoint y: 96, endPoint x: 247, endPoint y: 216, distance: 225.4
click at [234, 161] on div "Last Seen Less day than [DATE] [DATE] - [DATE] [DATE] - [DATE] [DATE] - [DATE] …" at bounding box center [557, 159] width 1005 height 55
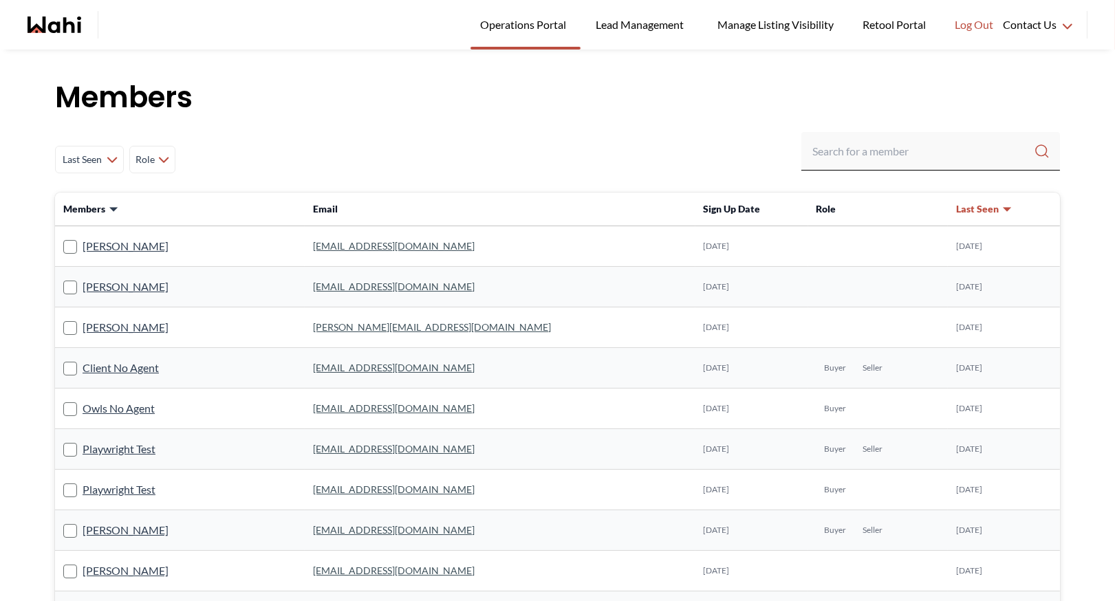
click at [123, 104] on h1 "Members" at bounding box center [557, 97] width 1005 height 41
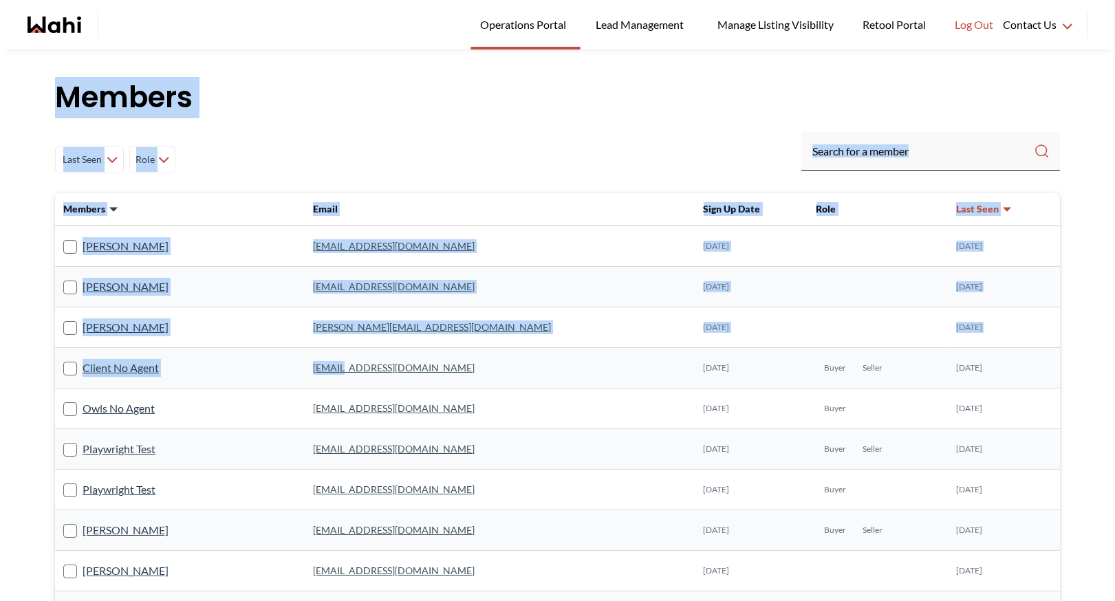
drag, startPoint x: 58, startPoint y: 97, endPoint x: 376, endPoint y: 363, distance: 414.2
click at [295, 160] on div "Last Seen Less day than [DATE] [DATE] - [DATE] [DATE] - [DATE] [DATE] - [DATE] …" at bounding box center [557, 159] width 1005 height 55
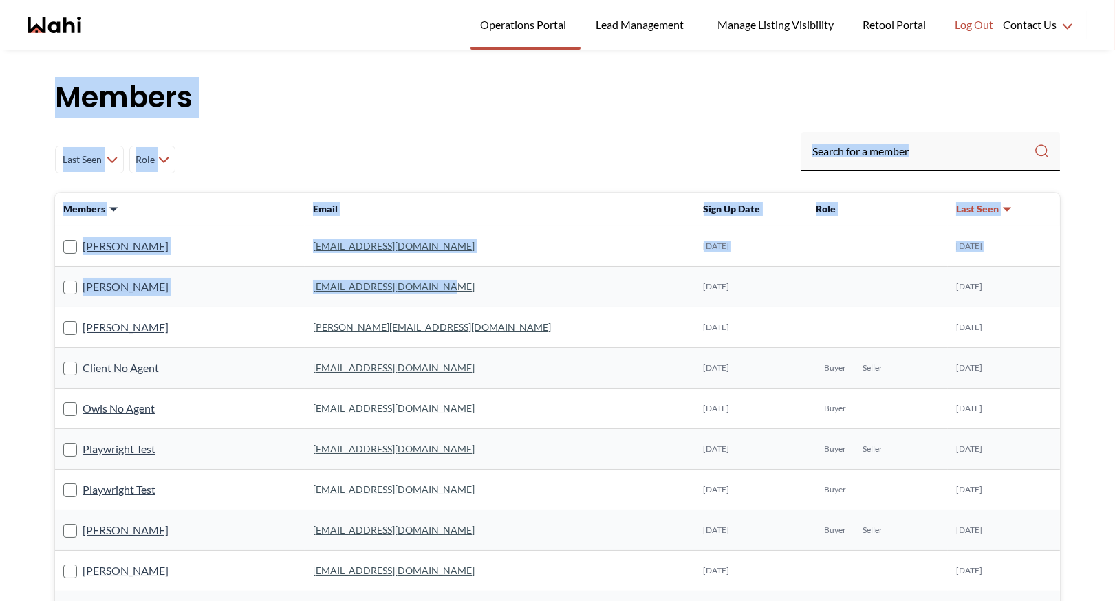
drag, startPoint x: 58, startPoint y: 96, endPoint x: 489, endPoint y: 297, distance: 476.1
click at [450, 137] on div "Last Seen Less day than [DATE] [DATE] - [DATE] [DATE] - [DATE] [DATE] - [DATE] …" at bounding box center [557, 159] width 1005 height 55
drag, startPoint x: 54, startPoint y: 94, endPoint x: 634, endPoint y: 315, distance: 620.2
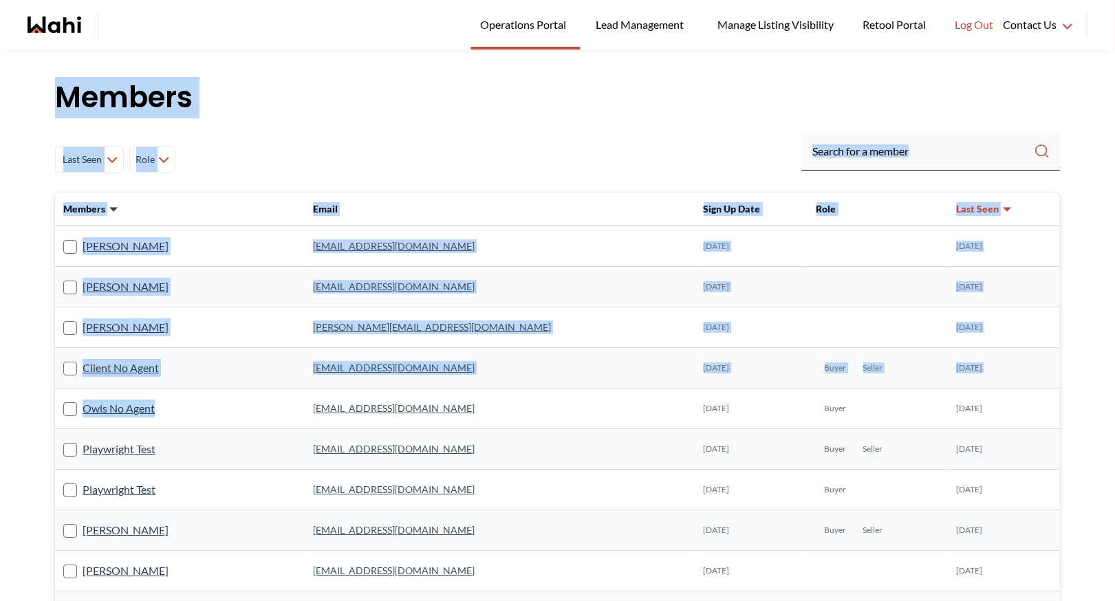
drag, startPoint x: 56, startPoint y: 96, endPoint x: 599, endPoint y: 392, distance: 617.6
click at [489, 151] on div "Last Seen Less day than [DATE] [DATE] - [DATE] [DATE] - [DATE] [DATE] - [DATE] …" at bounding box center [557, 159] width 1005 height 55
drag, startPoint x: 56, startPoint y: 96, endPoint x: 527, endPoint y: 347, distance: 534.0
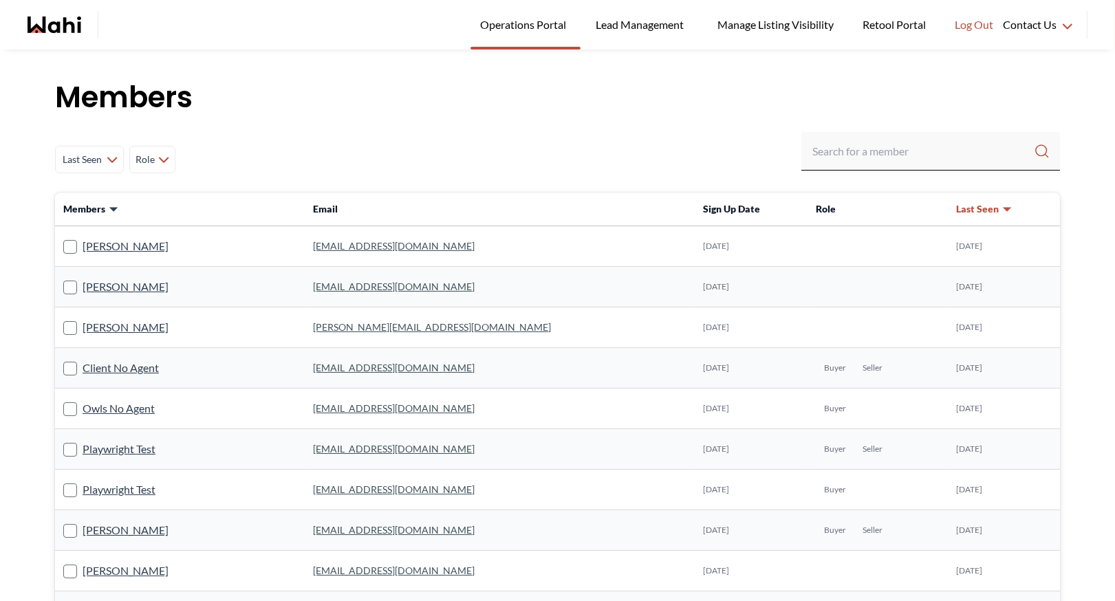
click at [529, 348] on td "[EMAIL_ADDRESS][DOMAIN_NAME]" at bounding box center [500, 368] width 390 height 41
click at [433, 102] on h1 "Members" at bounding box center [557, 97] width 1005 height 41
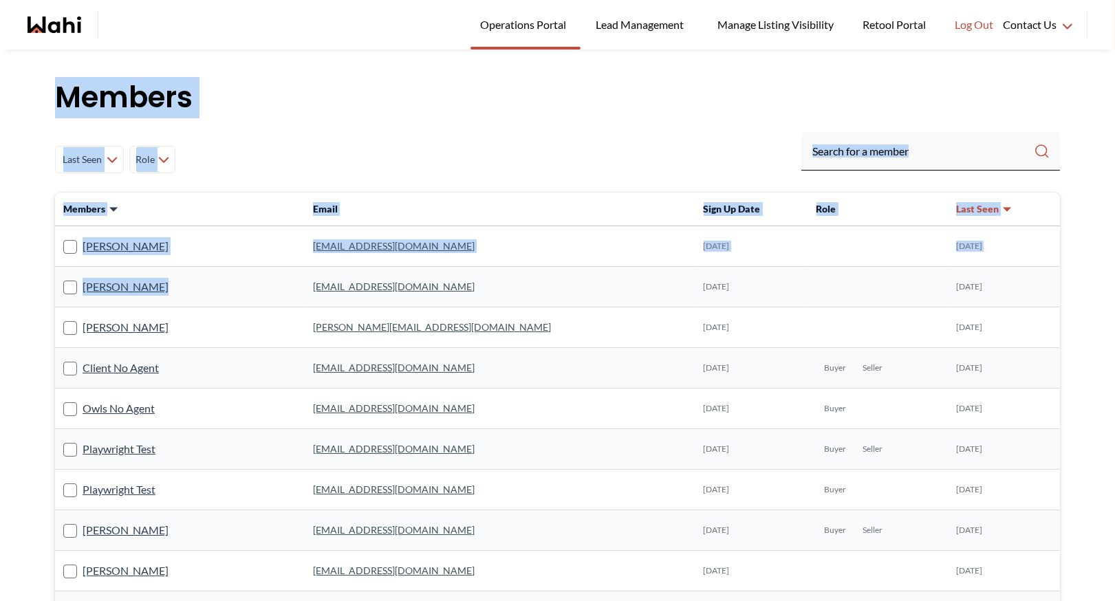
drag, startPoint x: 55, startPoint y: 93, endPoint x: 546, endPoint y: 273, distance: 523.3
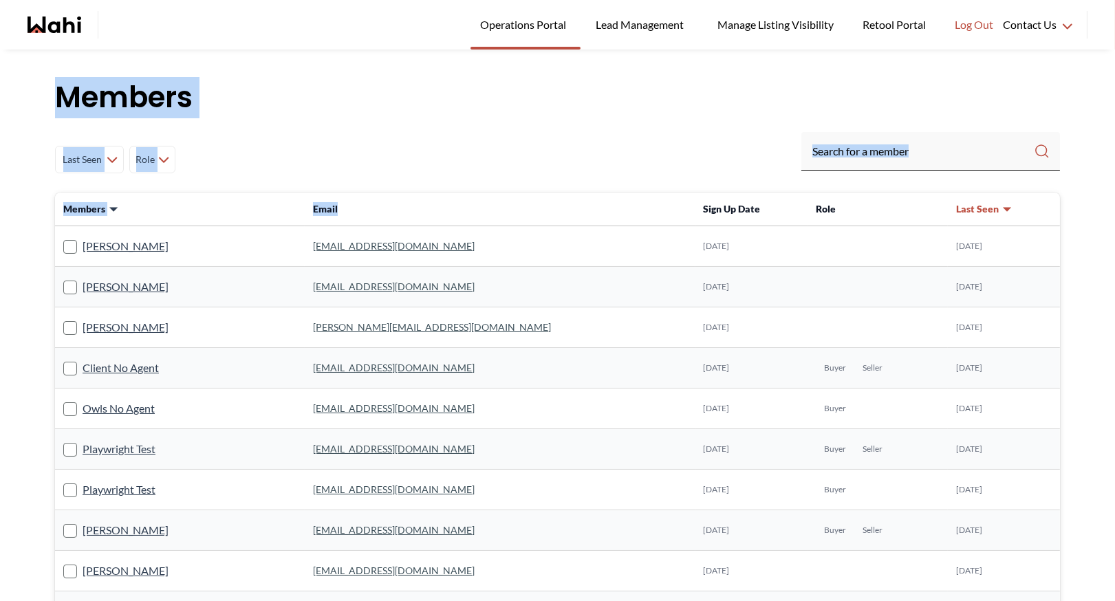
drag, startPoint x: 58, startPoint y: 94, endPoint x: 376, endPoint y: 203, distance: 335.5
click at [385, 134] on div "Last Seen Less day than [DATE] [DATE] - [DATE] [DATE] - [DATE] [DATE] - [DATE] …" at bounding box center [557, 159] width 1005 height 55
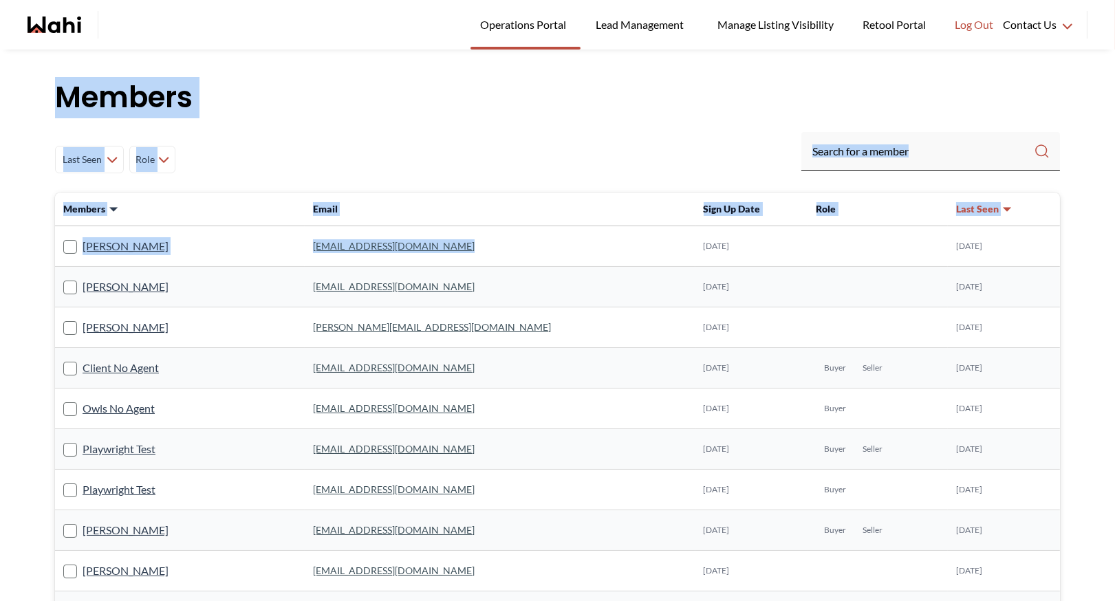
drag, startPoint x: 56, startPoint y: 96, endPoint x: 349, endPoint y: 256, distance: 333.7
click at [344, 105] on h1 "Members" at bounding box center [557, 97] width 1005 height 41
drag, startPoint x: 56, startPoint y: 96, endPoint x: 440, endPoint y: 281, distance: 425.3
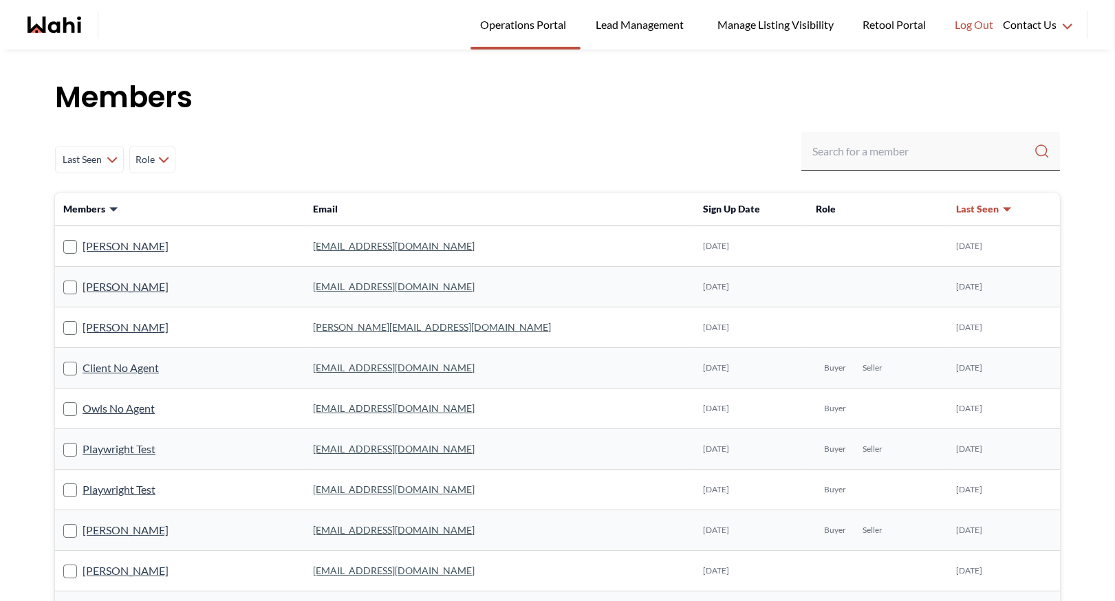
click at [532, 308] on td "[PERSON_NAME][EMAIL_ADDRESS][DOMAIN_NAME]" at bounding box center [500, 328] width 390 height 41
